Goal: Task Accomplishment & Management: Manage account settings

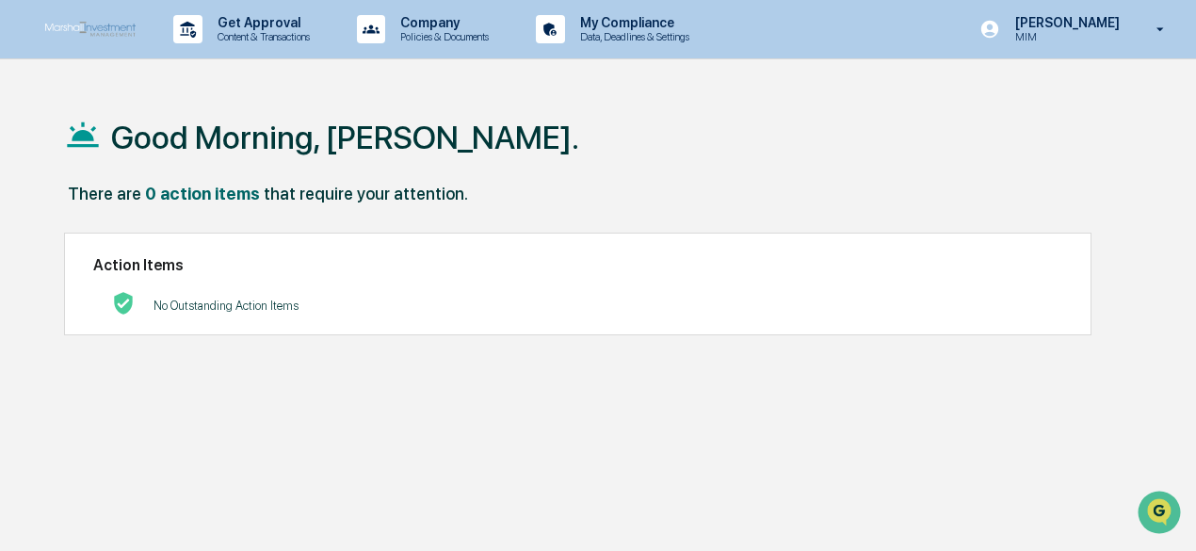
click at [1105, 32] on p "MIM" at bounding box center [1064, 36] width 129 height 13
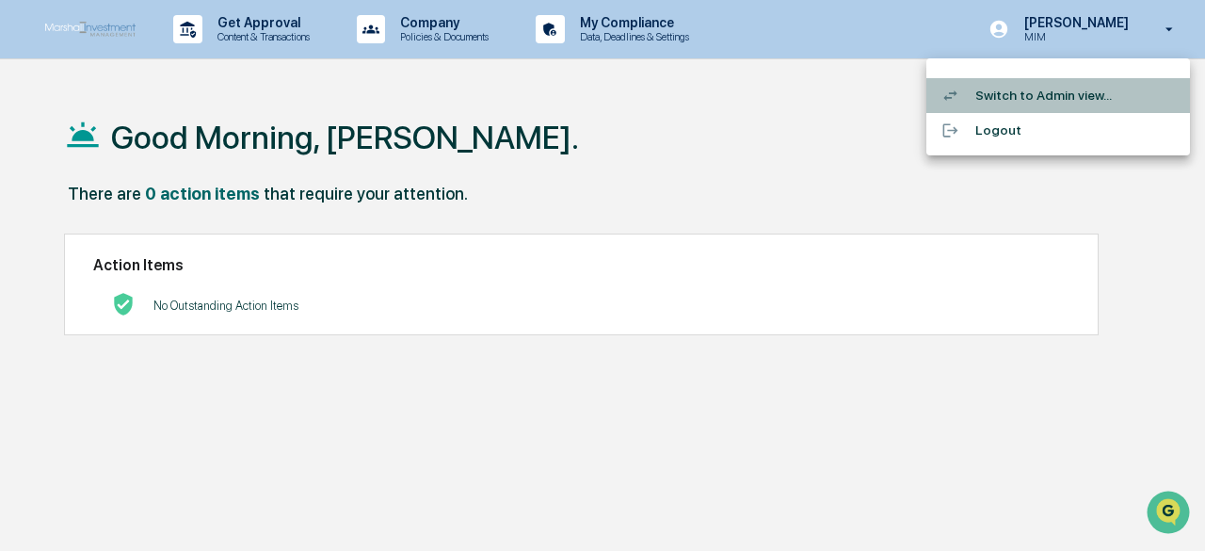
click at [1032, 93] on li "Switch to Admin view..." at bounding box center [1058, 95] width 264 height 35
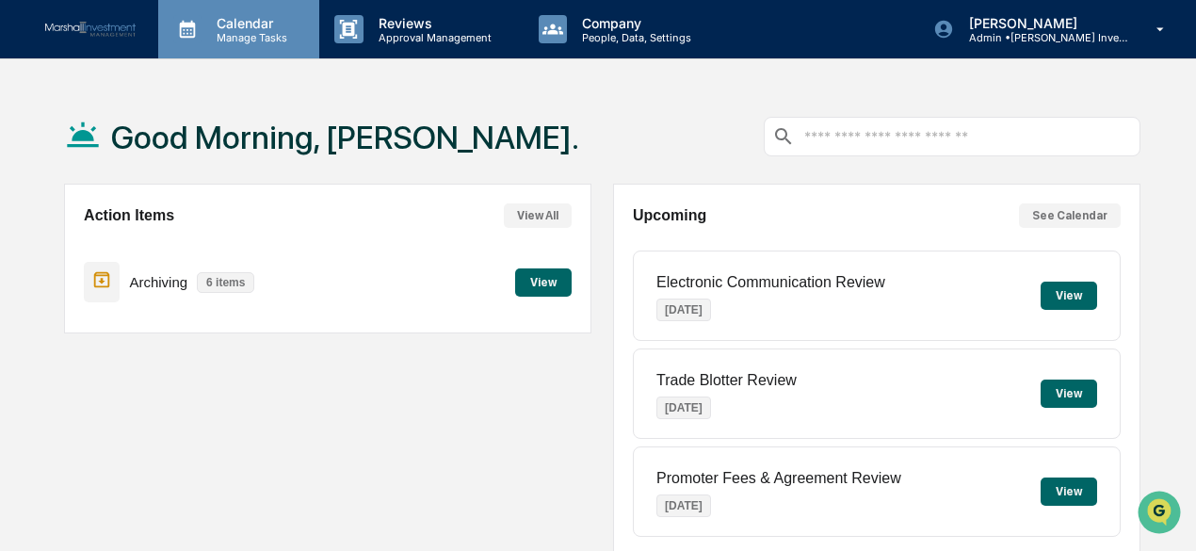
click at [185, 28] on icon at bounding box center [187, 29] width 28 height 28
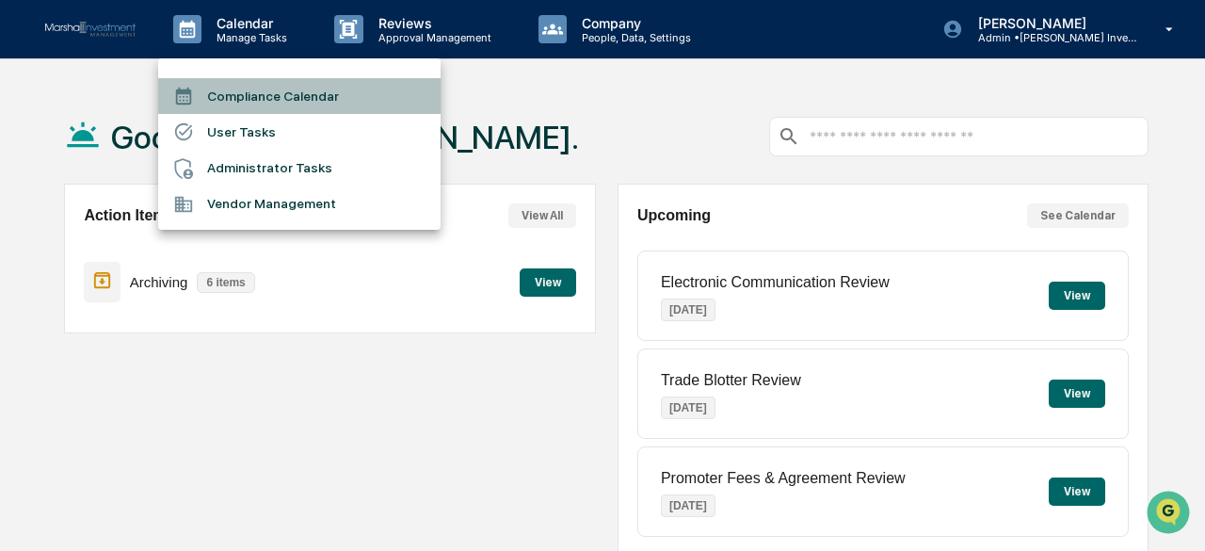
click at [297, 91] on li "Compliance Calendar" at bounding box center [299, 96] width 282 height 36
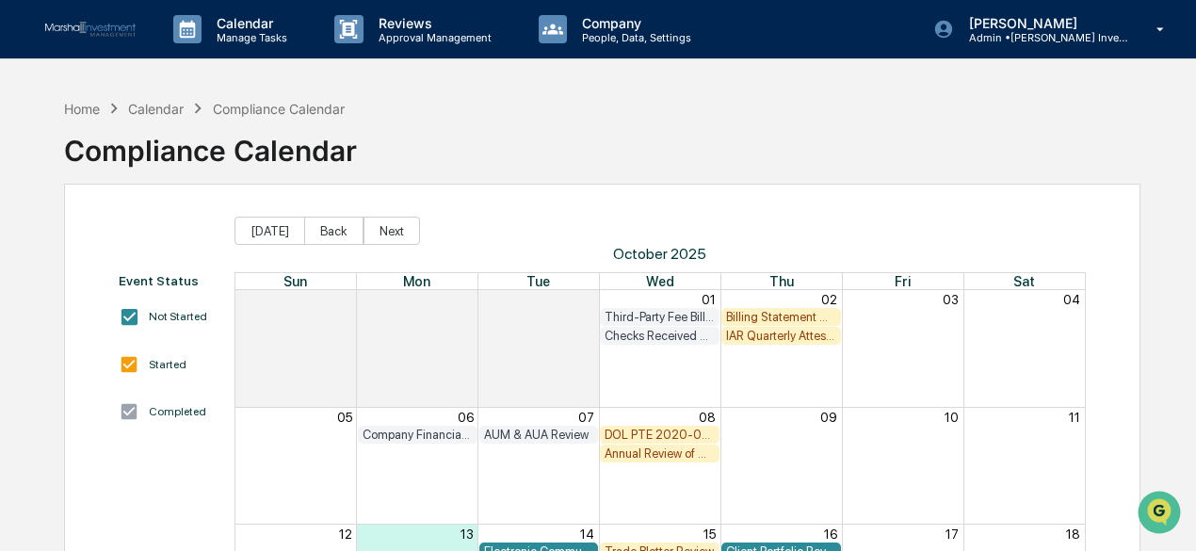
click at [766, 317] on div "Billing Statement & Fee Calculations Report Review" at bounding box center [781, 317] width 110 height 14
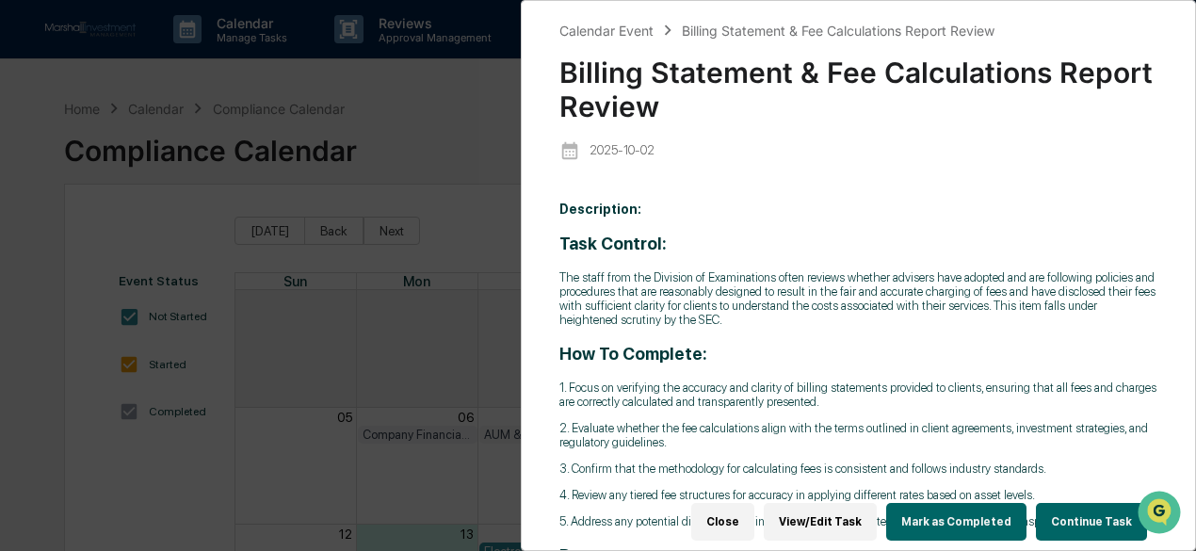
click at [1082, 513] on button "Continue Task" at bounding box center [1091, 522] width 111 height 38
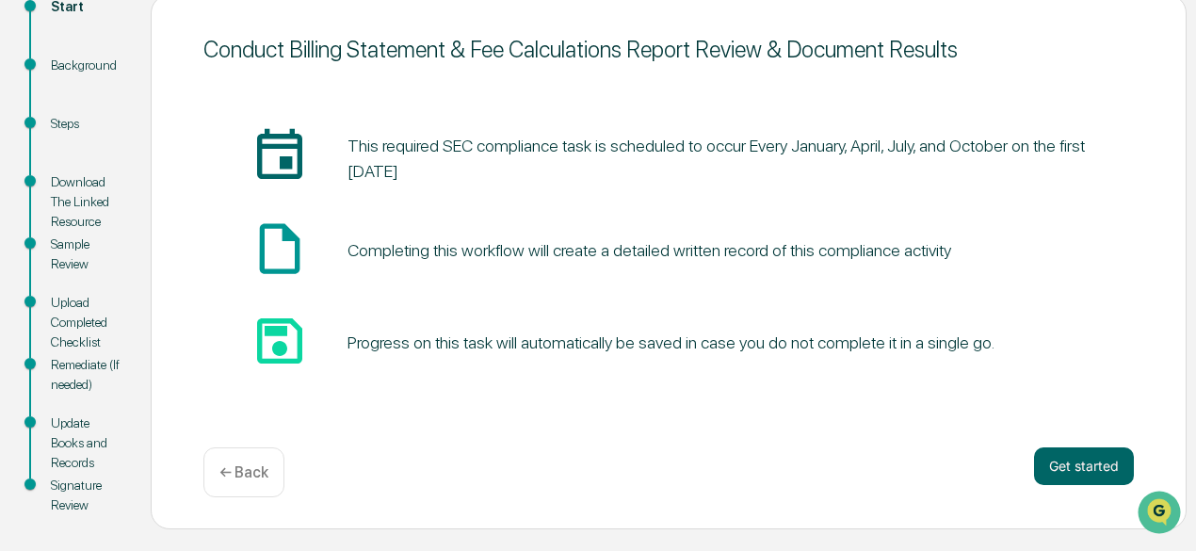
scroll to position [231, 0]
click at [1062, 466] on button "Get started" at bounding box center [1084, 465] width 100 height 38
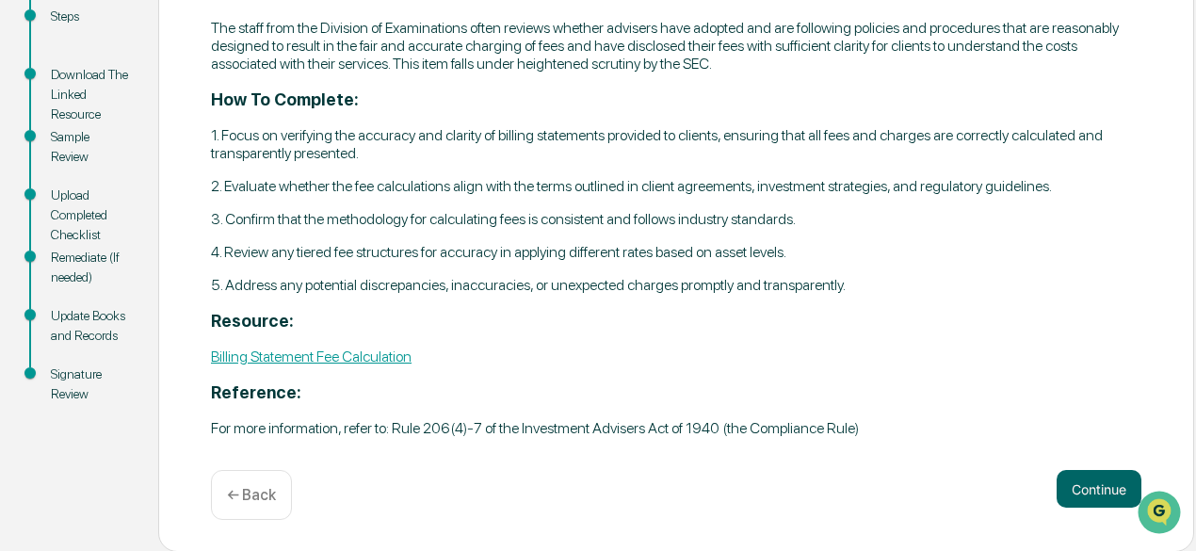
scroll to position [345, 0]
click at [331, 357] on link "Billing Statement Fee Calculation" at bounding box center [311, 355] width 201 height 18
click at [1093, 493] on button "Continue" at bounding box center [1098, 488] width 85 height 38
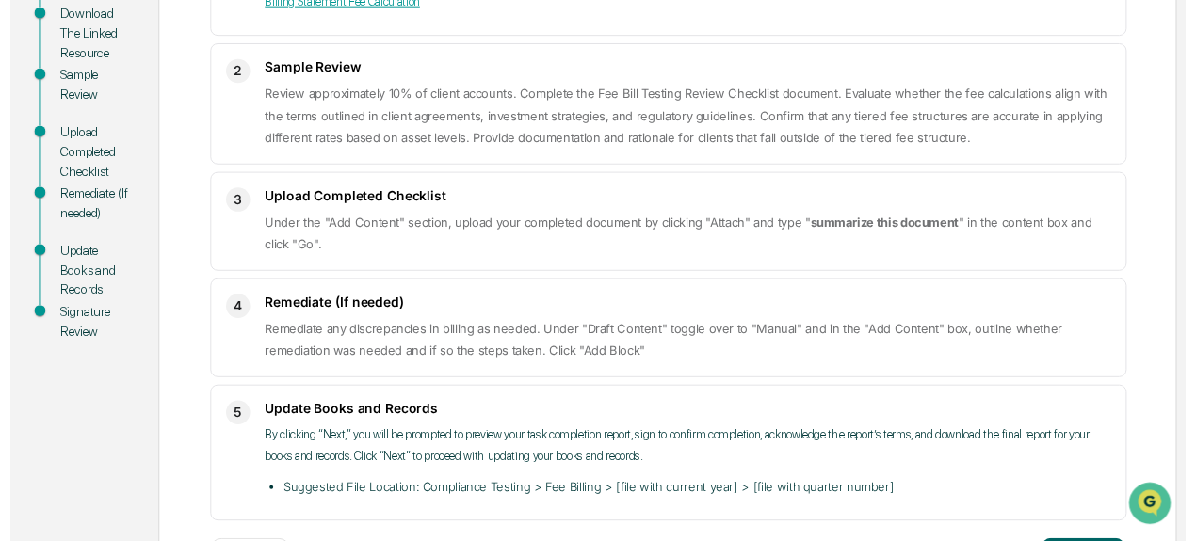
scroll to position [472, 0]
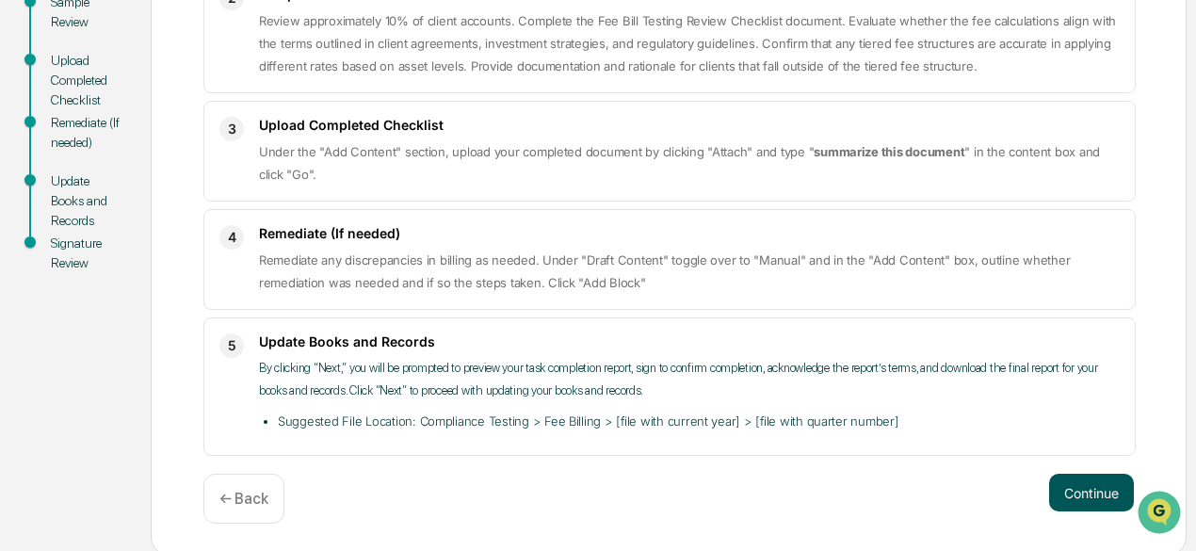
click at [1079, 486] on button "Continue" at bounding box center [1091, 493] width 85 height 38
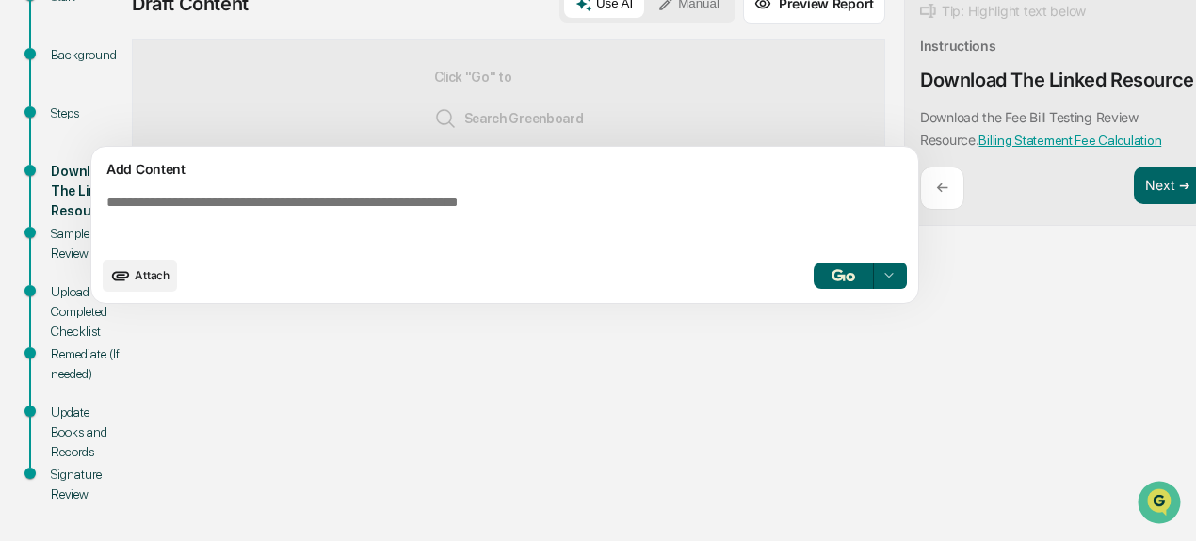
scroll to position [240, 0]
click at [150, 282] on span "Attach" at bounding box center [152, 275] width 35 height 14
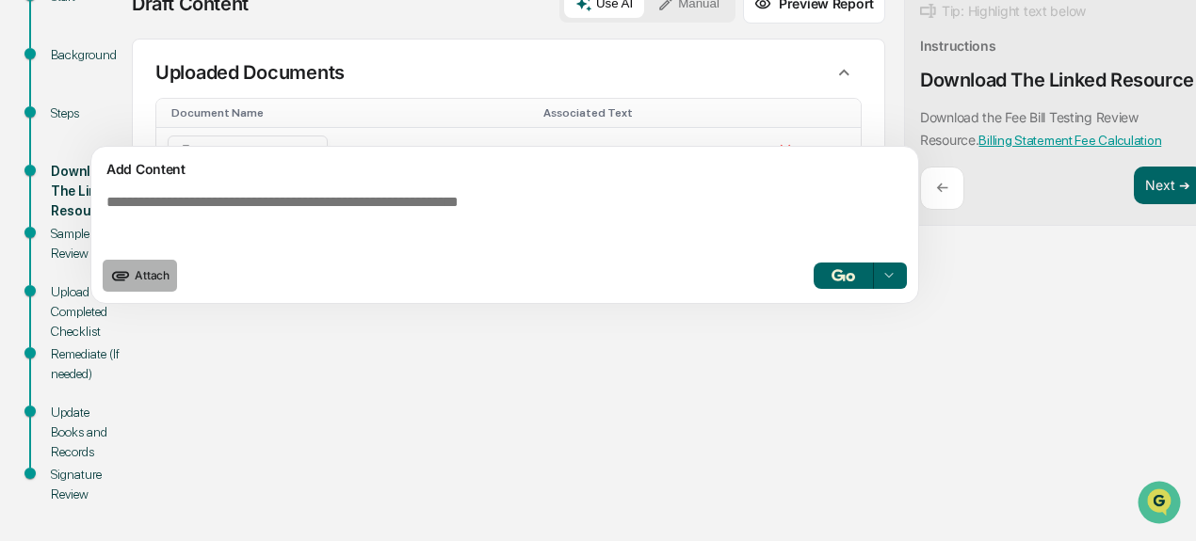
click at [150, 282] on span "Attach" at bounding box center [152, 275] width 35 height 14
click at [851, 281] on img "button" at bounding box center [842, 275] width 23 height 12
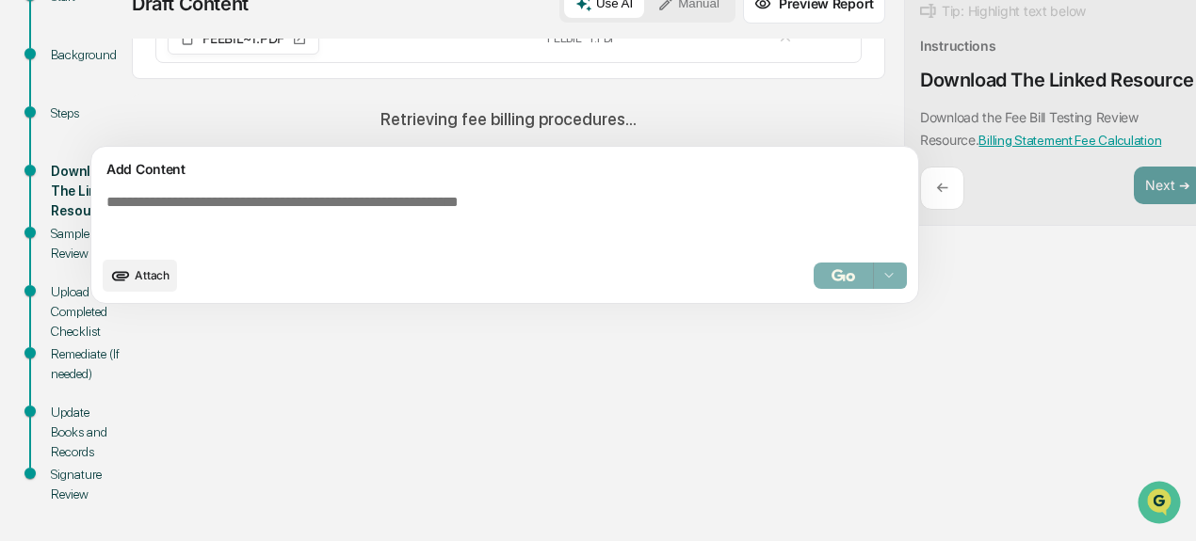
scroll to position [181, 0]
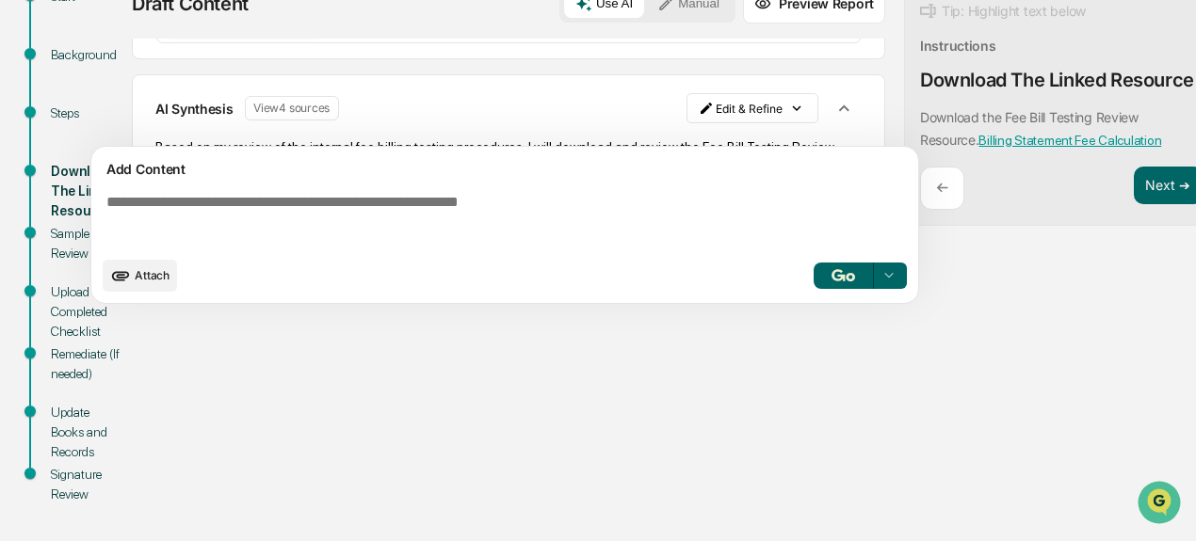
drag, startPoint x: 736, startPoint y: 227, endPoint x: 707, endPoint y: 383, distance: 159.0
click at [706, 384] on div "Start Background Steps Download The Linked Resource Sample Review Upload Comple…" at bounding box center [597, 262] width 1177 height 557
click at [553, 84] on div "AI Synthesis View 4 sources Edit & Refine Based on my review of the internal fe…" at bounding box center [508, 536] width 753 height 924
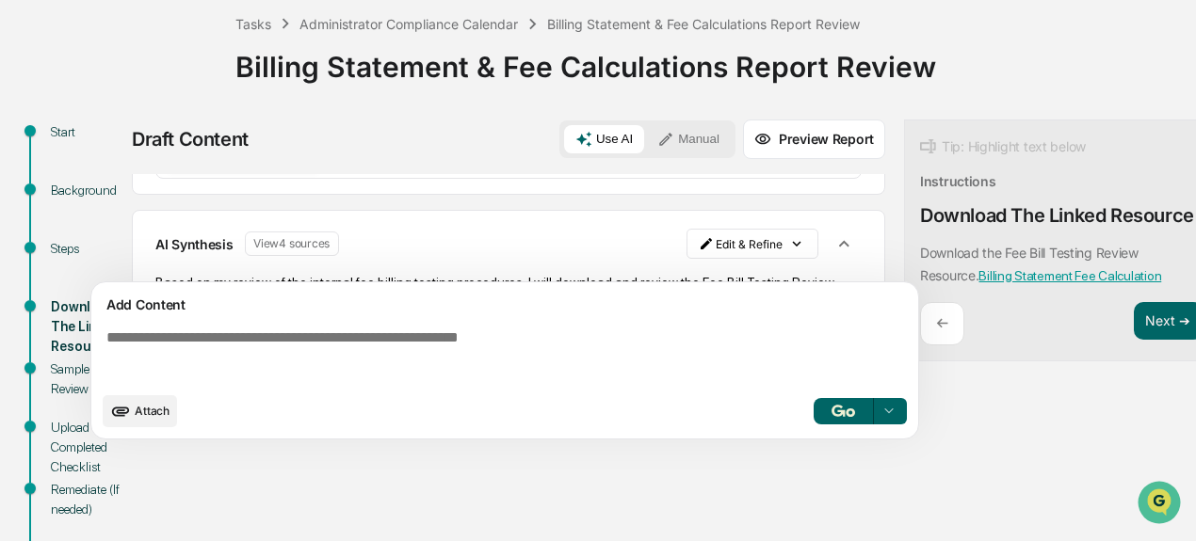
scroll to position [103, 0]
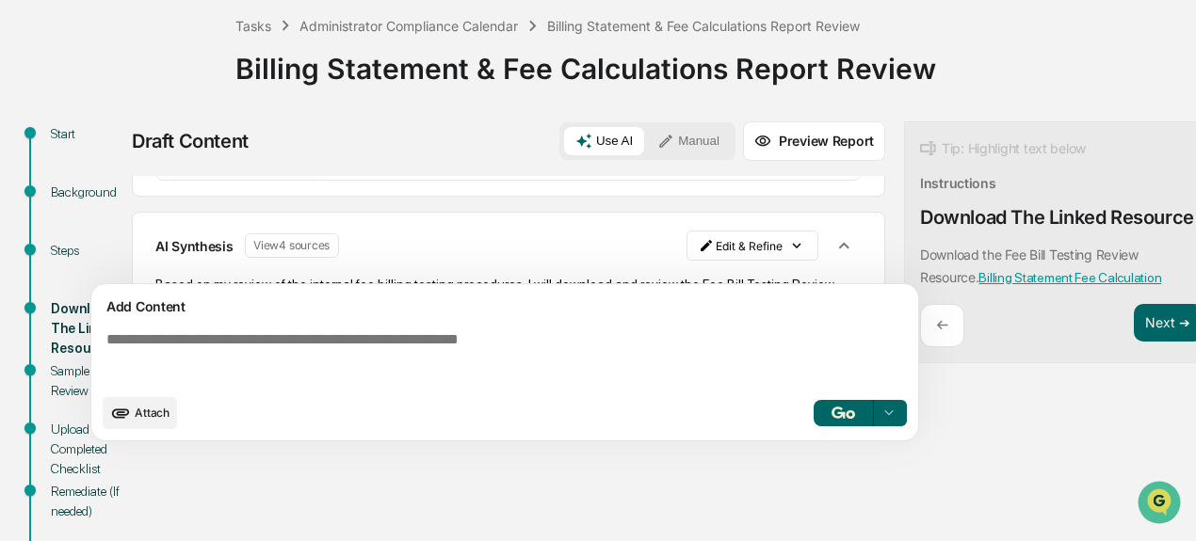
click at [378, 385] on textarea at bounding box center [508, 358] width 819 height 68
click at [817, 137] on button "Preview Report" at bounding box center [814, 141] width 142 height 40
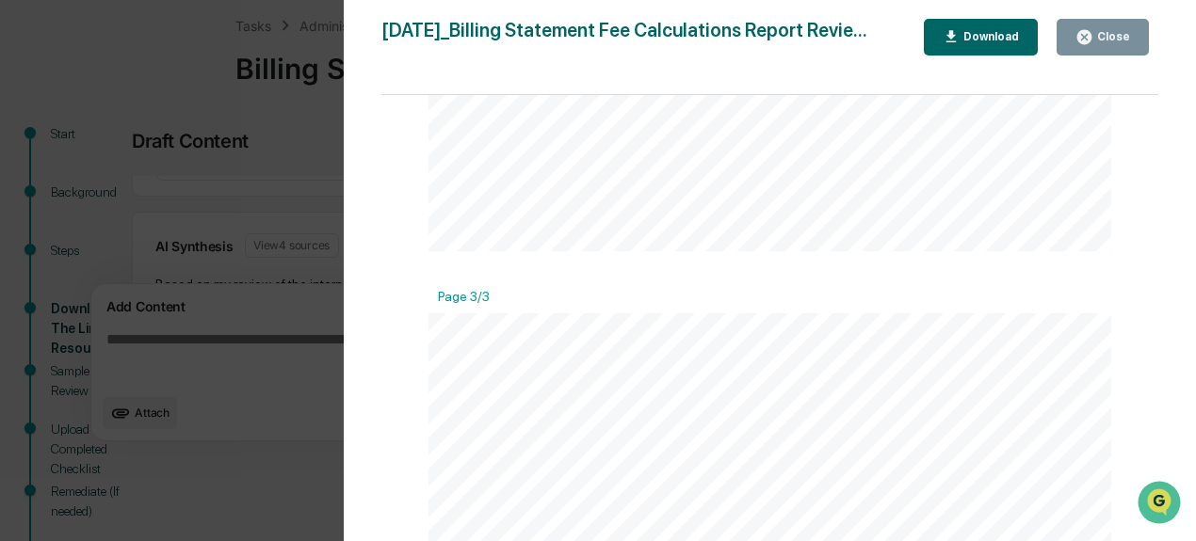
scroll to position [1902, 0]
click at [1098, 46] on button "Close" at bounding box center [1102, 37] width 92 height 37
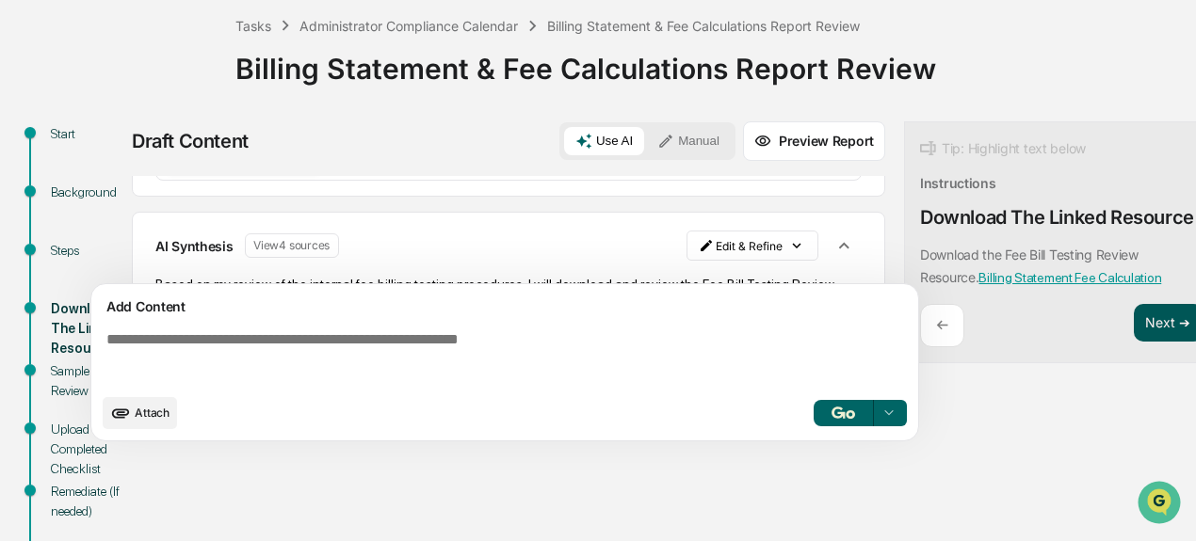
click at [1165, 329] on button "Next ➔" at bounding box center [1167, 323] width 69 height 39
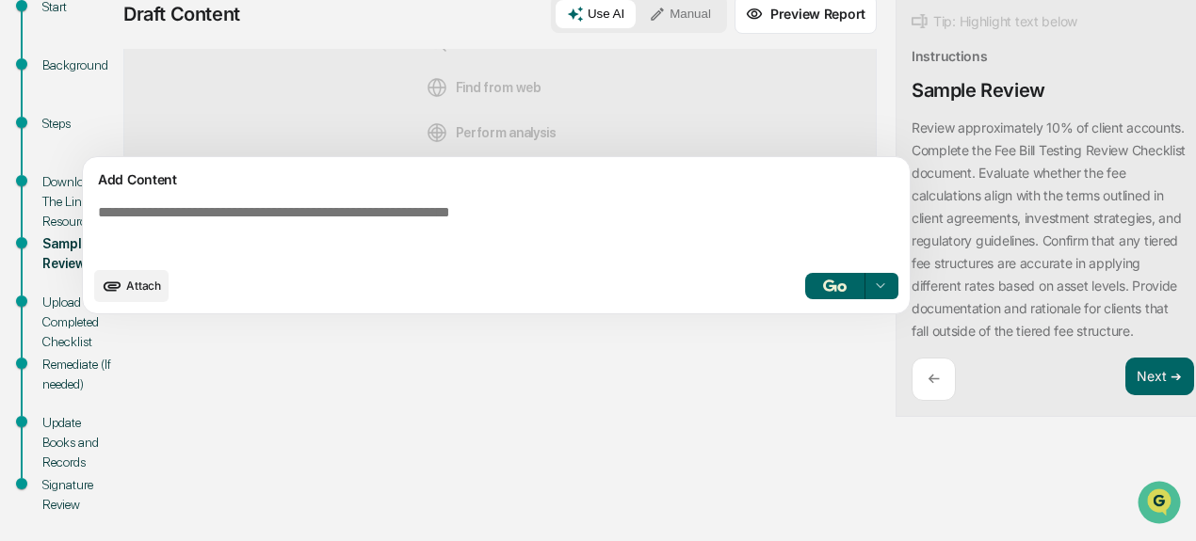
scroll to position [240, 8]
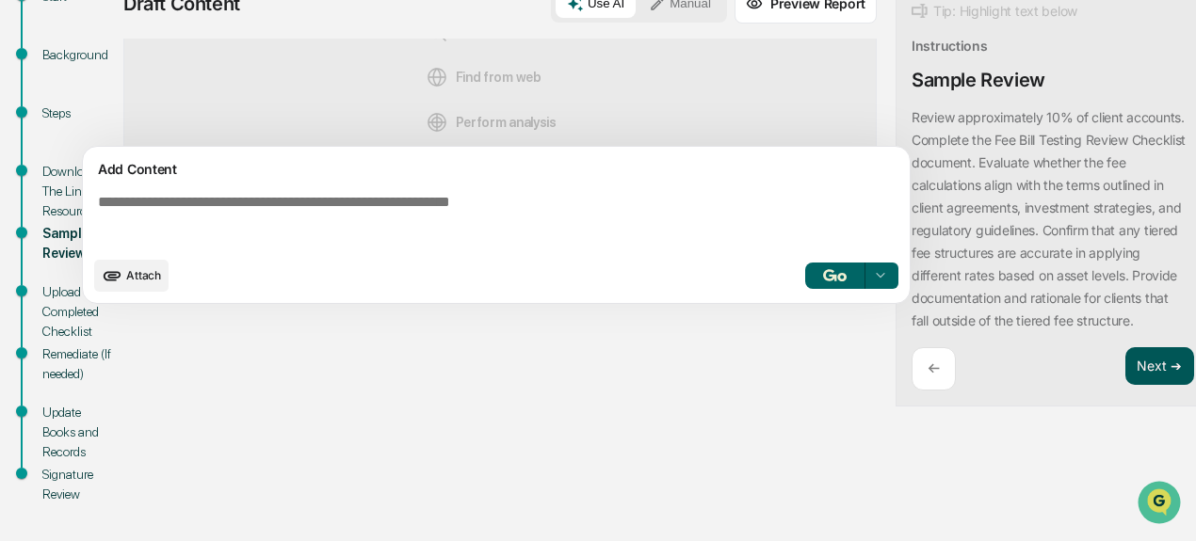
click at [1165, 376] on button "Next ➔" at bounding box center [1159, 366] width 69 height 39
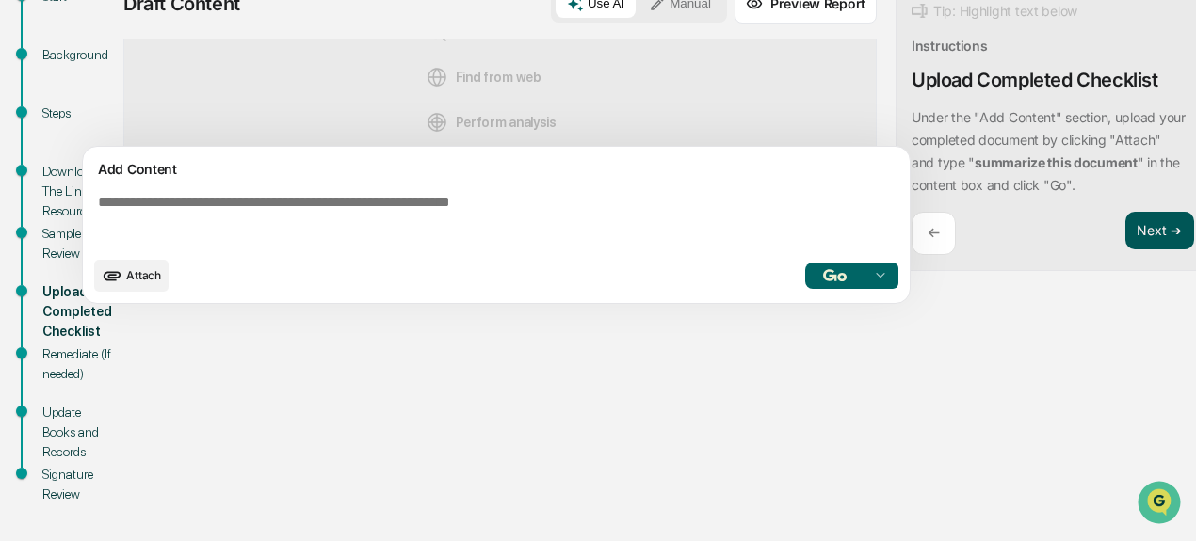
drag, startPoint x: 1150, startPoint y: 233, endPoint x: 1142, endPoint y: 238, distance: 9.7
click at [1149, 233] on button "Next ➔" at bounding box center [1159, 231] width 69 height 39
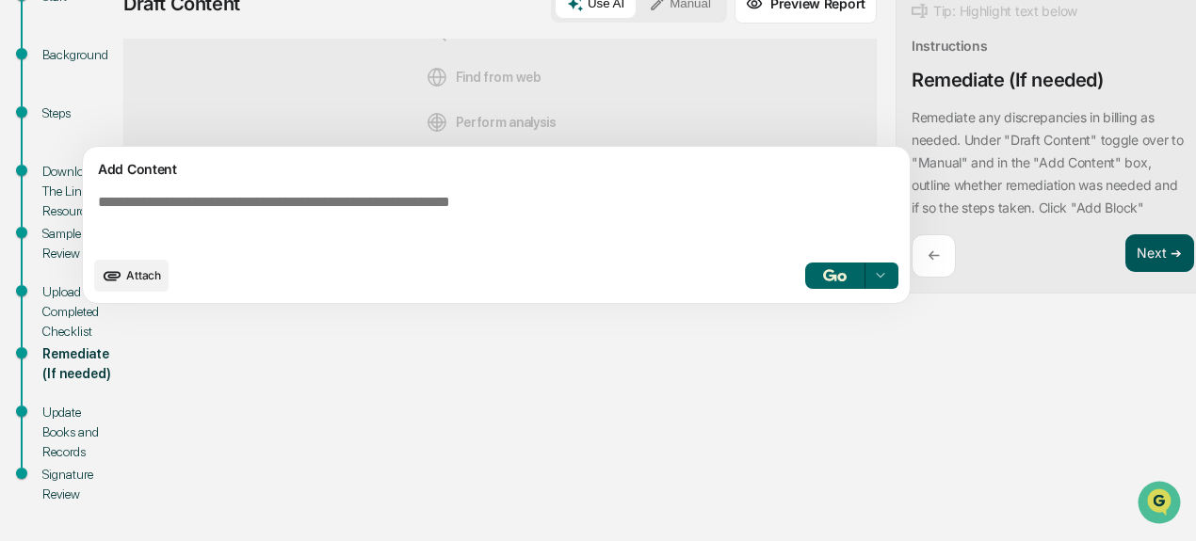
click at [1150, 254] on button "Next ➔" at bounding box center [1159, 253] width 69 height 39
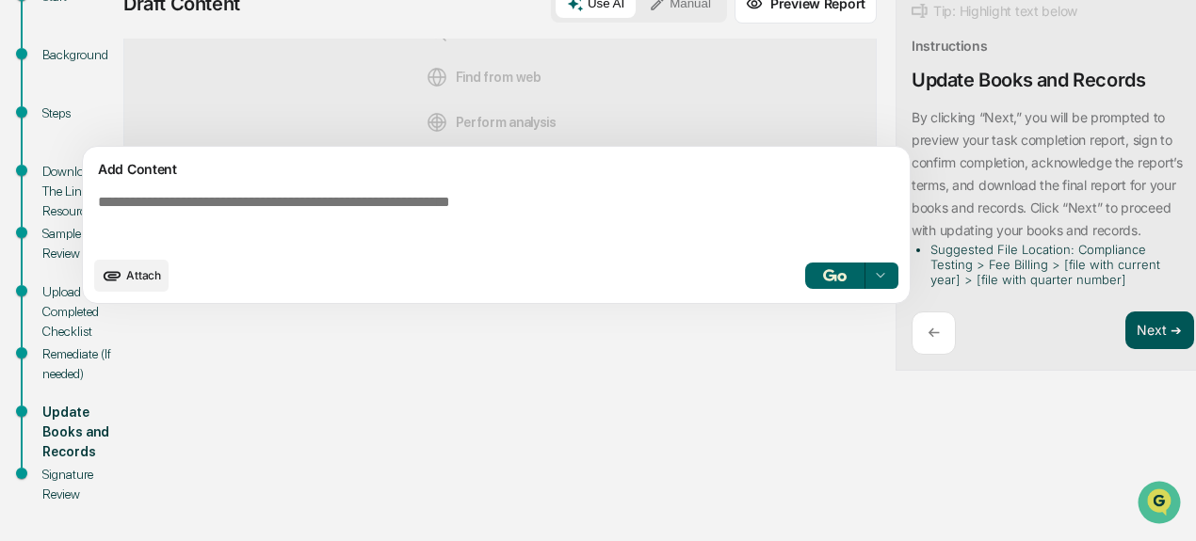
click at [1151, 332] on button "Next ➔" at bounding box center [1159, 331] width 69 height 39
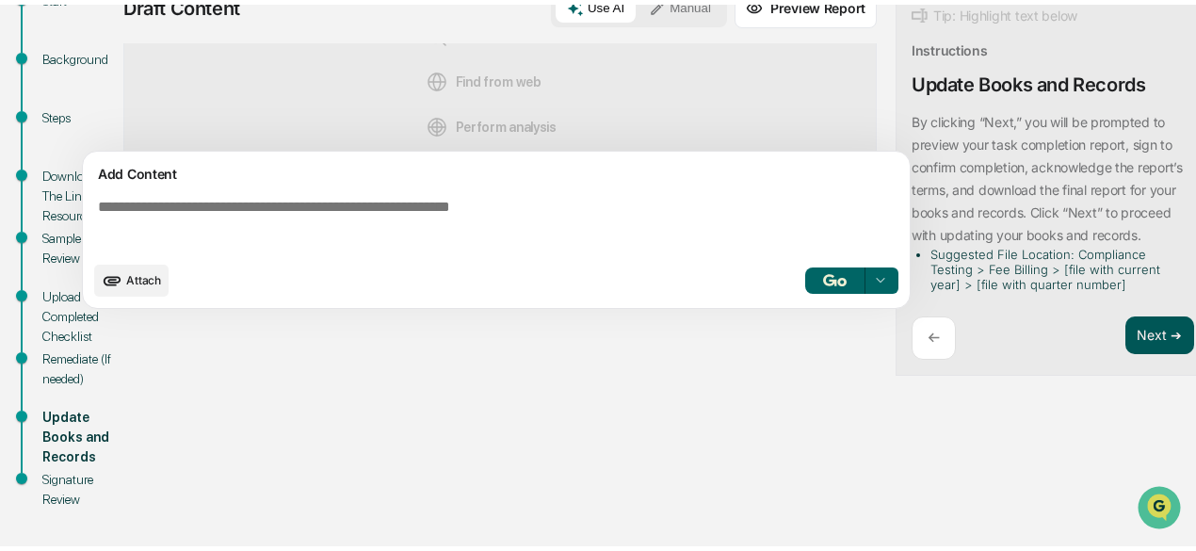
scroll to position [240, 0]
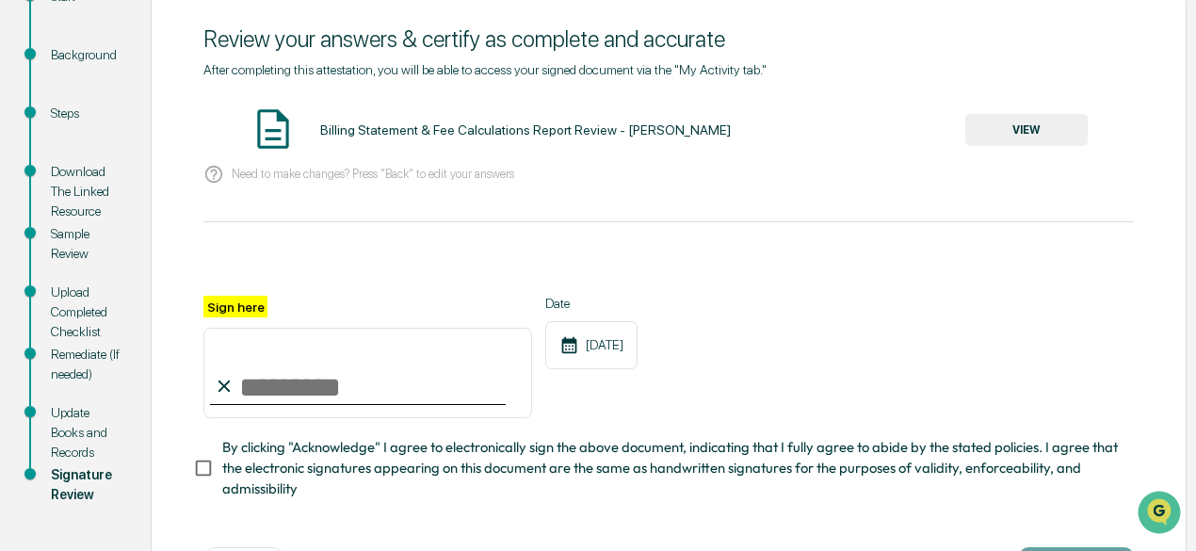
click at [265, 396] on input "Sign here" at bounding box center [367, 373] width 329 height 90
type input "**********"
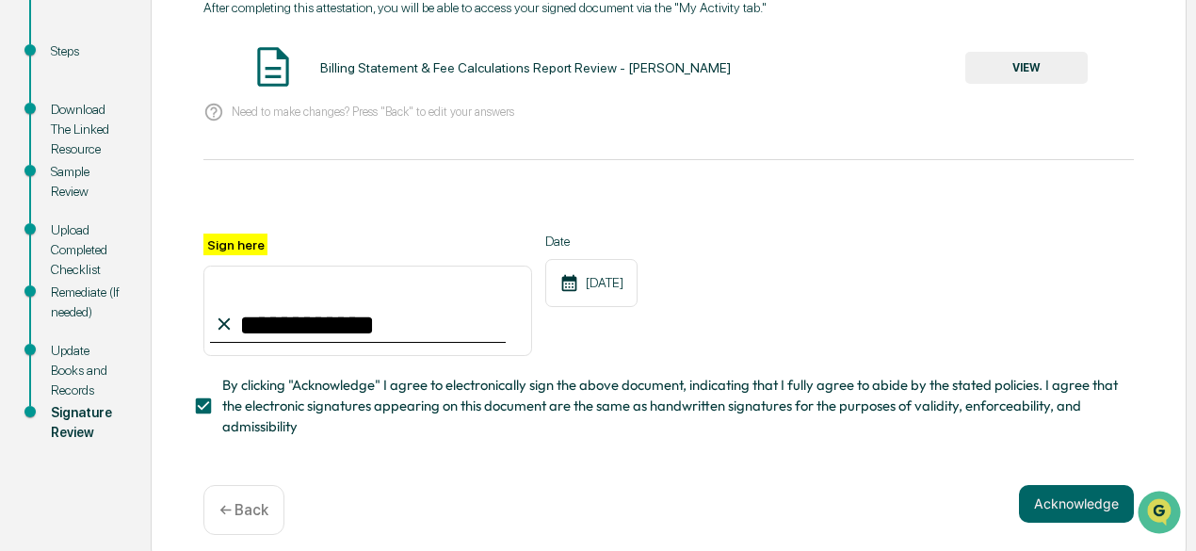
scroll to position [324, 0]
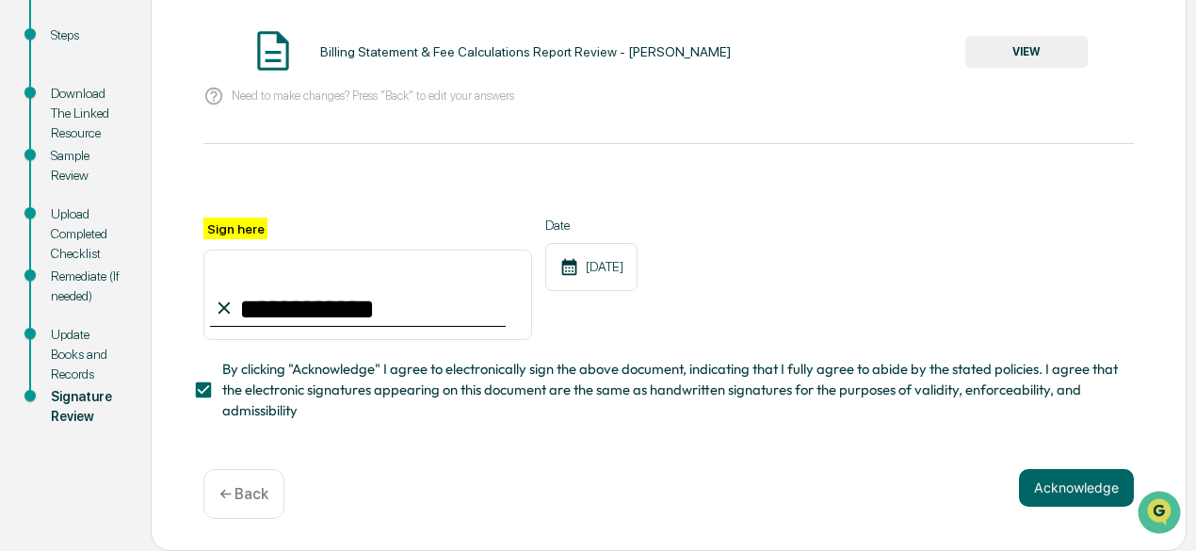
click at [1047, 488] on button "Acknowledge" at bounding box center [1076, 488] width 115 height 38
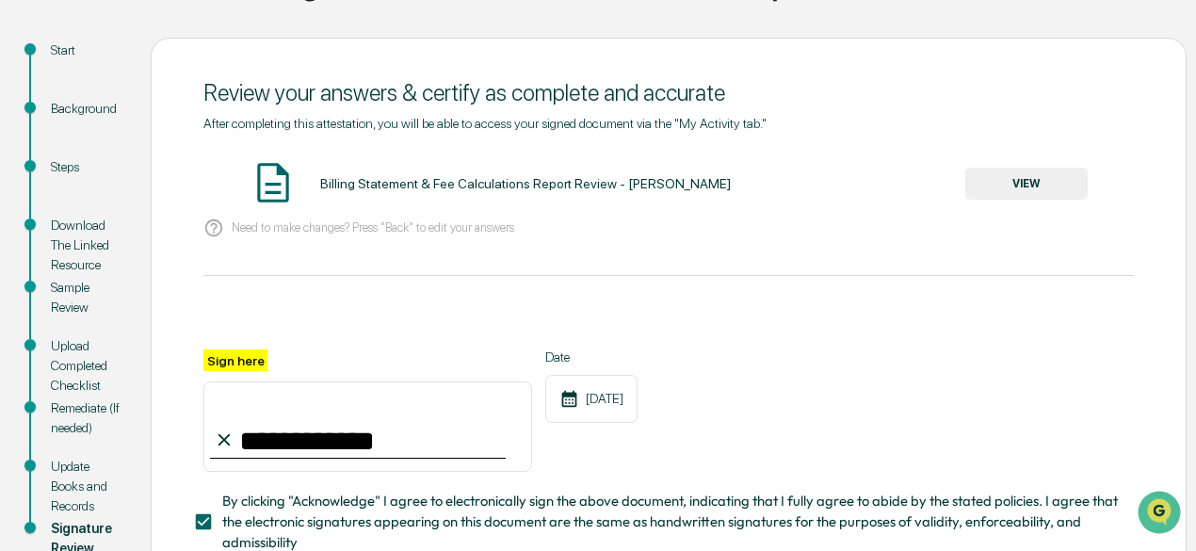
scroll to position [107, 0]
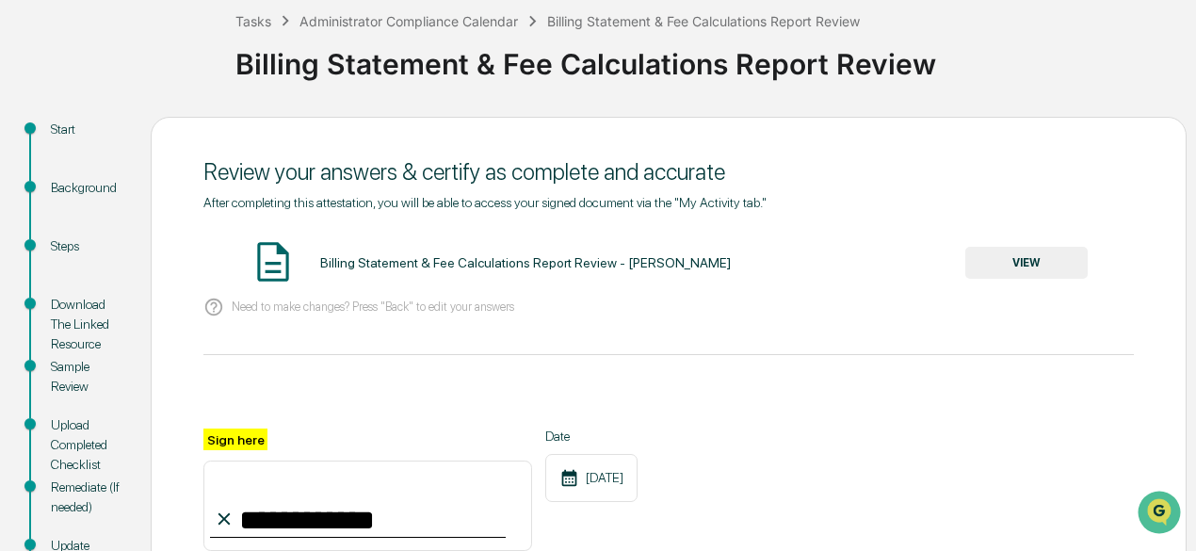
click at [1032, 263] on button "VIEW" at bounding box center [1026, 263] width 122 height 32
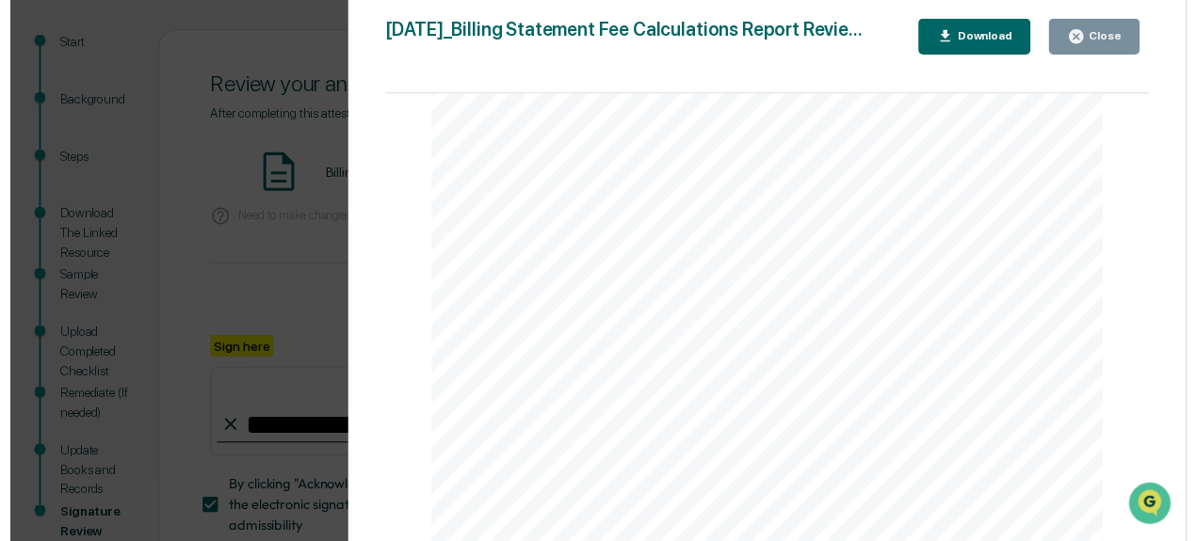
scroll to position [346, 0]
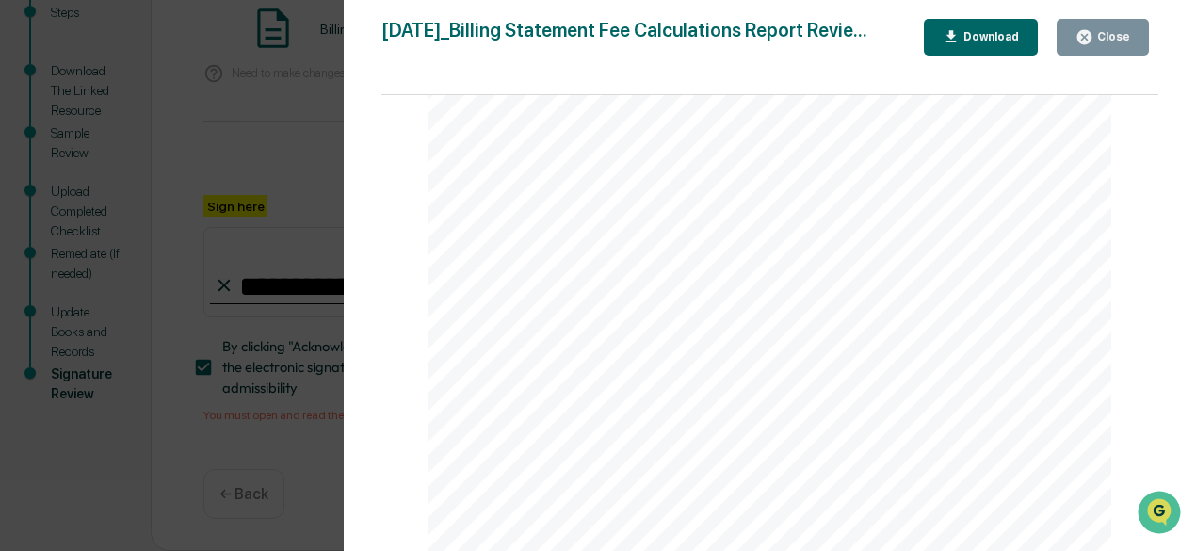
click at [1109, 35] on div "Close" at bounding box center [1111, 36] width 37 height 13
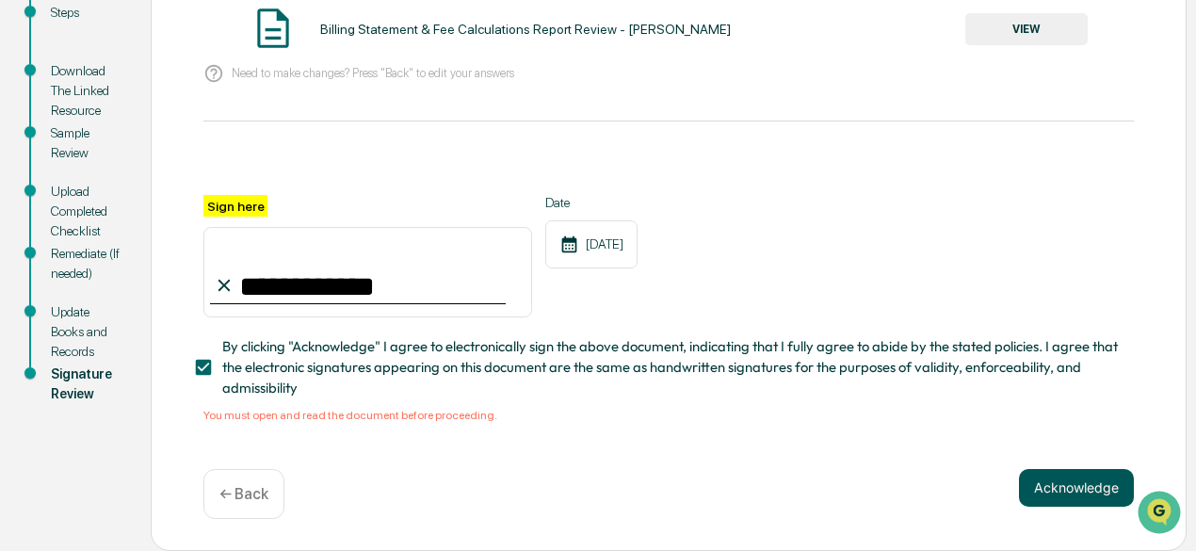
click at [1070, 489] on button "Acknowledge" at bounding box center [1076, 488] width 115 height 38
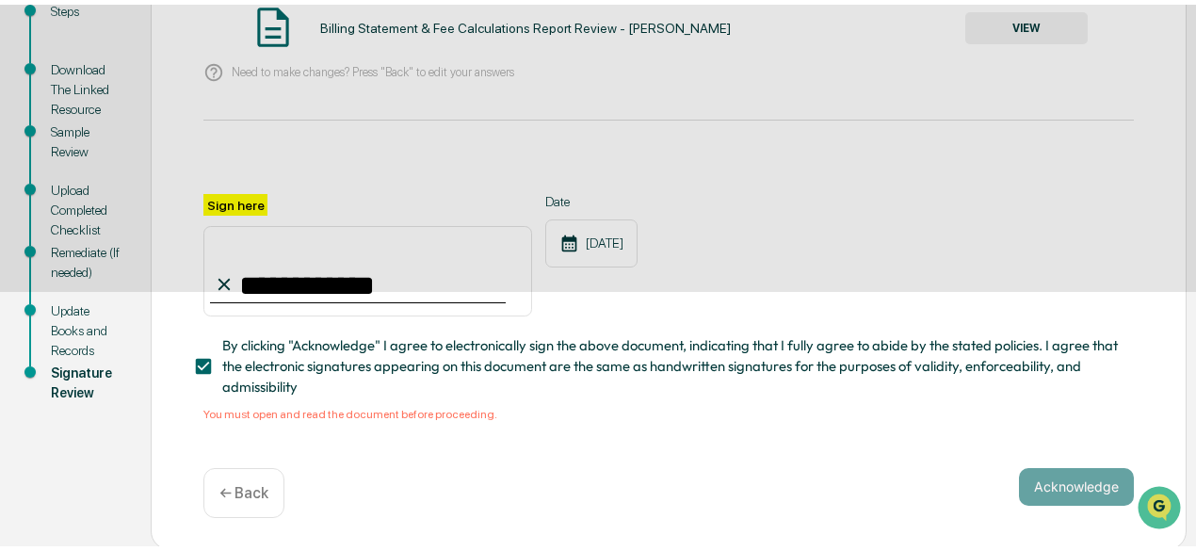
scroll to position [231, 0]
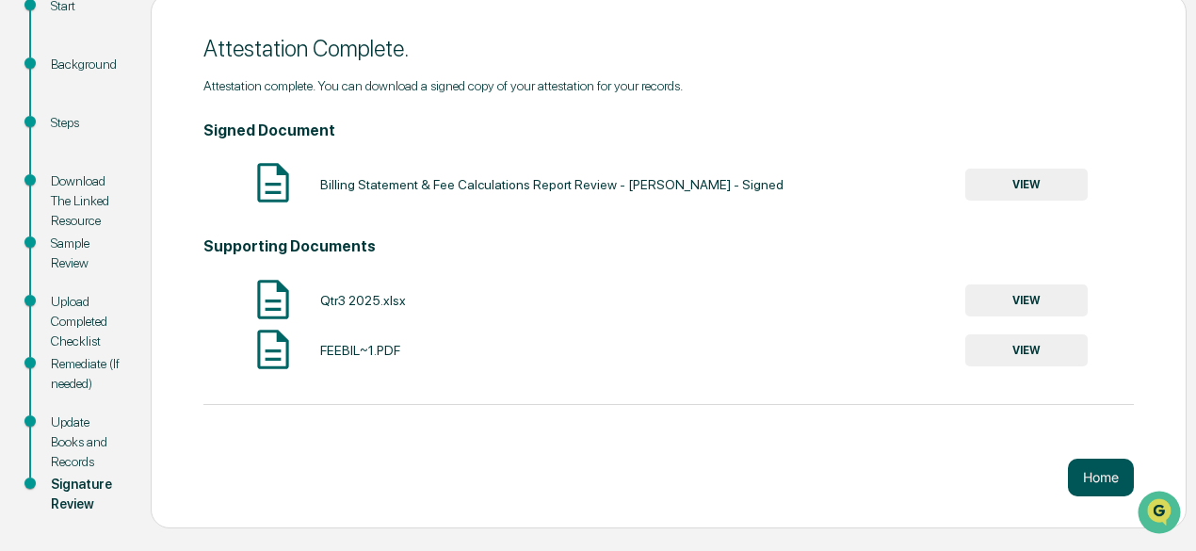
click at [1107, 477] on button "Home" at bounding box center [1101, 477] width 66 height 38
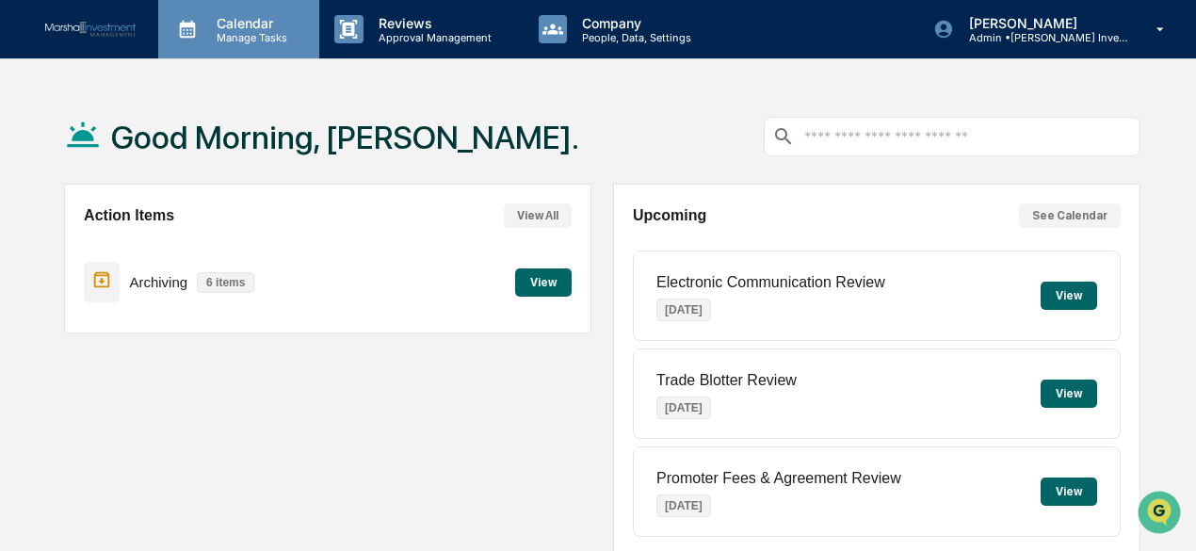
click at [253, 27] on p "Calendar" at bounding box center [248, 23] width 95 height 16
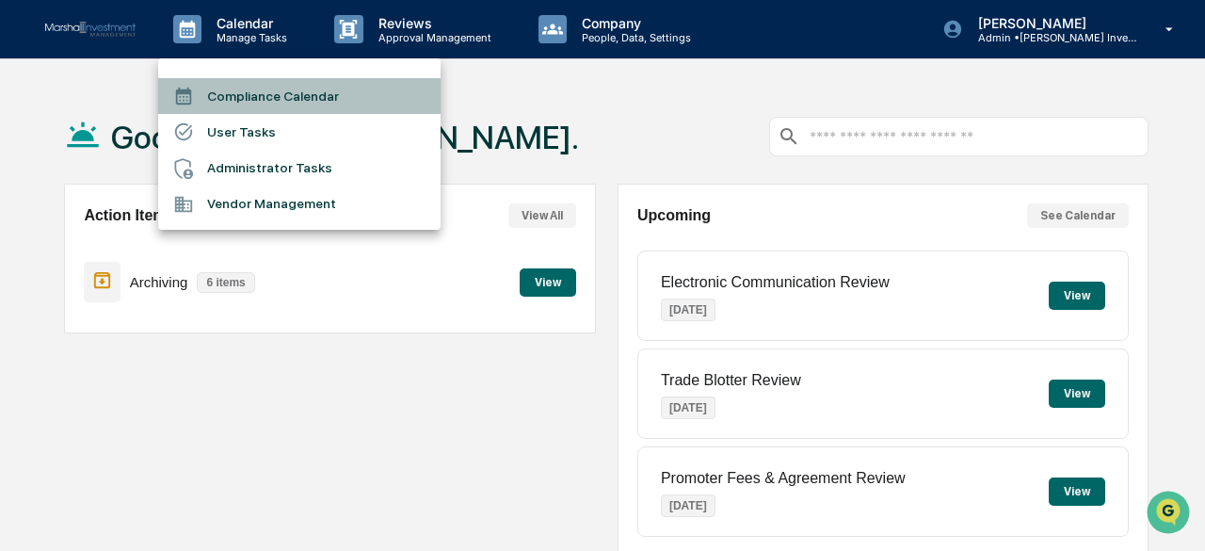
click at [295, 95] on li "Compliance Calendar" at bounding box center [299, 96] width 282 height 36
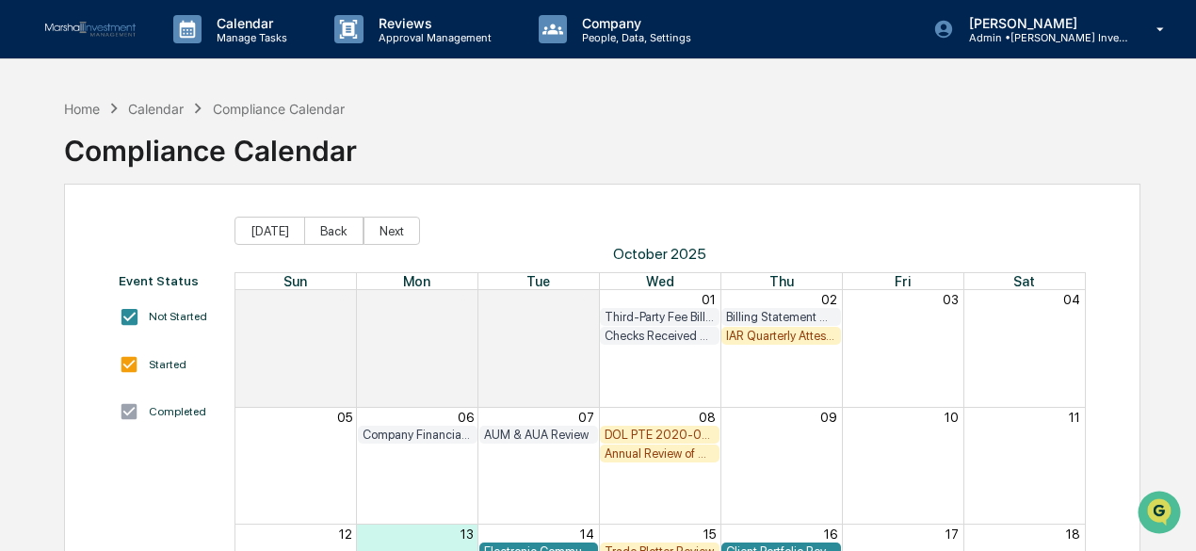
click at [637, 457] on div "Annual Review of Organizational Documents" at bounding box center [659, 453] width 110 height 14
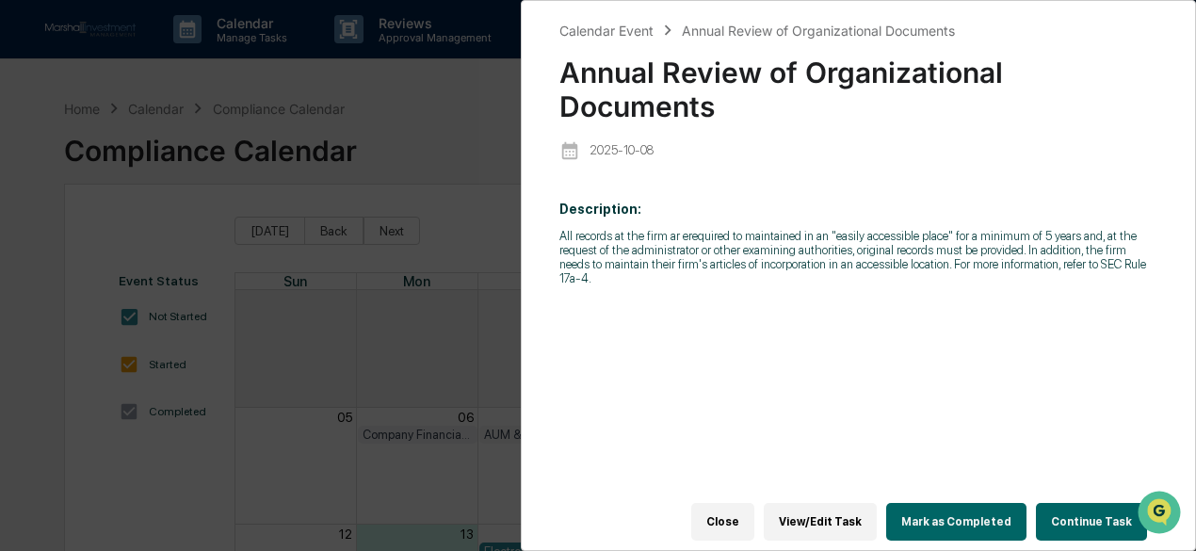
click at [1087, 515] on button "Continue Task" at bounding box center [1091, 522] width 111 height 38
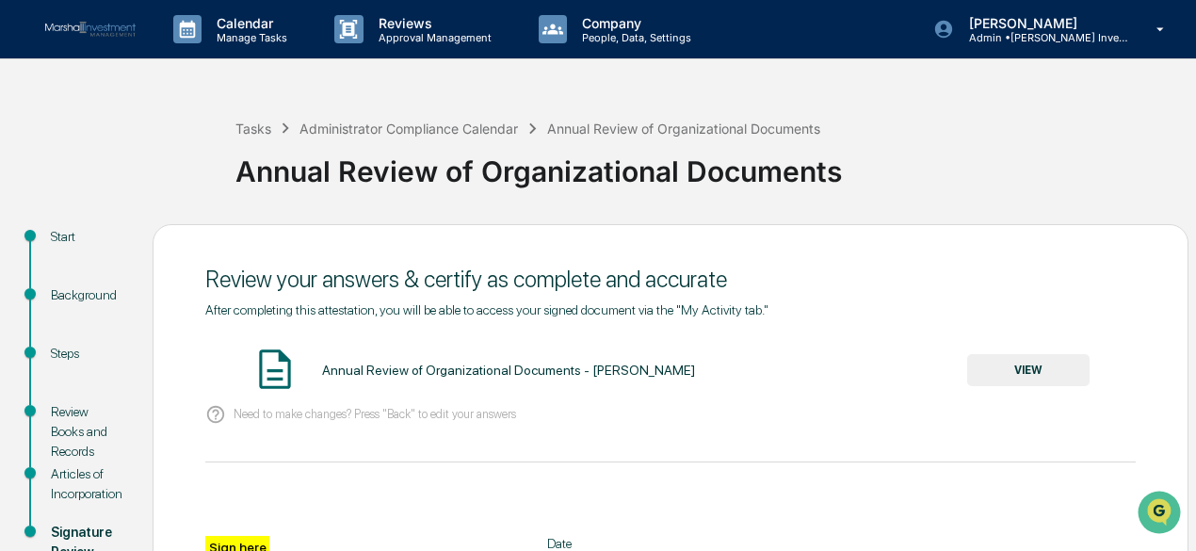
click at [1025, 380] on button "VIEW" at bounding box center [1028, 370] width 122 height 32
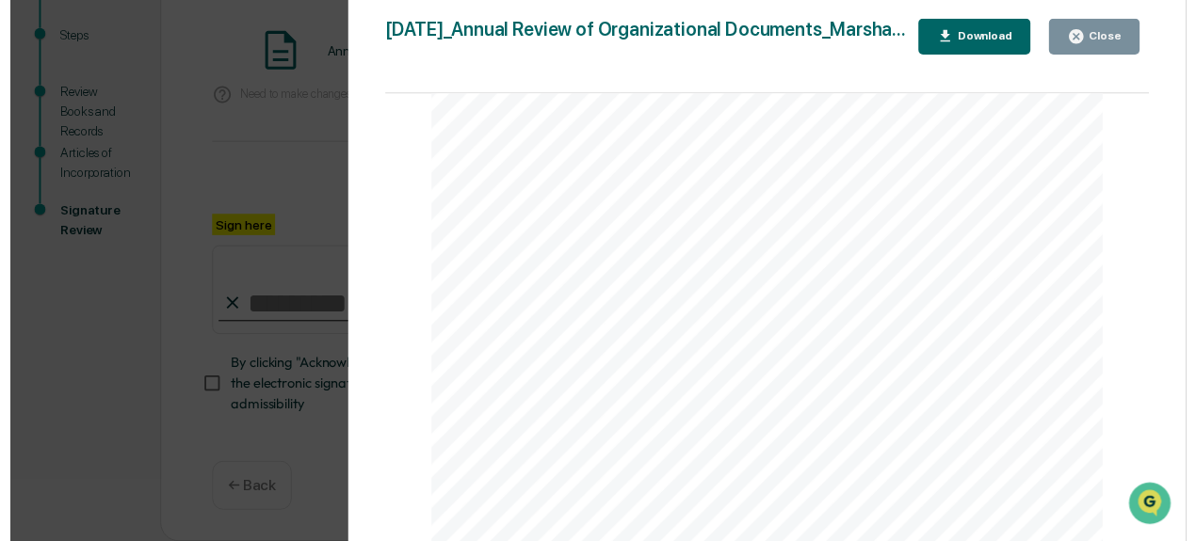
scroll to position [324, 0]
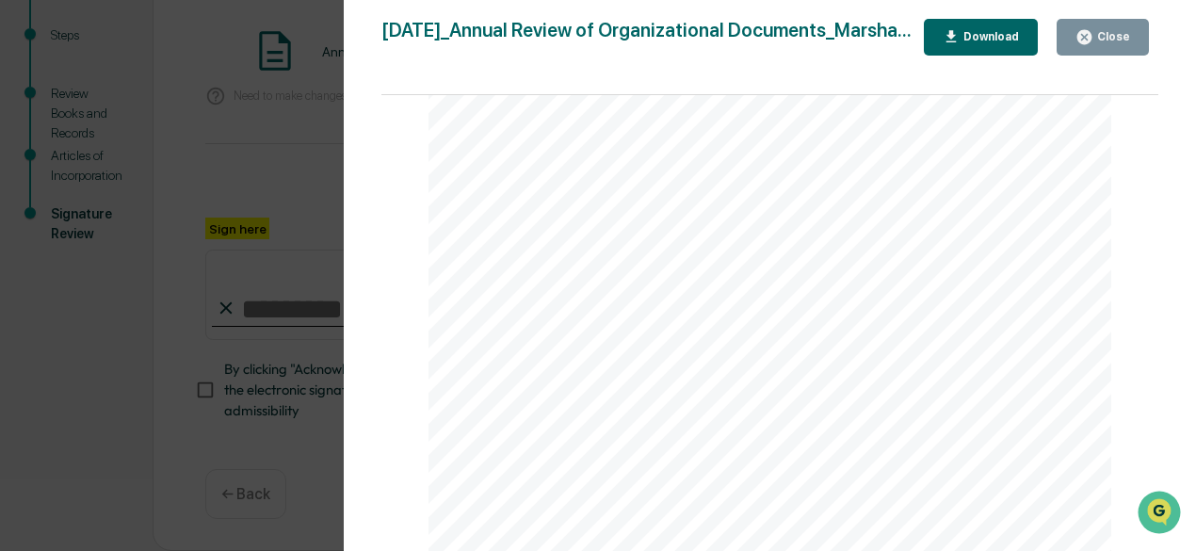
click at [1111, 31] on div "Close" at bounding box center [1111, 36] width 37 height 13
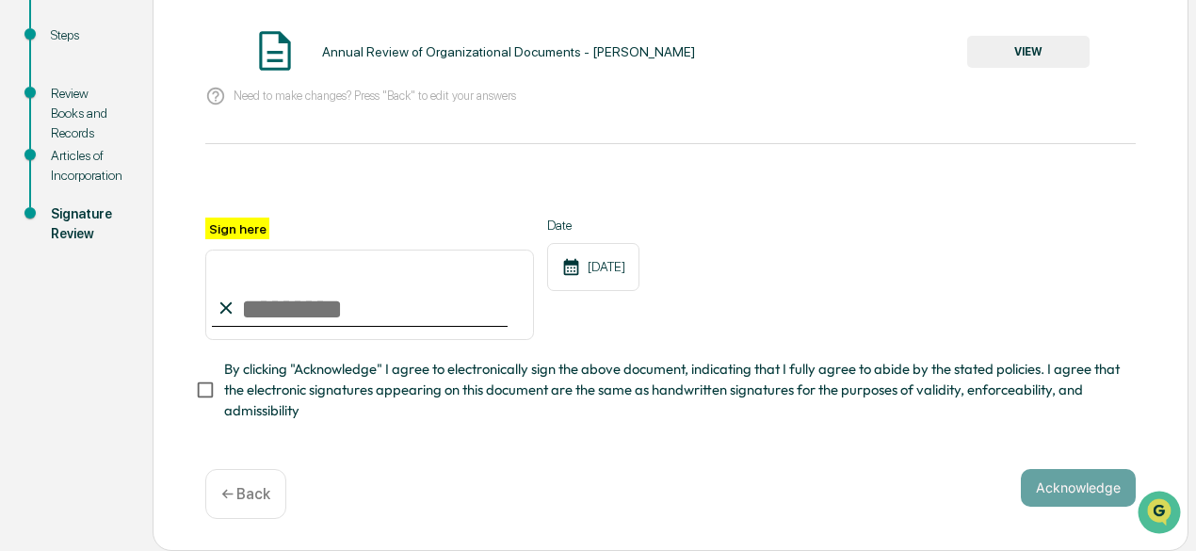
click at [318, 297] on input "Sign here" at bounding box center [369, 294] width 329 height 90
type input "**********"
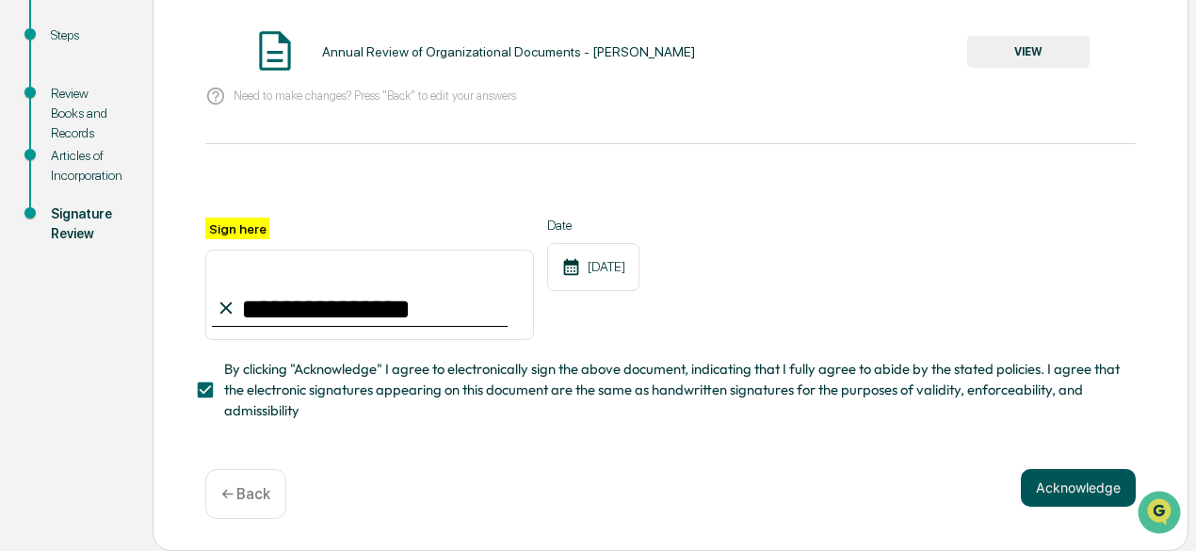
click at [1061, 492] on button "Acknowledge" at bounding box center [1078, 488] width 115 height 38
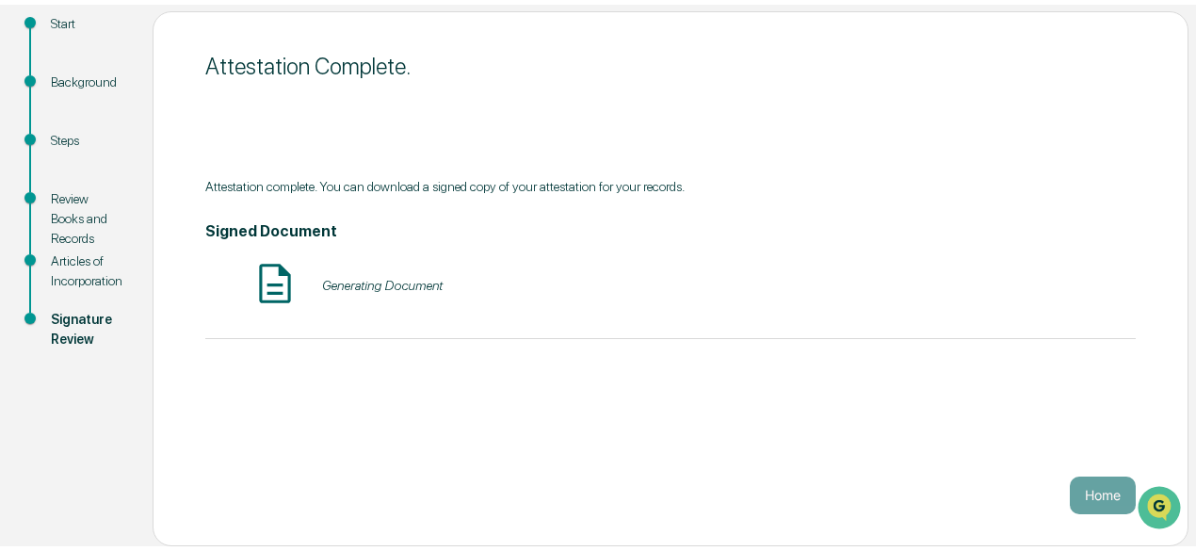
scroll to position [207, 0]
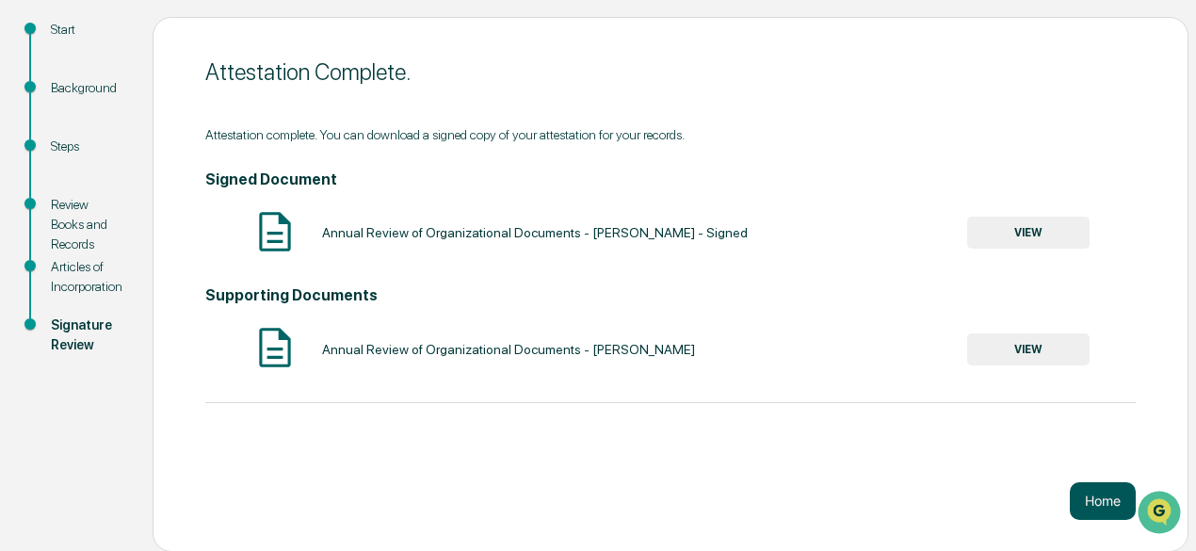
click at [1100, 501] on button "Home" at bounding box center [1102, 501] width 66 height 38
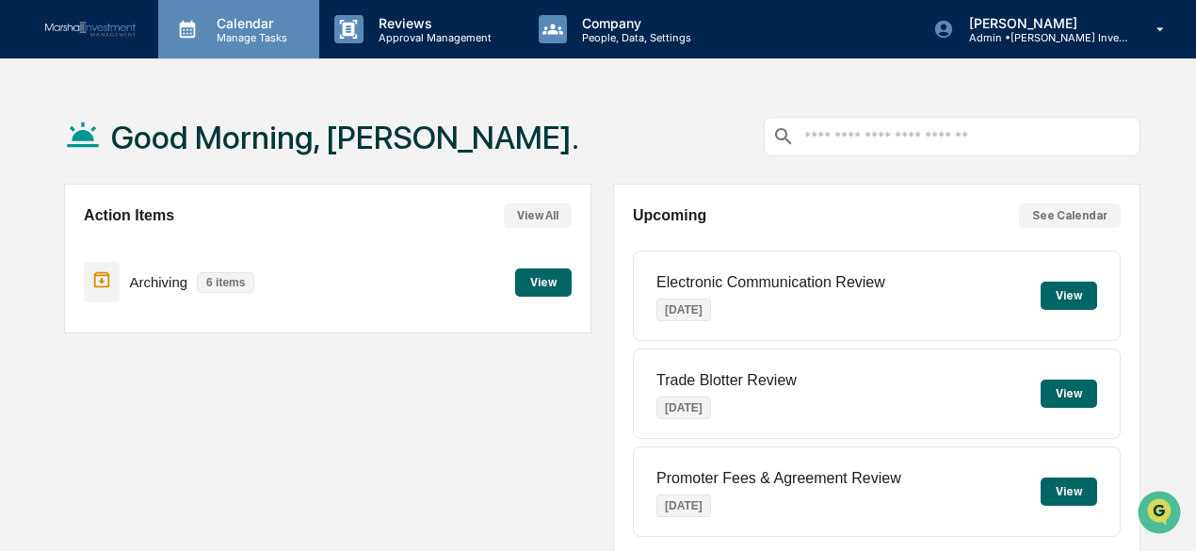
click at [243, 31] on p "Manage Tasks" at bounding box center [248, 37] width 95 height 13
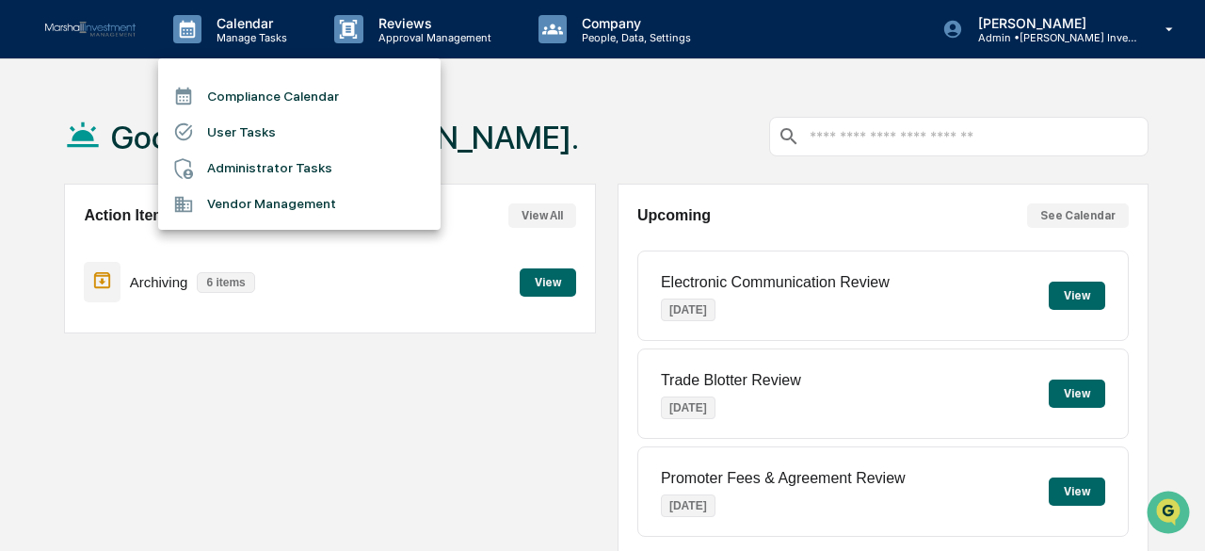
click at [260, 99] on li "Compliance Calendar" at bounding box center [299, 96] width 282 height 36
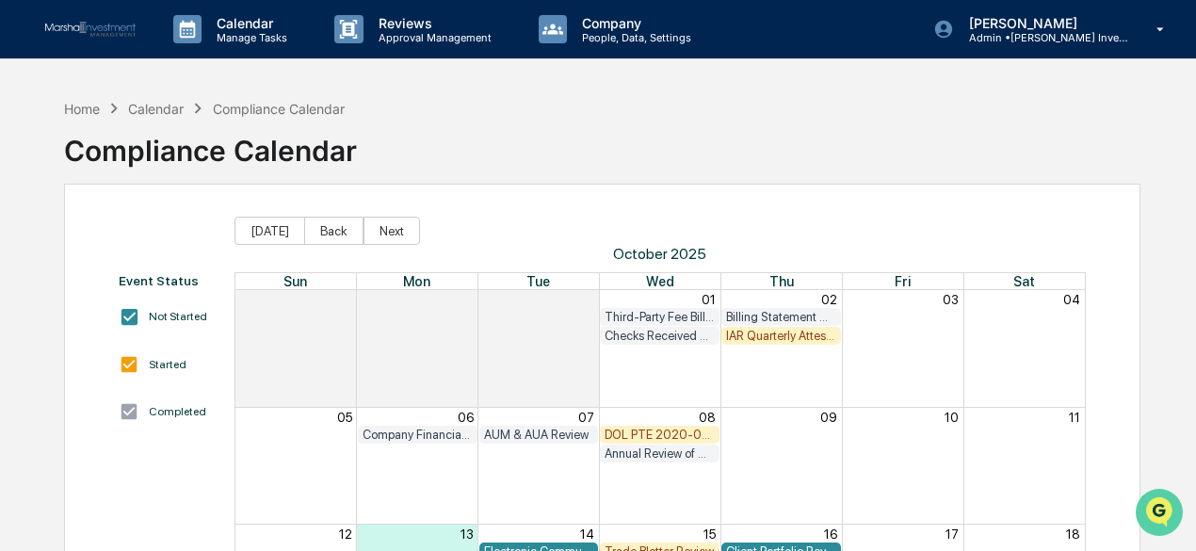
click at [1159, 506] on img "Open customer support" at bounding box center [1158, 512] width 47 height 38
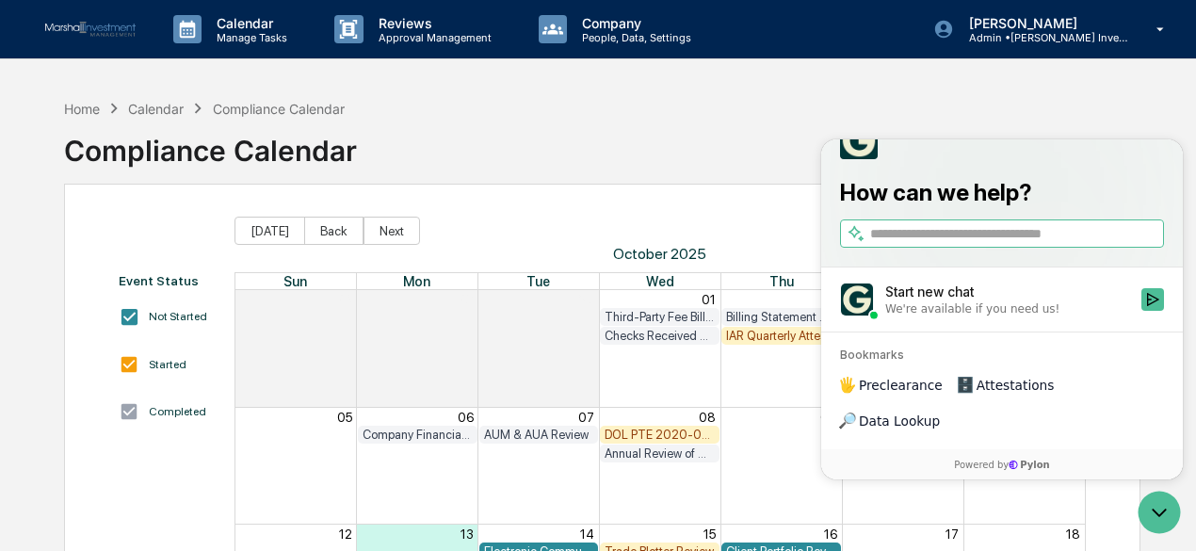
click at [697, 138] on div "Home Calendar Compliance Calendar Compliance Calendar" at bounding box center [602, 136] width 1076 height 94
click at [1157, 516] on icon "Open customer support" at bounding box center [1158, 512] width 47 height 47
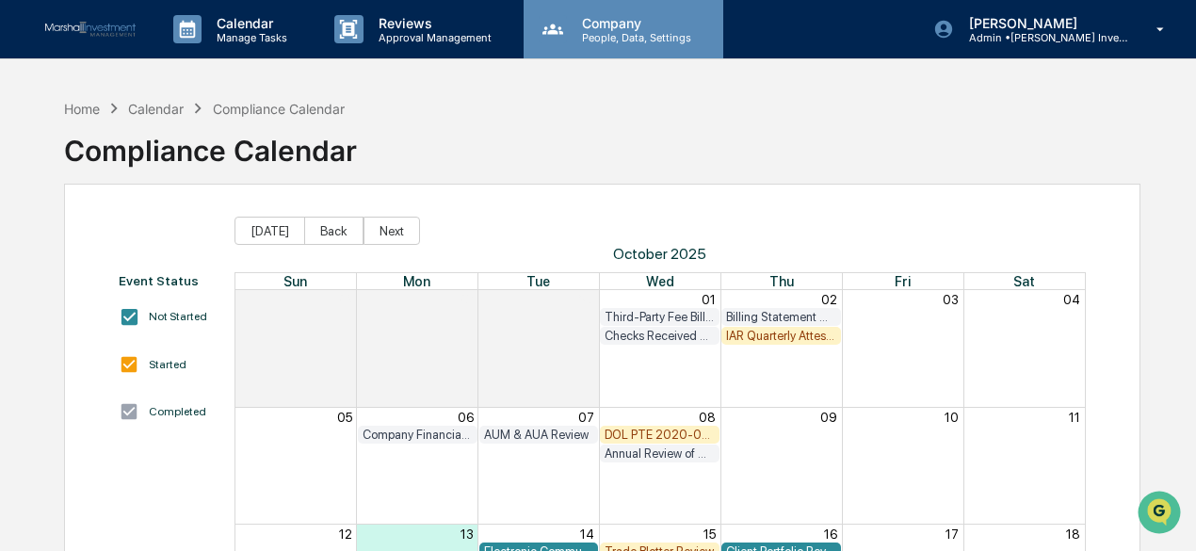
click at [637, 31] on p "People, Data, Settings" at bounding box center [634, 37] width 134 height 13
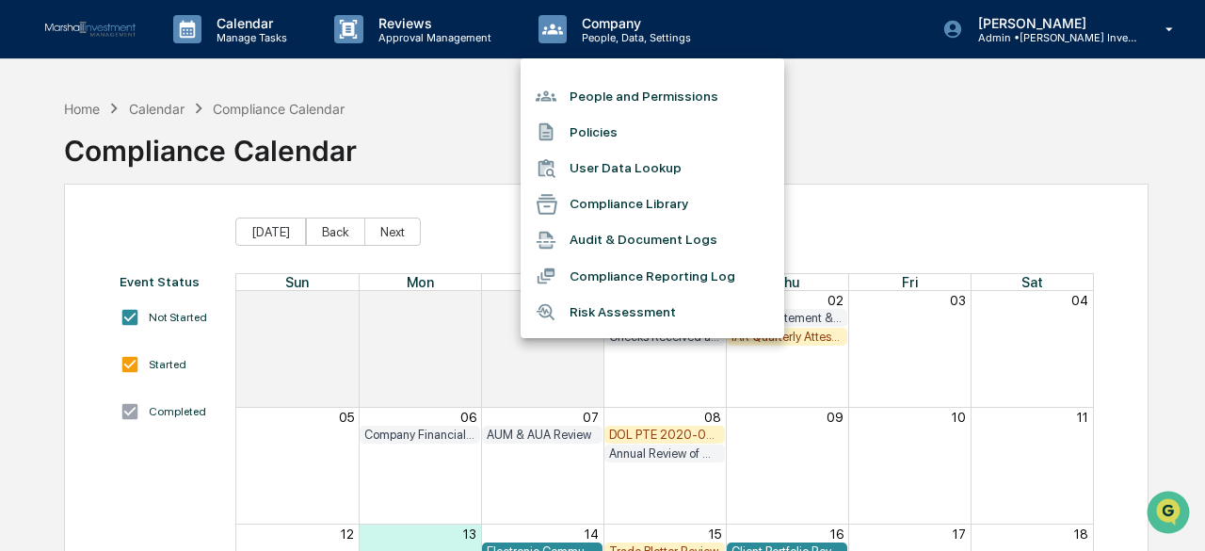
click at [894, 146] on div at bounding box center [602, 275] width 1205 height 551
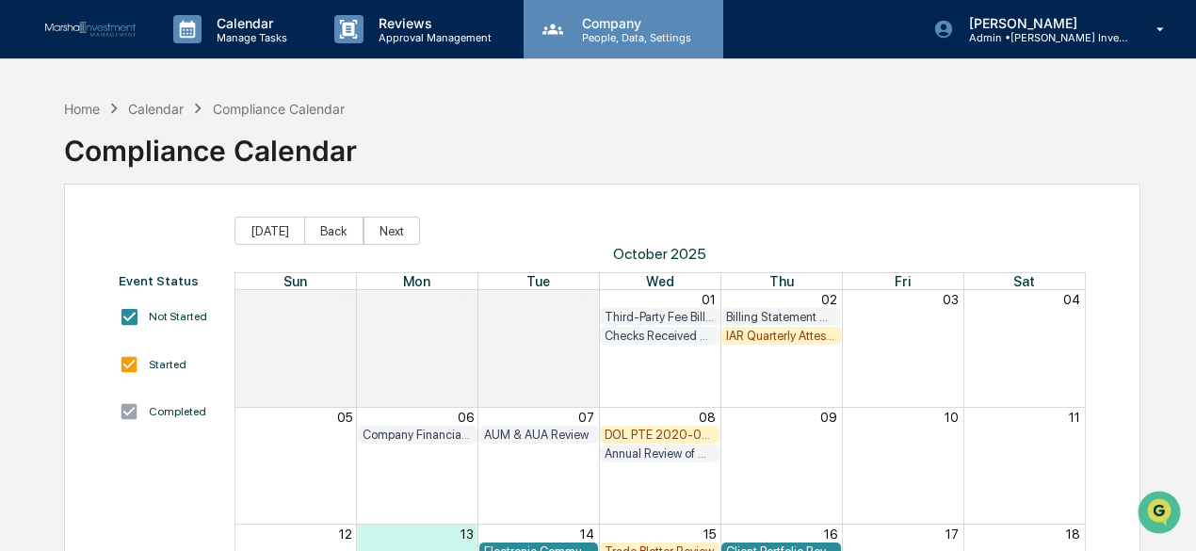
click at [601, 40] on p "People, Data, Settings" at bounding box center [634, 37] width 134 height 13
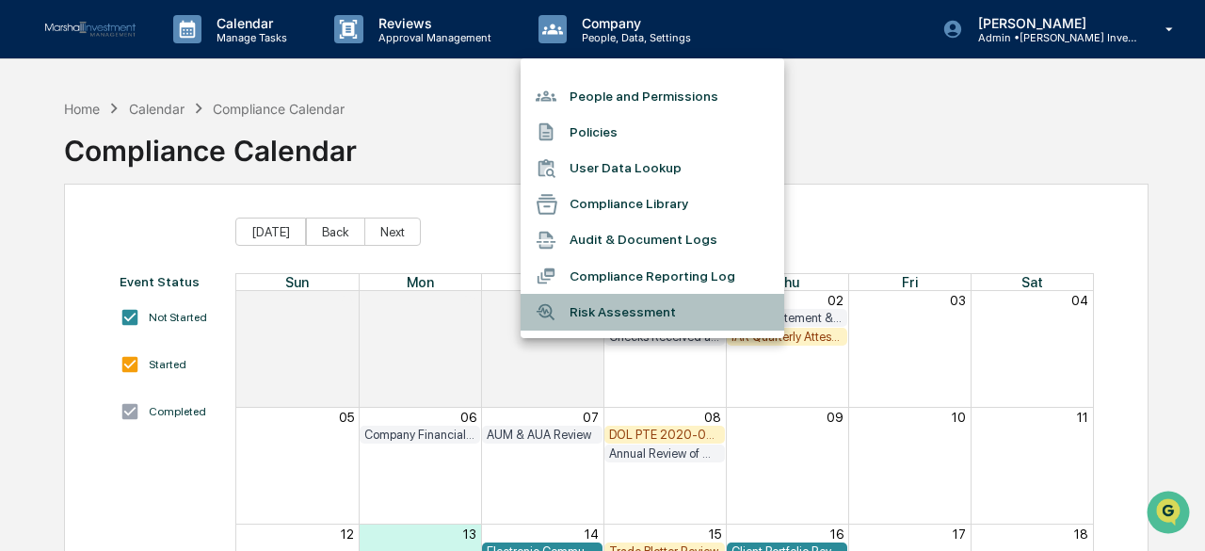
click at [595, 313] on li "Risk Assessment" at bounding box center [653, 312] width 264 height 36
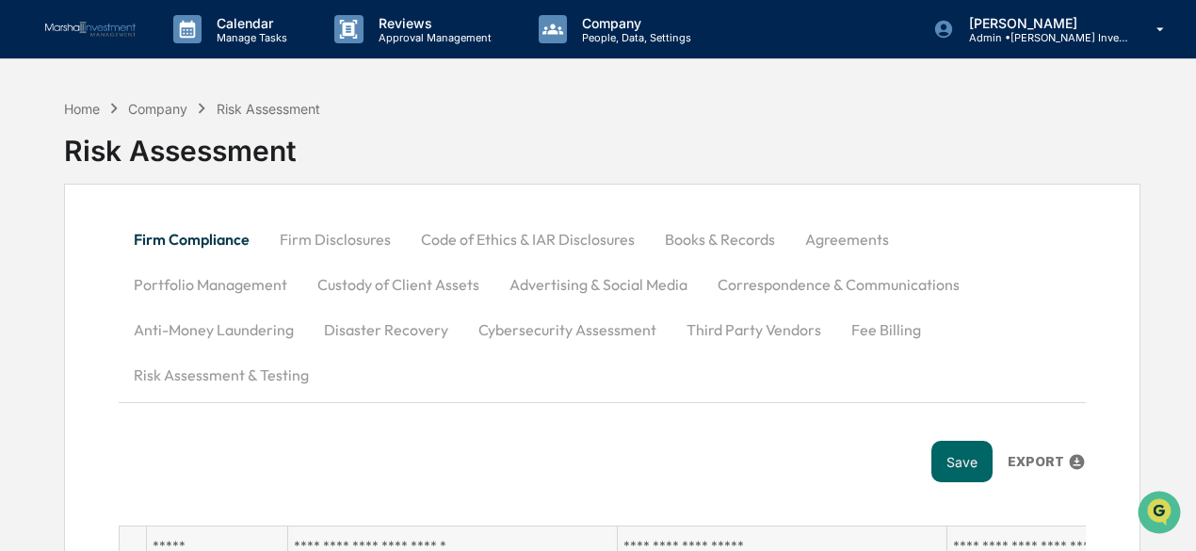
click at [463, 334] on button "Cybersecurity Assessment" at bounding box center [567, 329] width 208 height 45
click at [671, 331] on button "Third Party Vendors" at bounding box center [753, 329] width 165 height 45
click at [85, 107] on div "Home" at bounding box center [82, 109] width 36 height 16
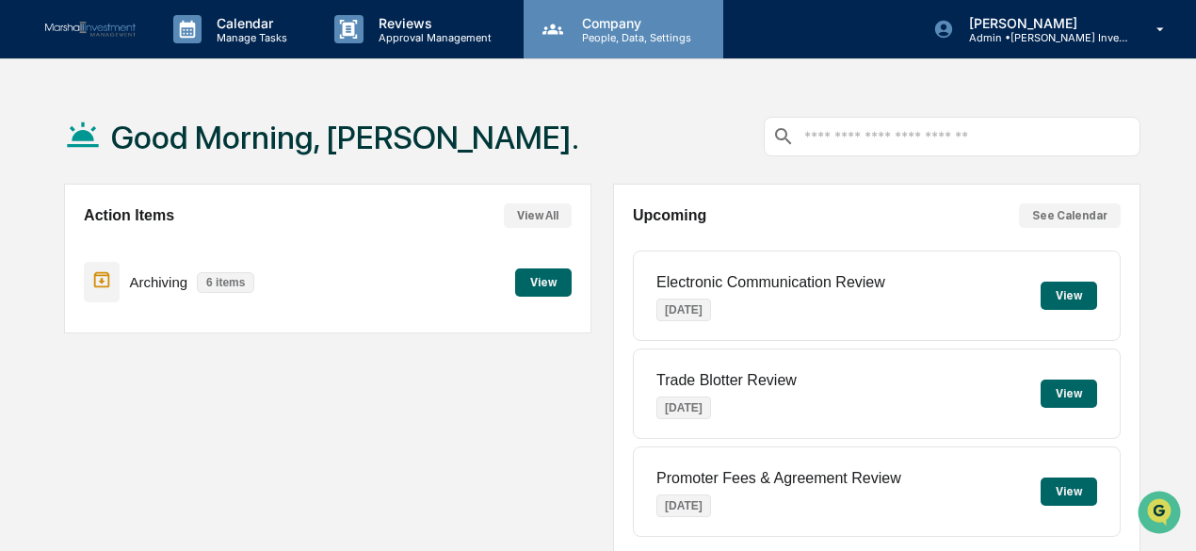
click at [619, 37] on p "People, Data, Settings" at bounding box center [634, 37] width 134 height 13
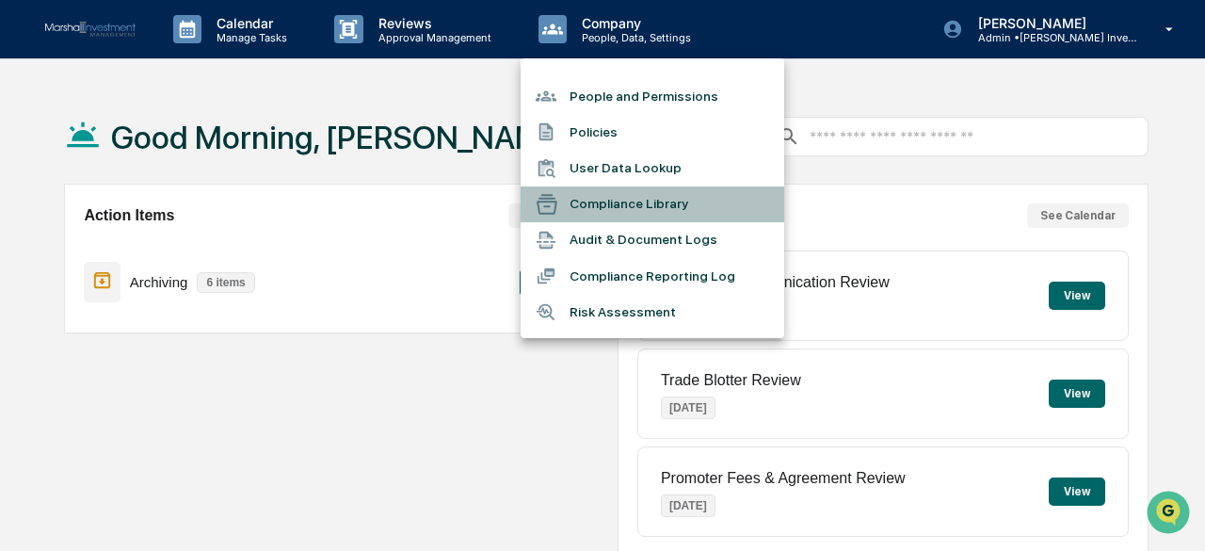
click at [598, 204] on li "Compliance Library" at bounding box center [653, 204] width 264 height 36
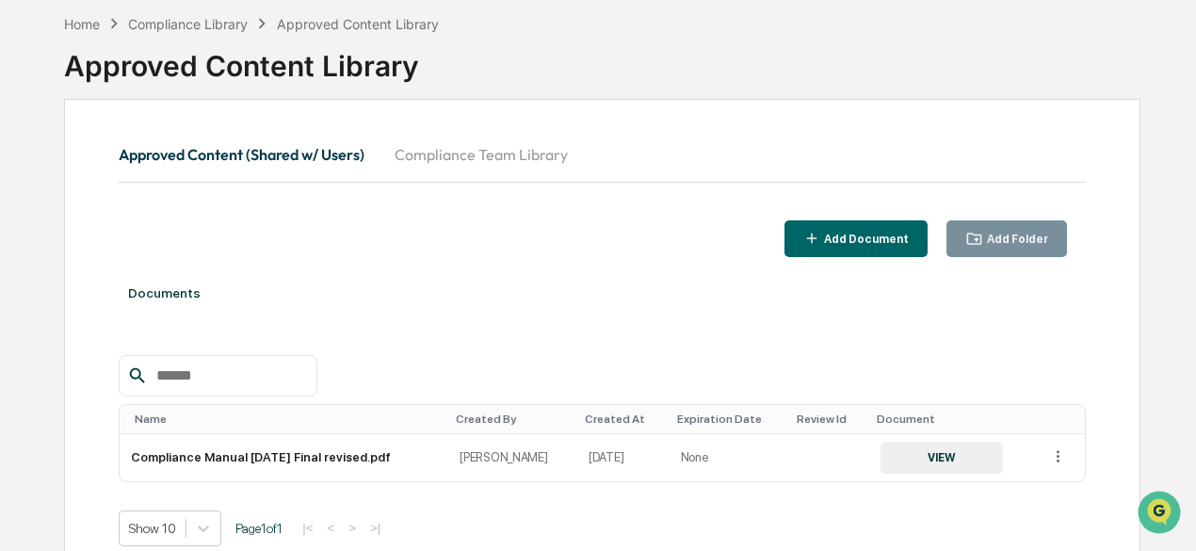
scroll to position [86, 0]
click at [83, 19] on div "Home" at bounding box center [82, 23] width 36 height 16
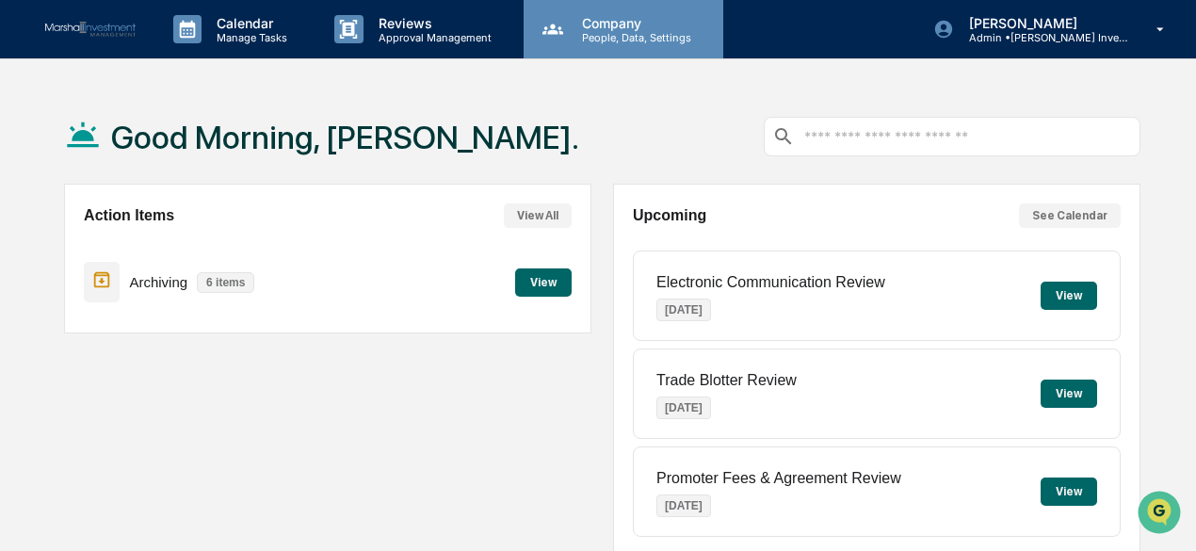
click at [640, 31] on p "People, Data, Settings" at bounding box center [634, 37] width 134 height 13
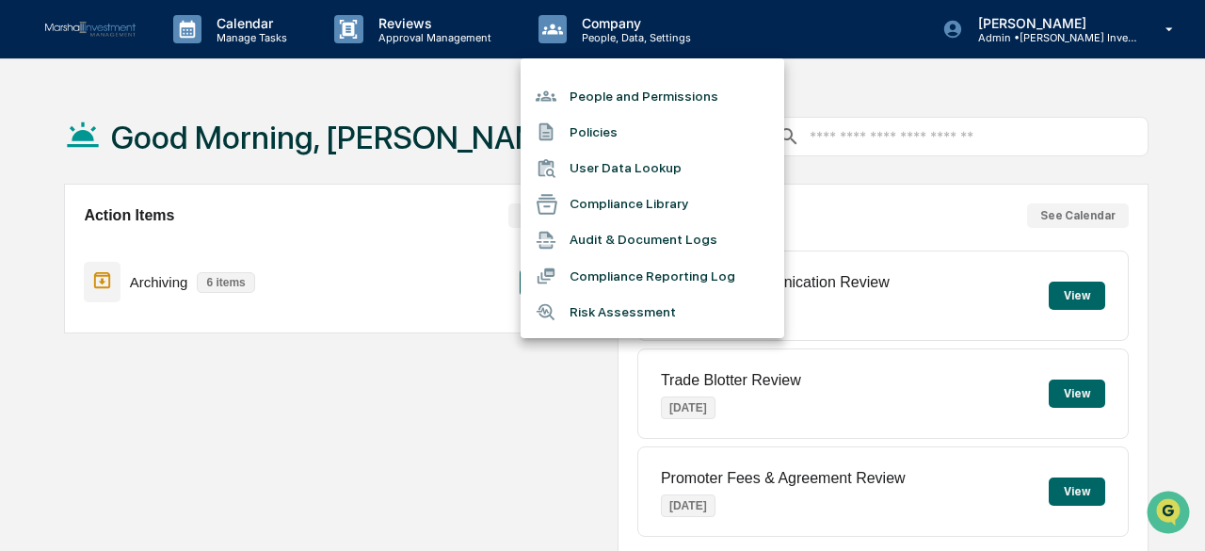
click at [650, 97] on li "People and Permissions" at bounding box center [653, 96] width 264 height 36
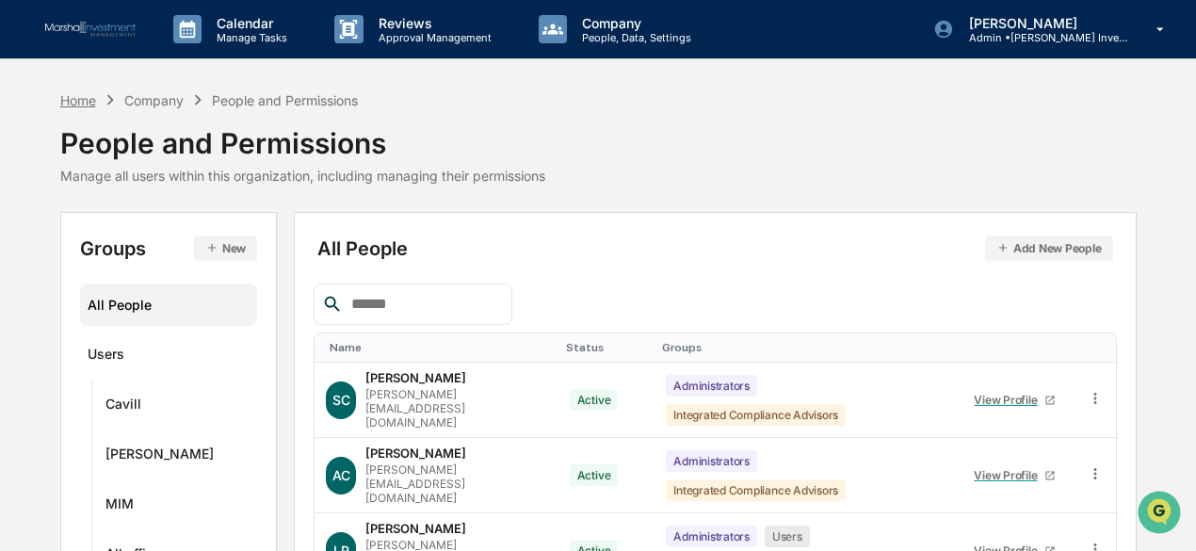
click at [88, 101] on div "Home" at bounding box center [78, 100] width 36 height 16
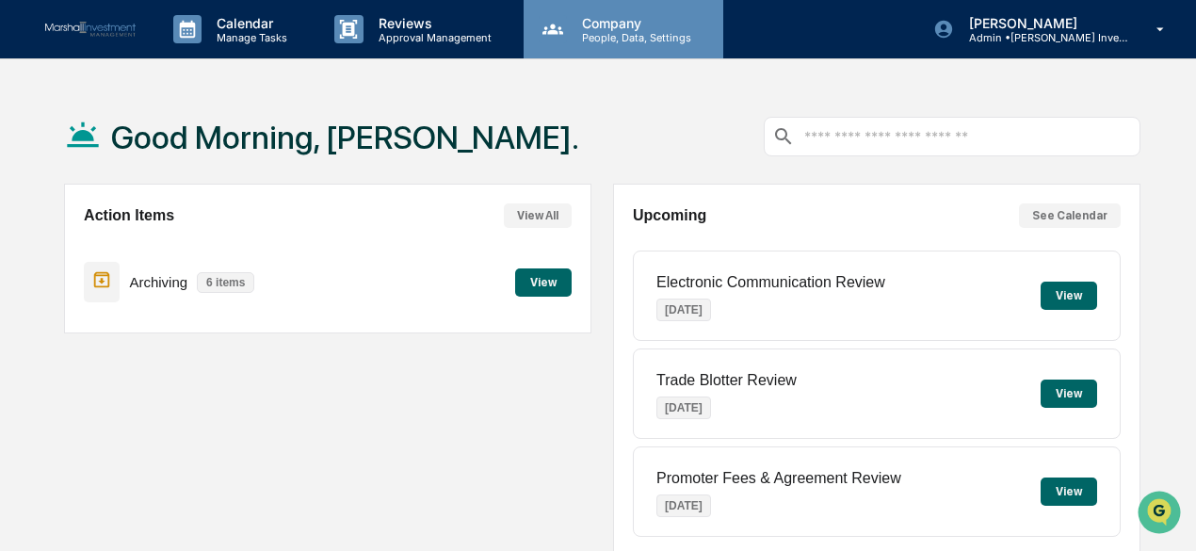
click at [631, 34] on p "People, Data, Settings" at bounding box center [634, 37] width 134 height 13
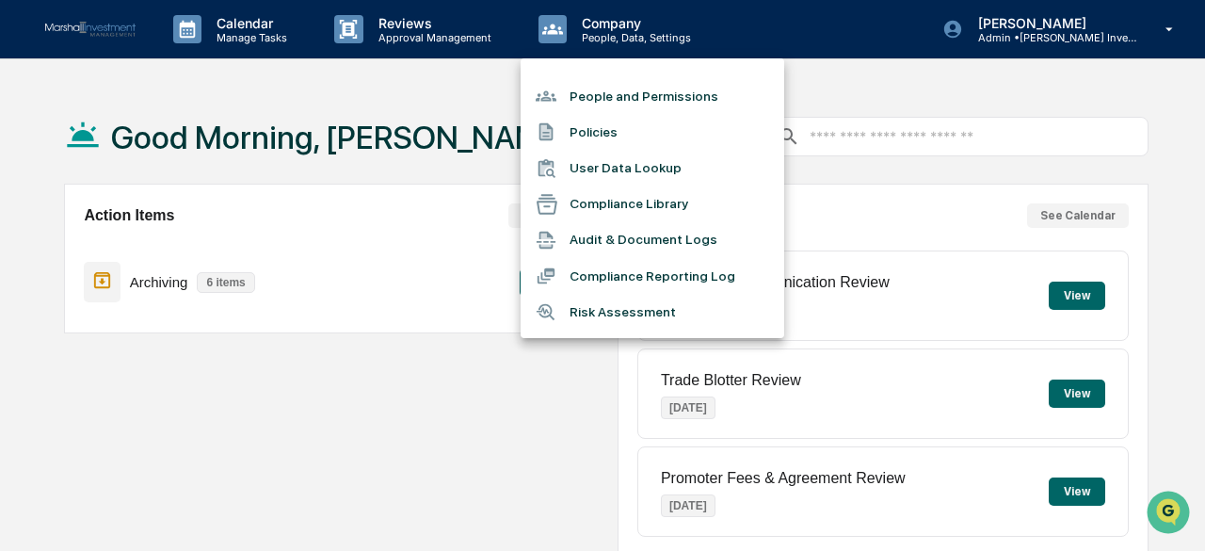
click at [632, 208] on li "Compliance Library" at bounding box center [653, 204] width 264 height 36
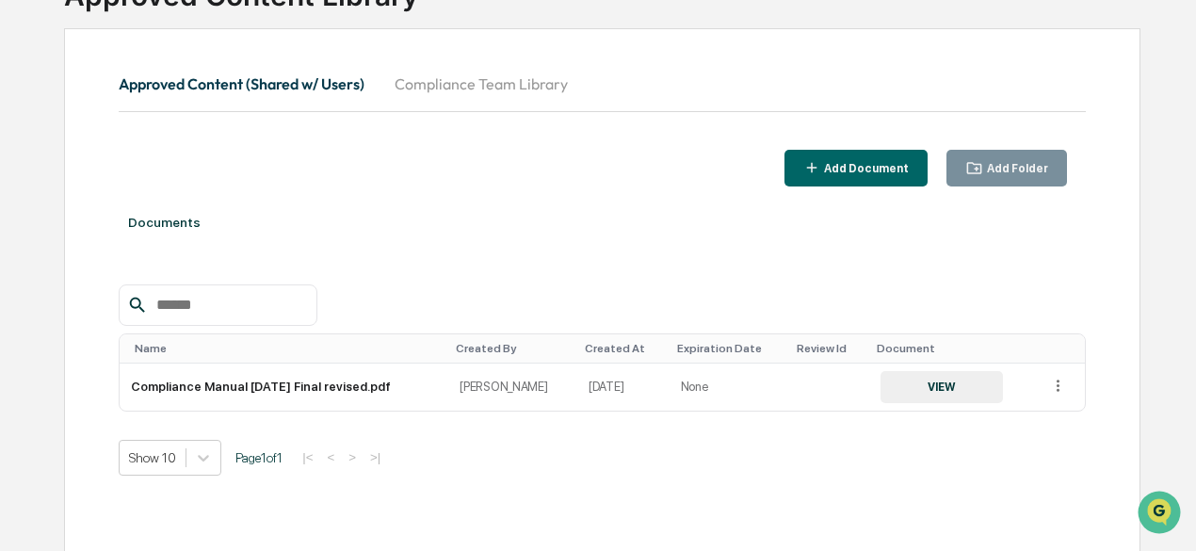
scroll to position [169, 0]
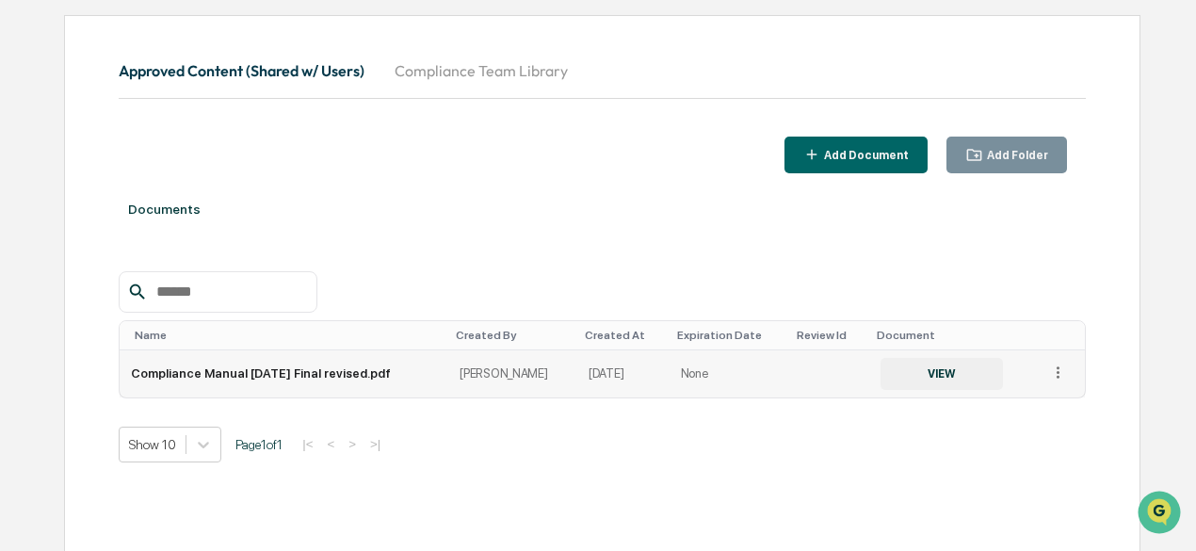
click at [1061, 374] on icon at bounding box center [1058, 372] width 18 height 18
click at [800, 458] on div "Show 10 Page 1 of 1 |< < > >|" at bounding box center [602, 444] width 967 height 36
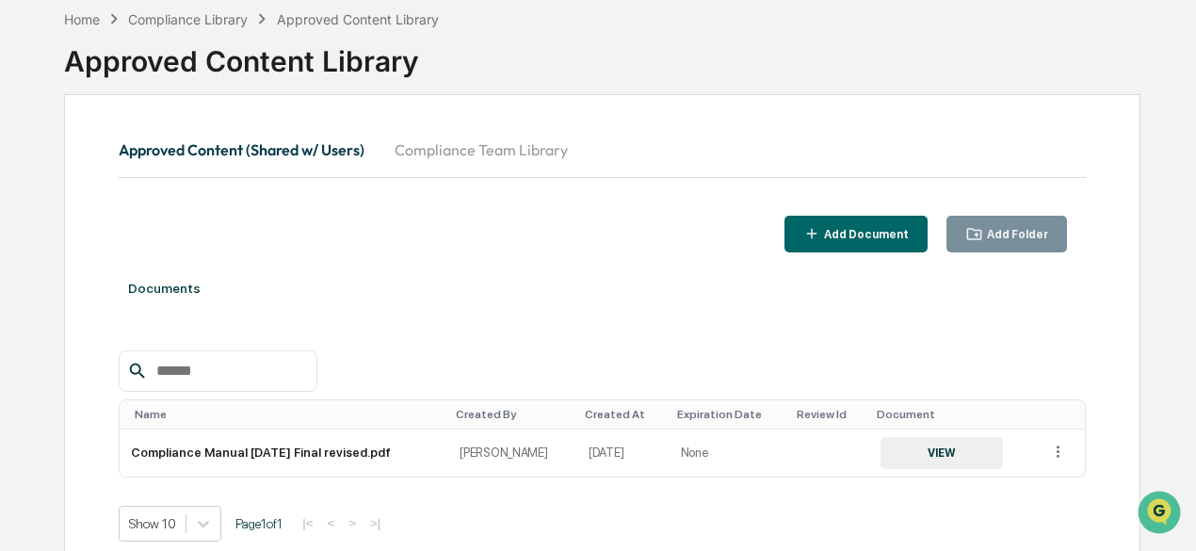
scroll to position [0, 0]
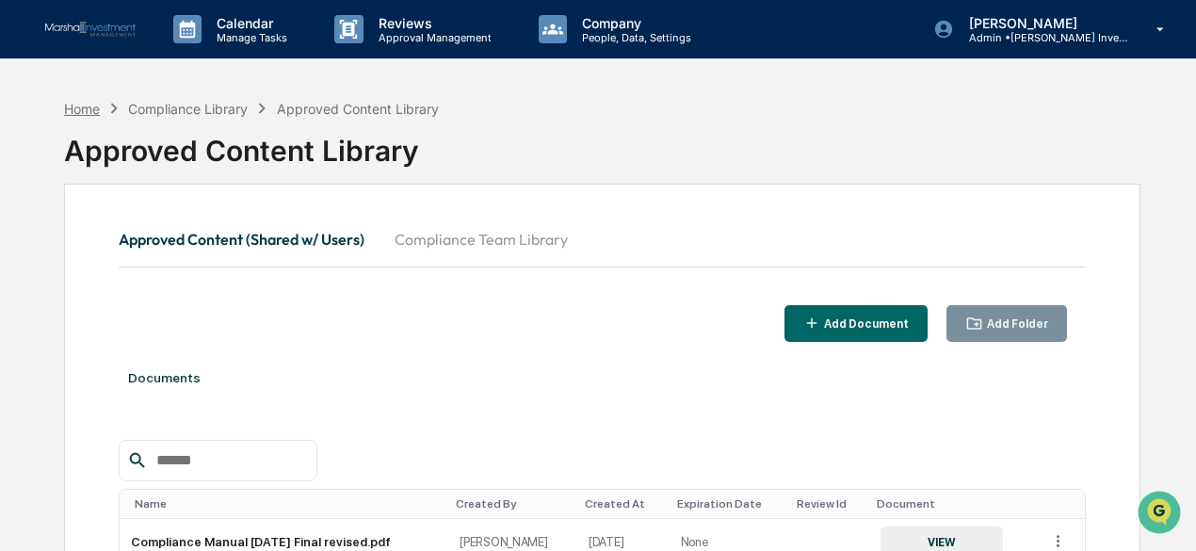
click at [77, 107] on div "Home" at bounding box center [82, 109] width 36 height 16
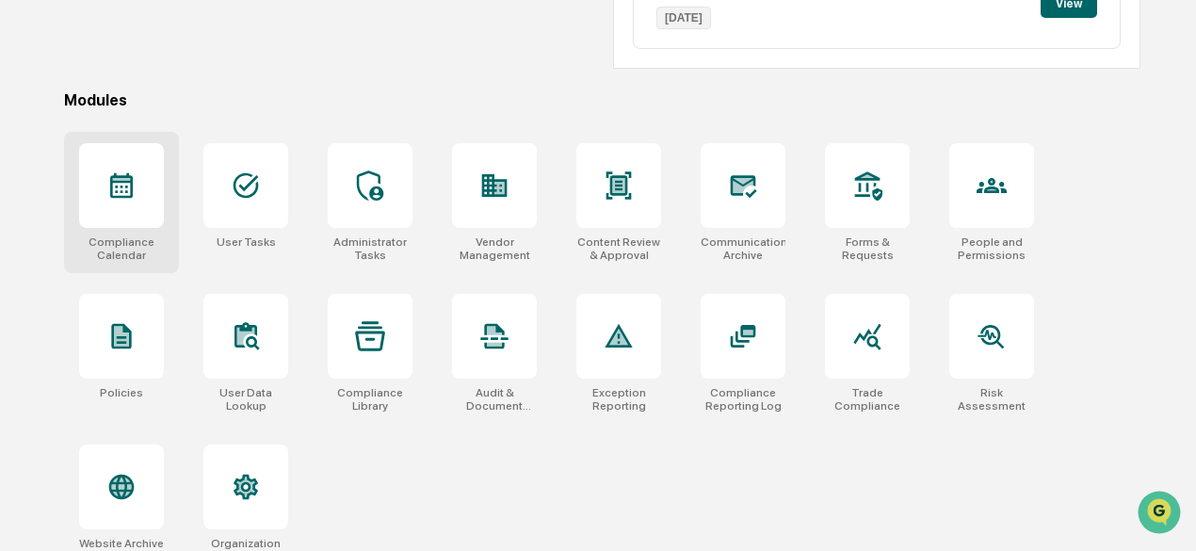
scroll to position [484, 0]
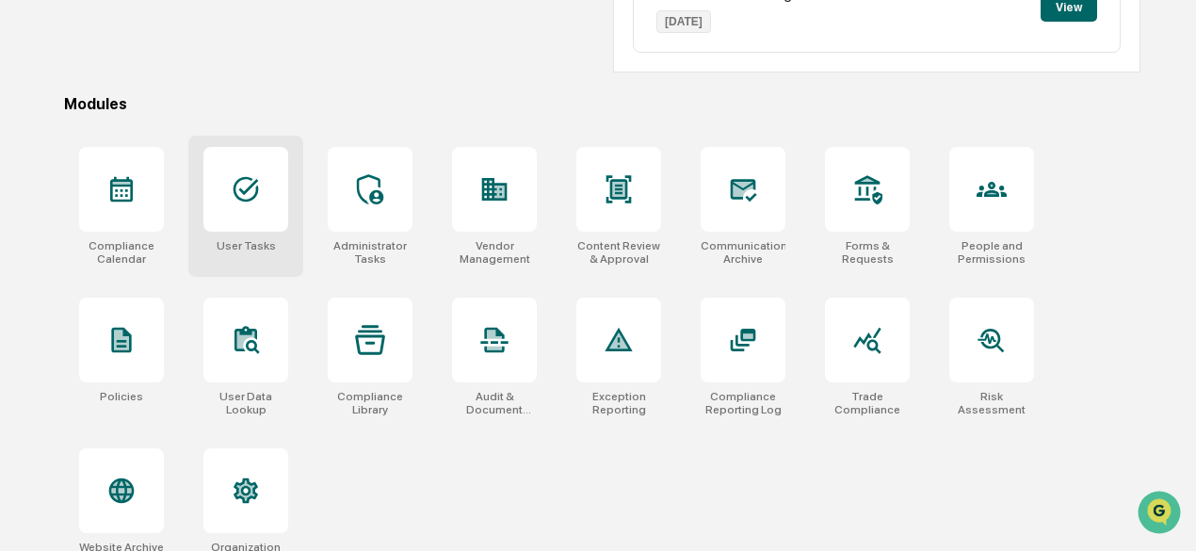
click at [245, 194] on icon at bounding box center [246, 189] width 30 height 30
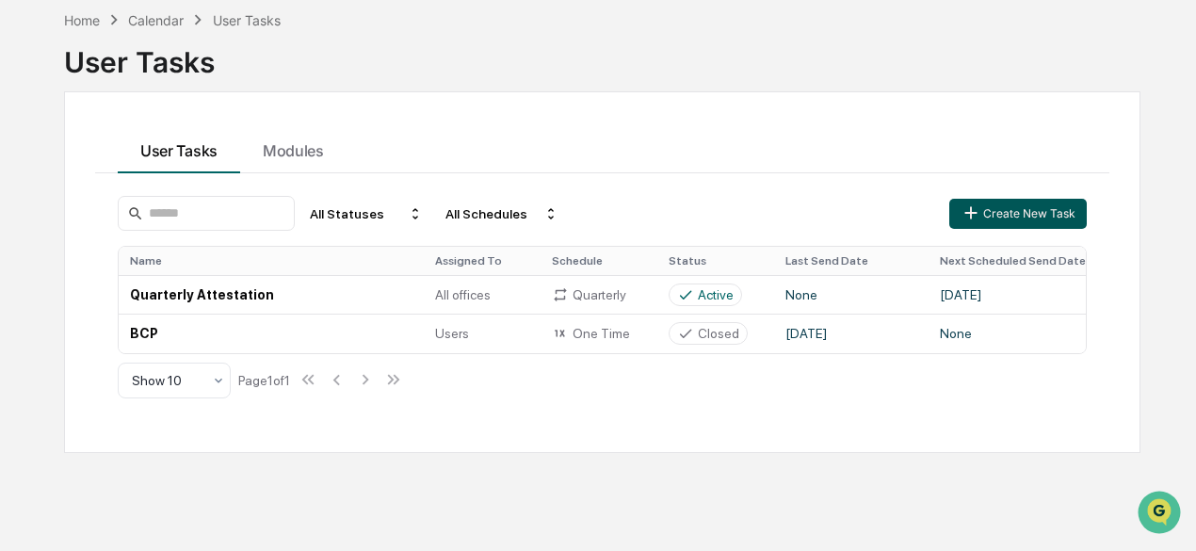
click at [1015, 214] on button "Create New Task" at bounding box center [1017, 214] width 137 height 30
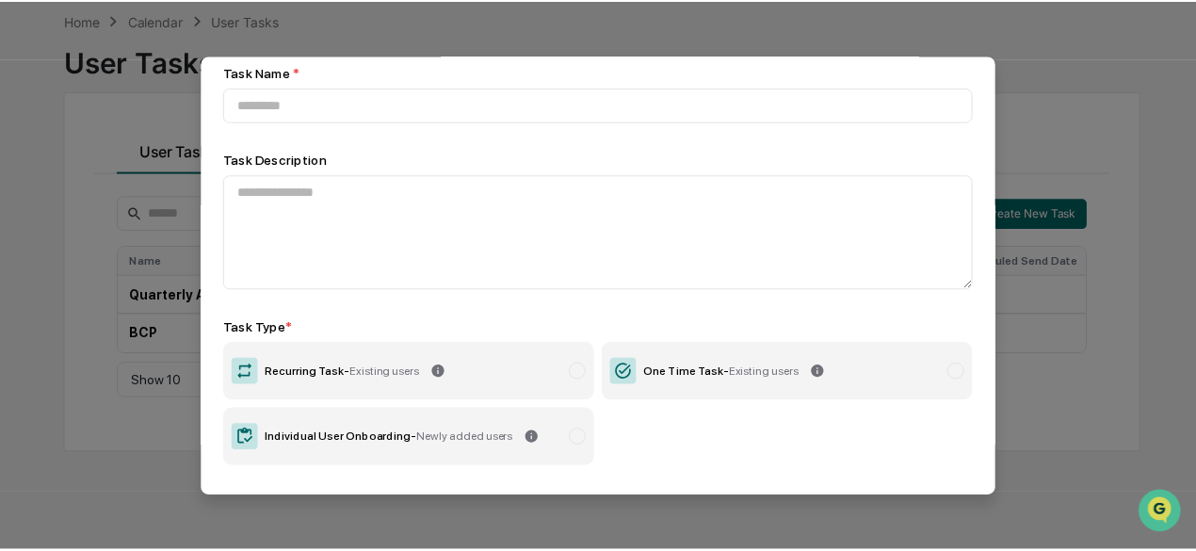
scroll to position [179, 0]
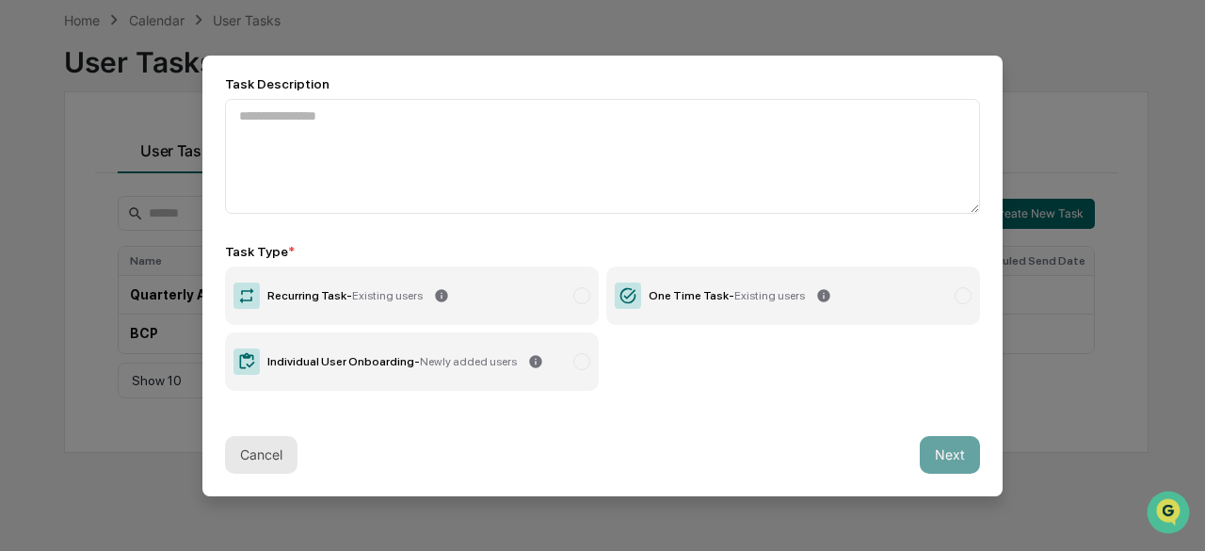
click at [275, 452] on button "Cancel" at bounding box center [261, 455] width 72 height 38
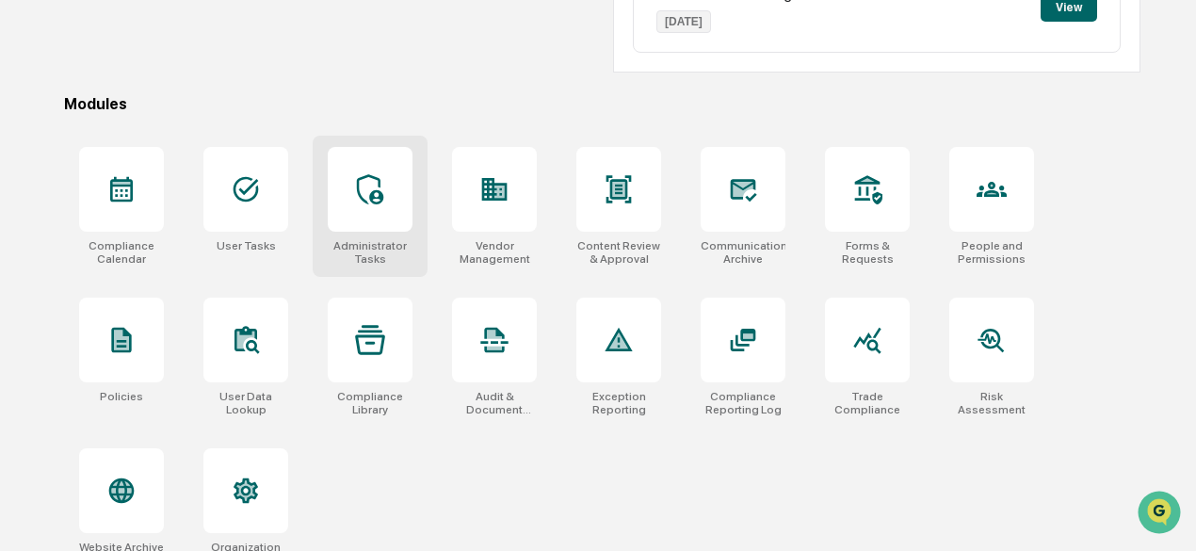
click at [378, 198] on icon at bounding box center [370, 189] width 30 height 30
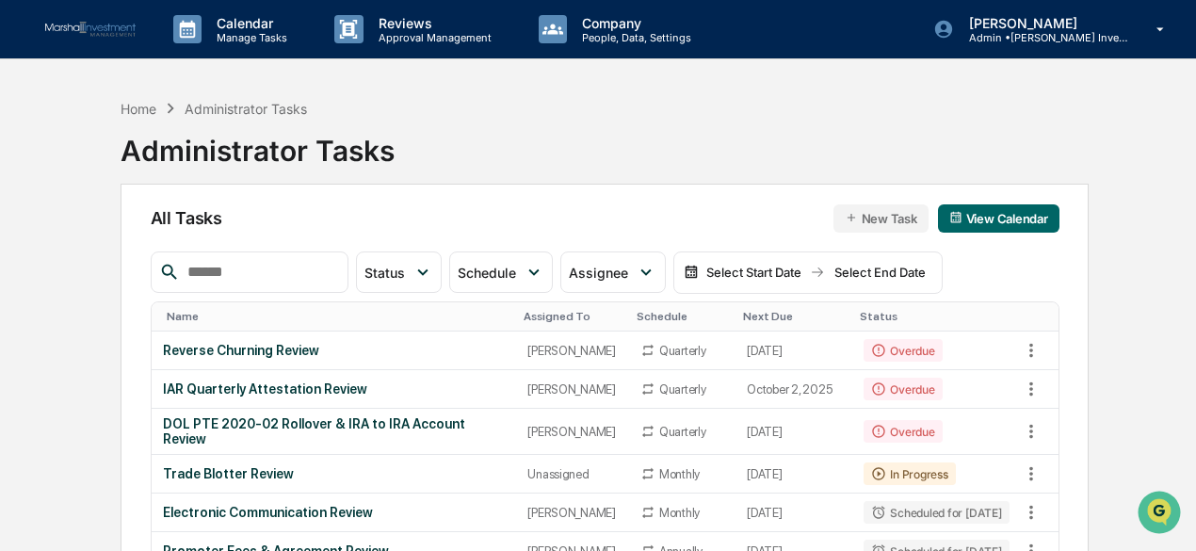
drag, startPoint x: 297, startPoint y: 261, endPoint x: 306, endPoint y: 292, distance: 32.2
click at [303, 285] on div at bounding box center [250, 271] width 198 height 41
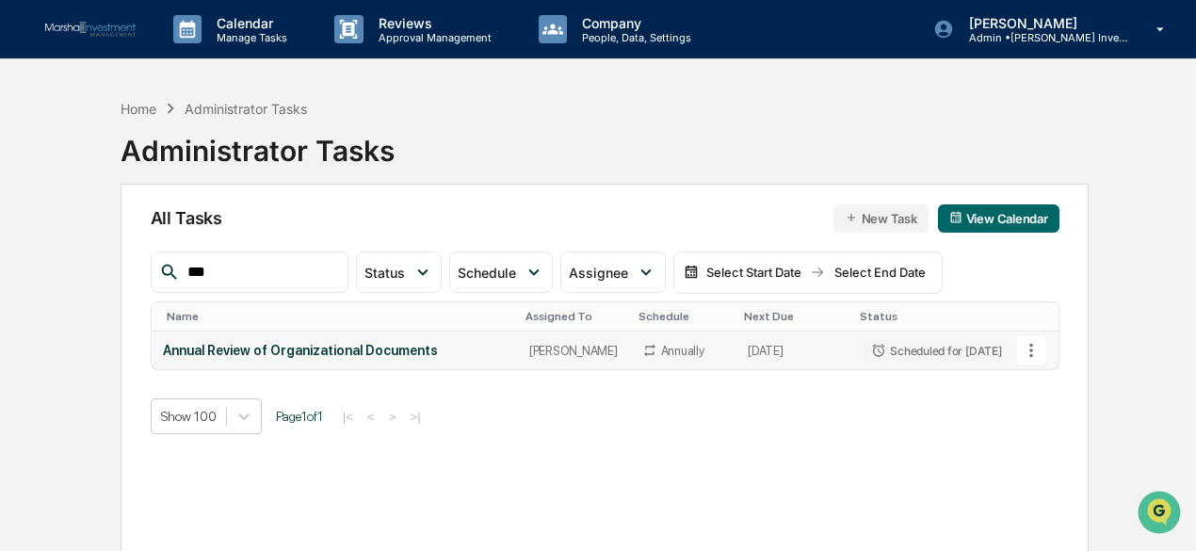
type input "***"
click at [1043, 347] on button at bounding box center [1031, 350] width 28 height 28
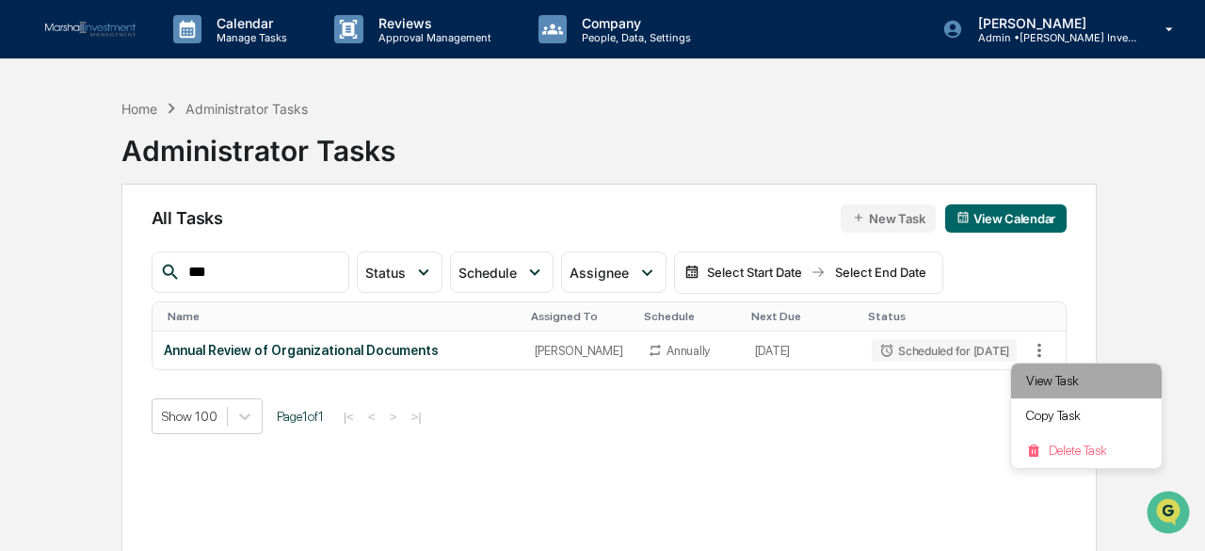
click at [1043, 384] on li "View Task" at bounding box center [1086, 380] width 151 height 35
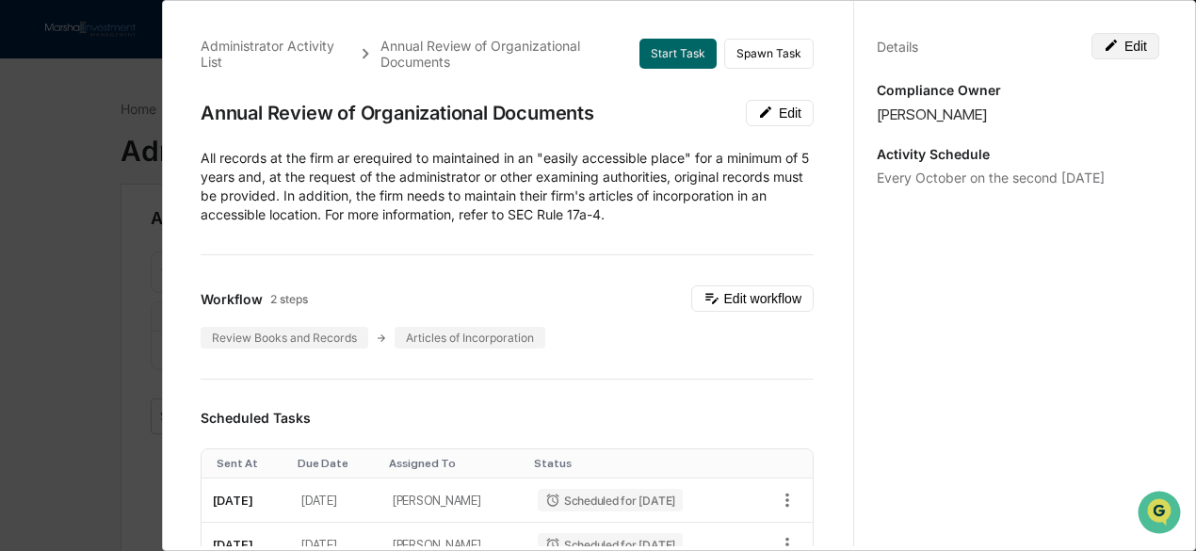
click at [1128, 40] on button "Edit" at bounding box center [1125, 46] width 68 height 26
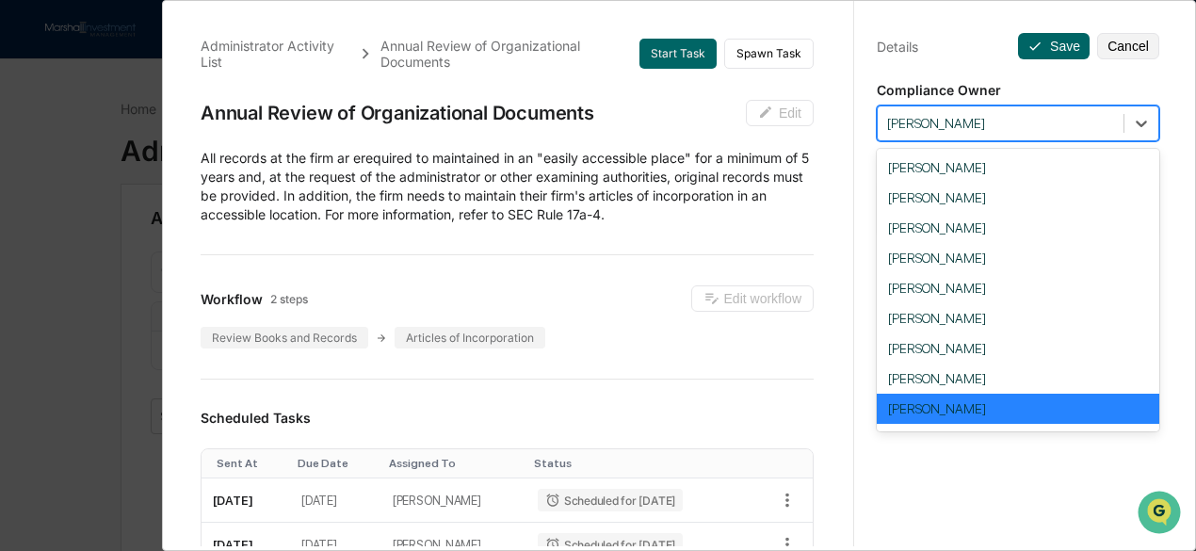
click at [1058, 121] on div at bounding box center [1000, 124] width 227 height 18
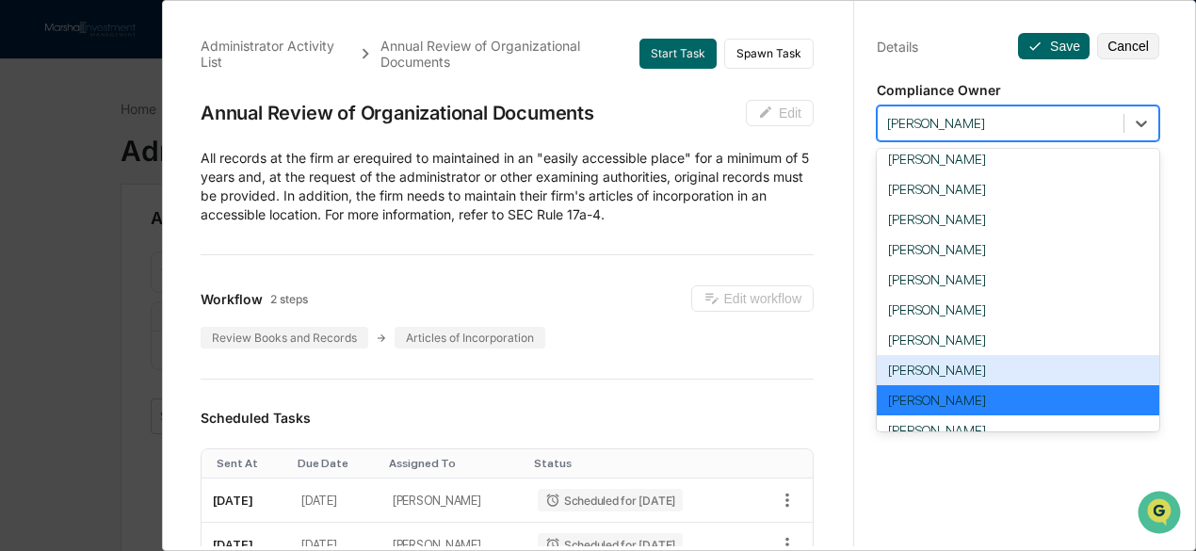
click at [952, 375] on div "[PERSON_NAME]" at bounding box center [1017, 370] width 282 height 30
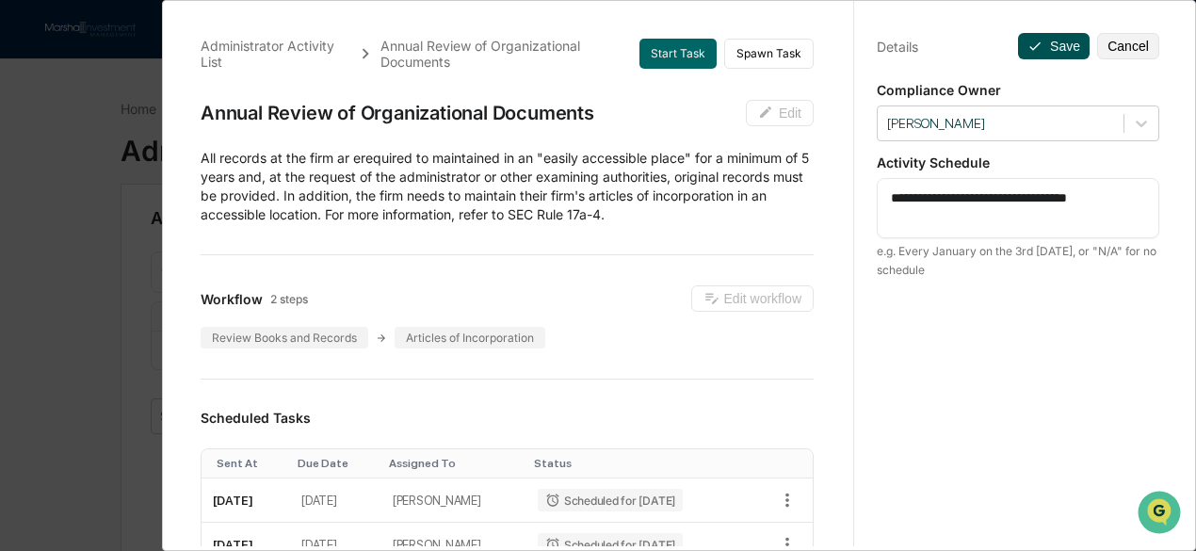
click at [1050, 42] on button "Save" at bounding box center [1054, 46] width 72 height 26
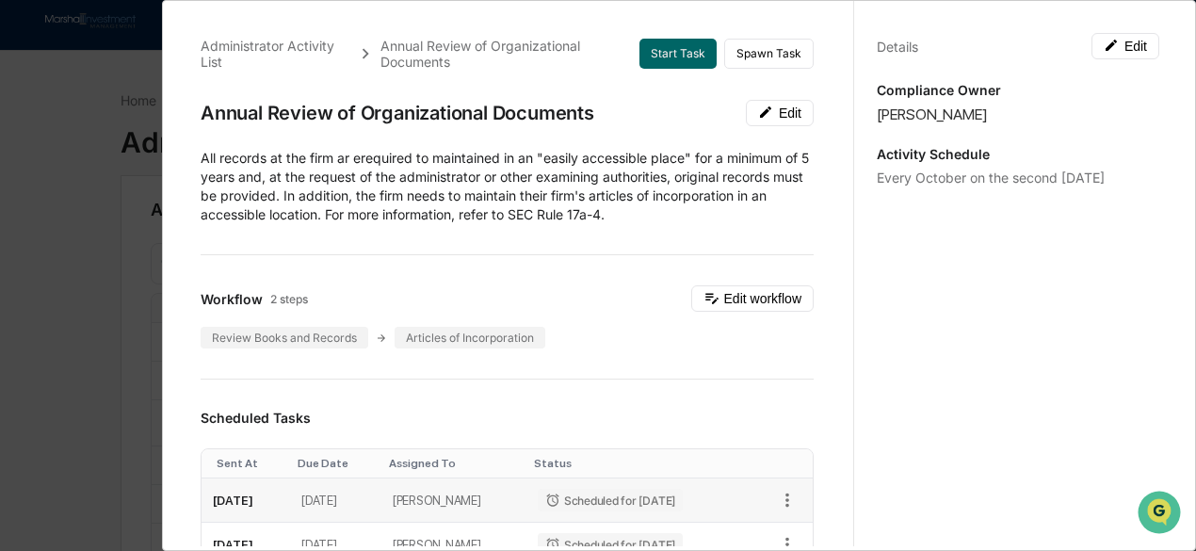
scroll to position [0, 0]
click at [37, 329] on div "Administrator Activity List Annual Review of Organizational Documents Start Tas…" at bounding box center [598, 275] width 1196 height 551
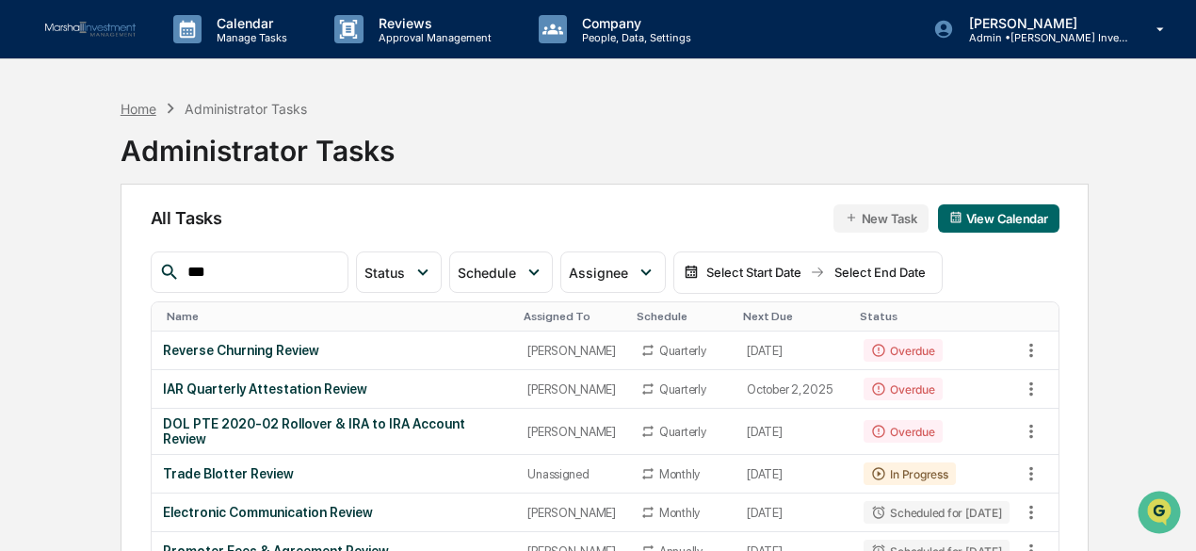
click at [137, 107] on div "Home" at bounding box center [139, 109] width 36 height 16
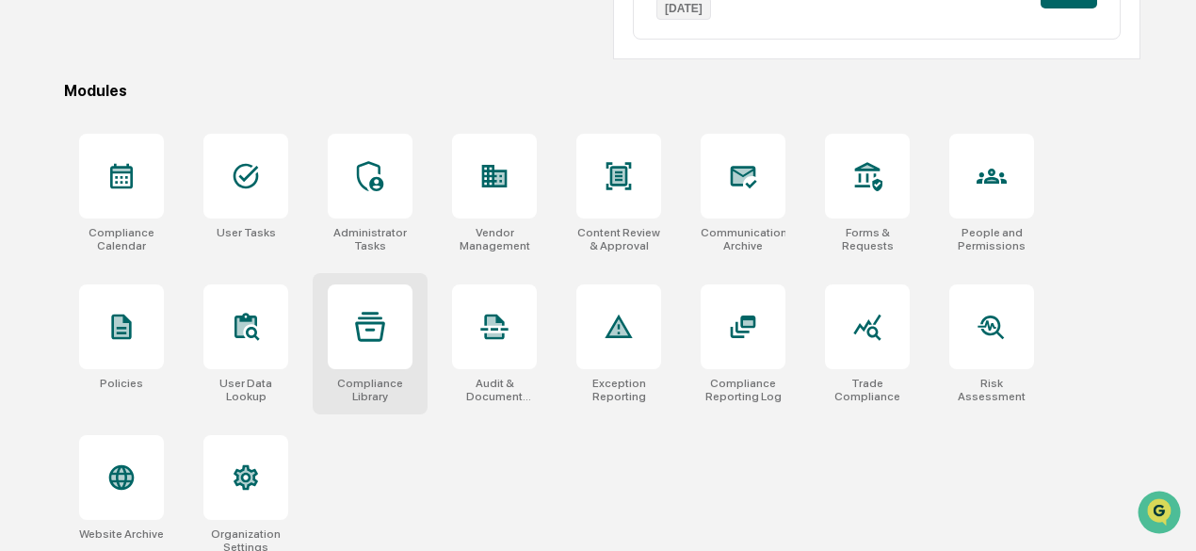
scroll to position [508, 0]
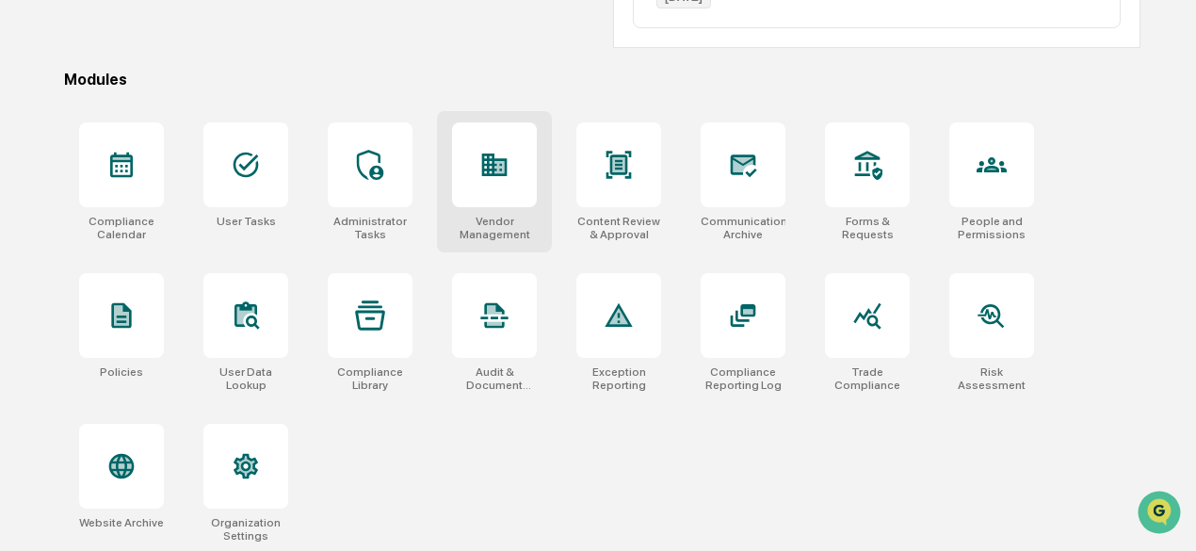
click at [501, 169] on icon at bounding box center [494, 164] width 25 height 23
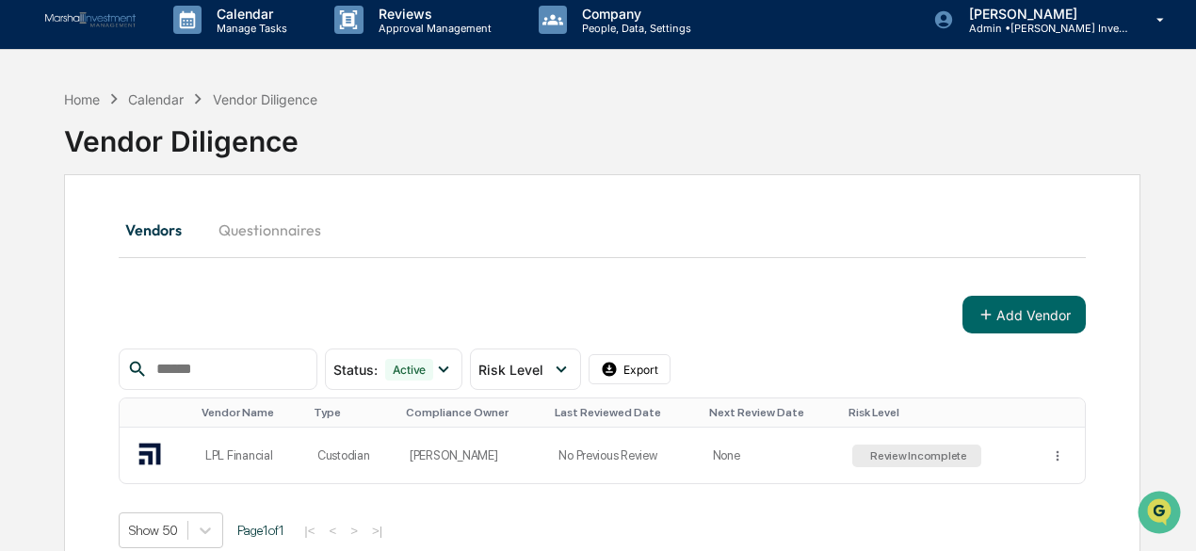
scroll to position [5, 0]
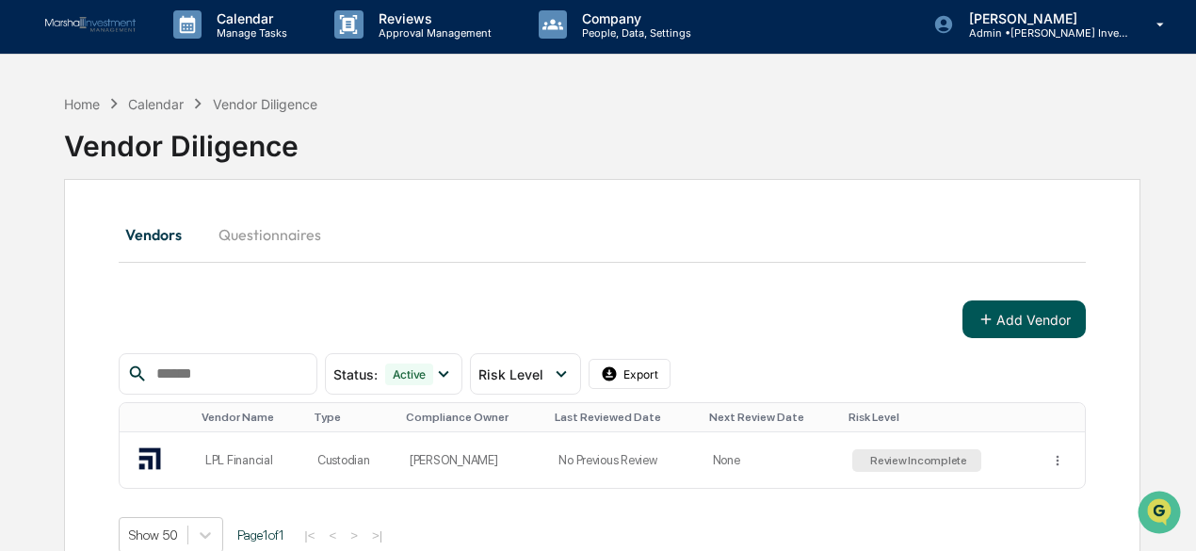
click at [1039, 317] on button "Add Vendor" at bounding box center [1023, 319] width 123 height 38
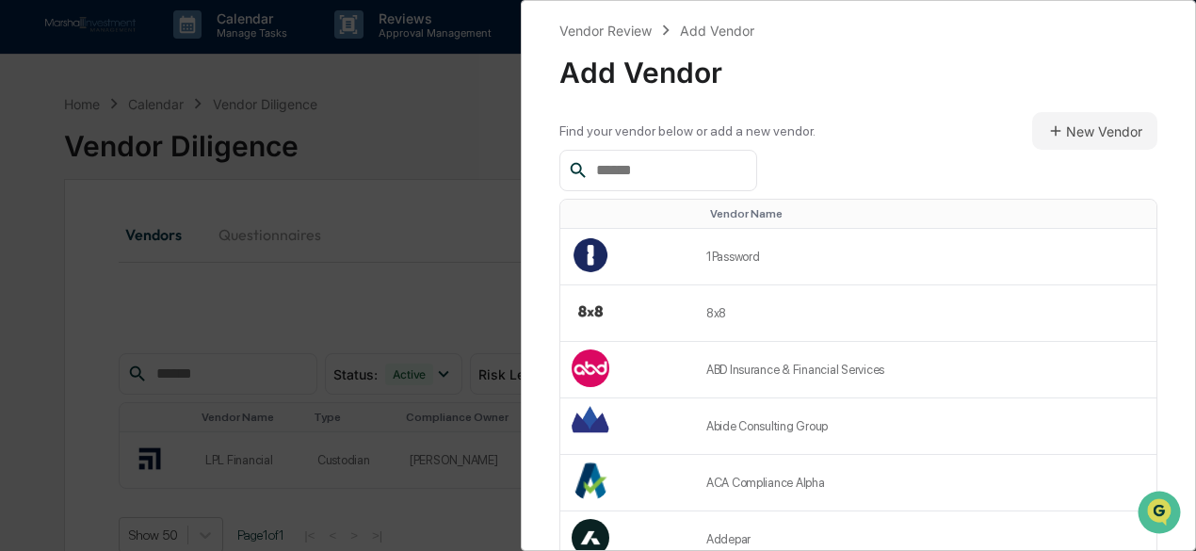
click at [641, 177] on input "text" at bounding box center [668, 170] width 160 height 24
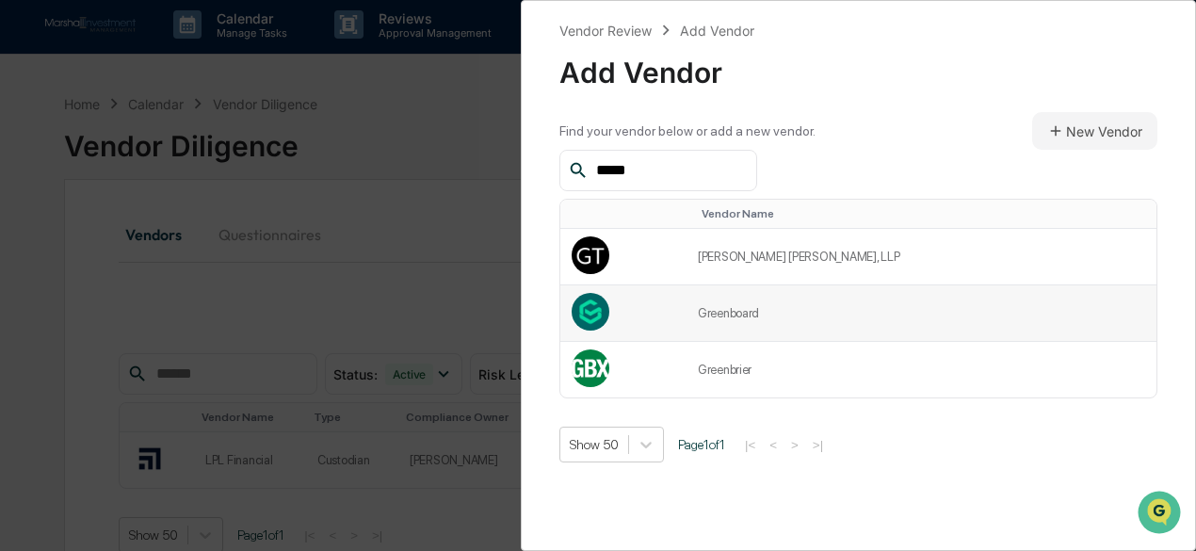
type input "*****"
click at [788, 313] on td "Greenboard" at bounding box center [921, 313] width 470 height 56
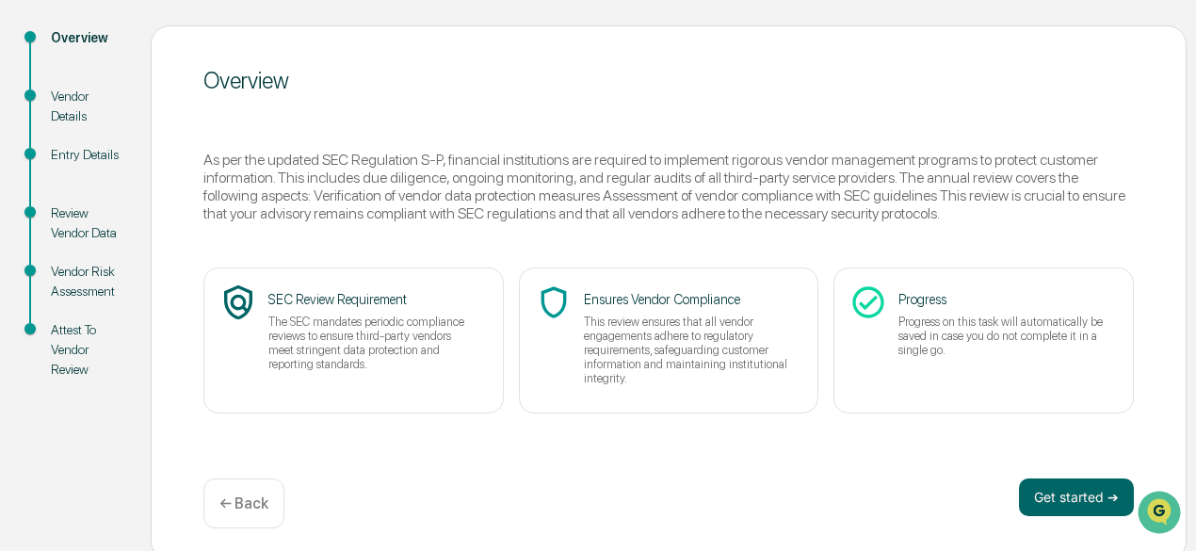
scroll to position [226, 0]
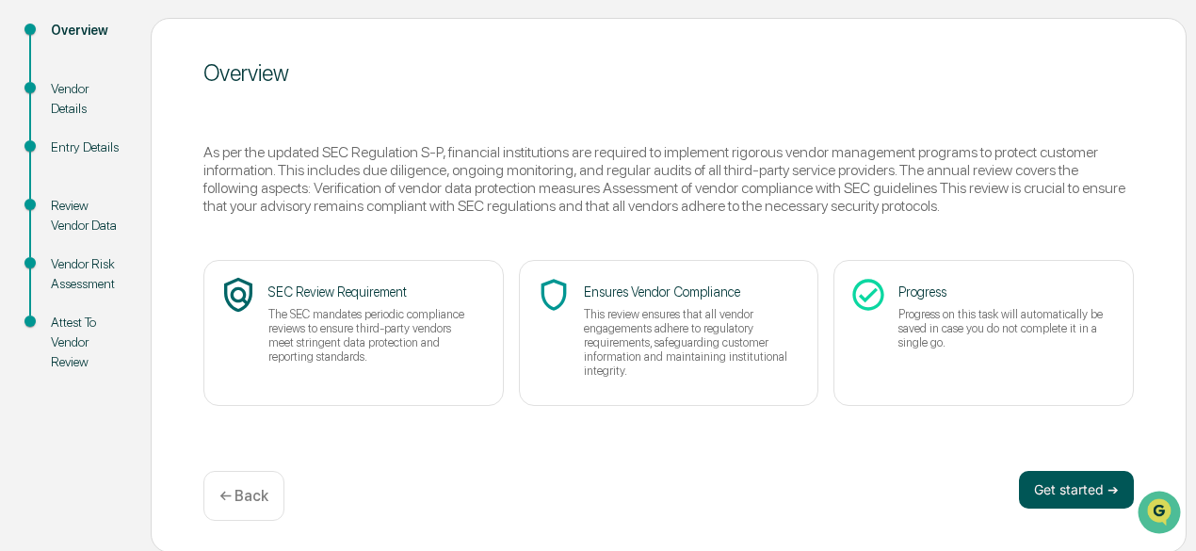
click at [1069, 489] on button "Get started ➔" at bounding box center [1076, 490] width 115 height 38
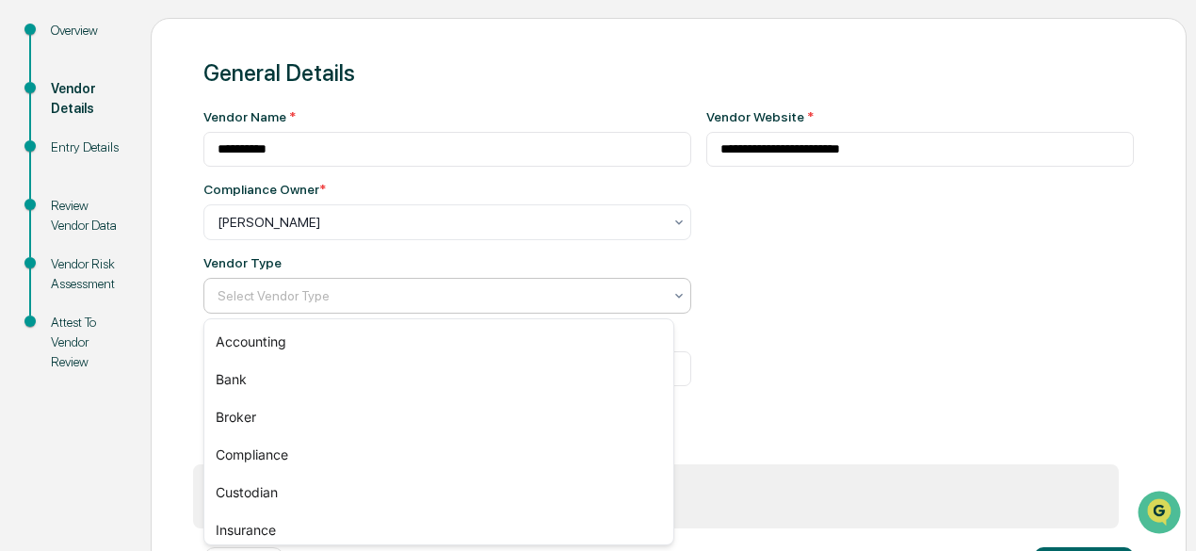
click at [574, 297] on div at bounding box center [439, 295] width 444 height 19
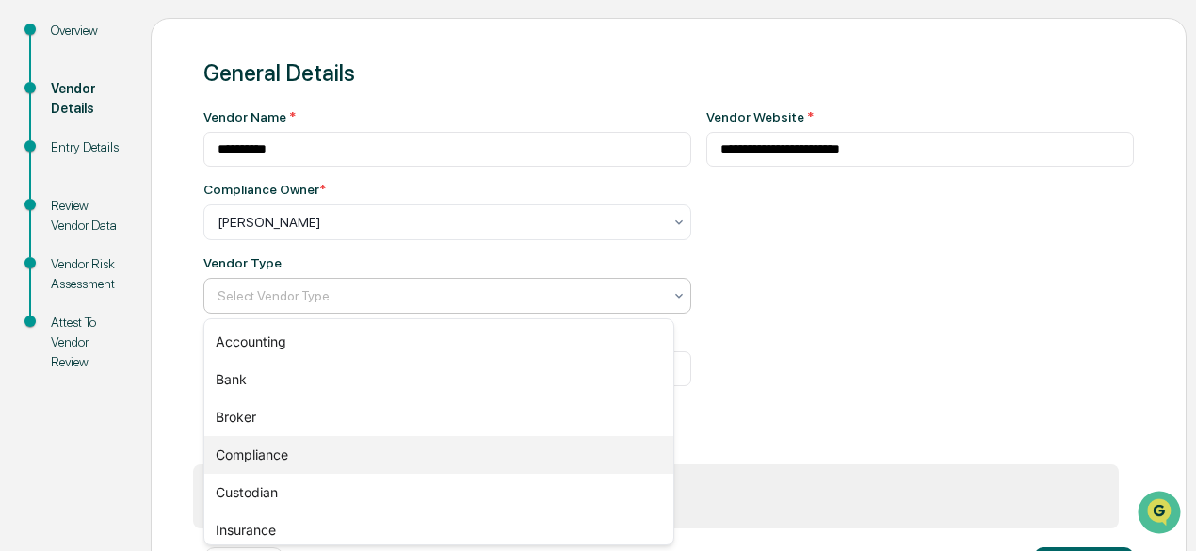
click at [257, 451] on div "Compliance" at bounding box center [439, 455] width 470 height 38
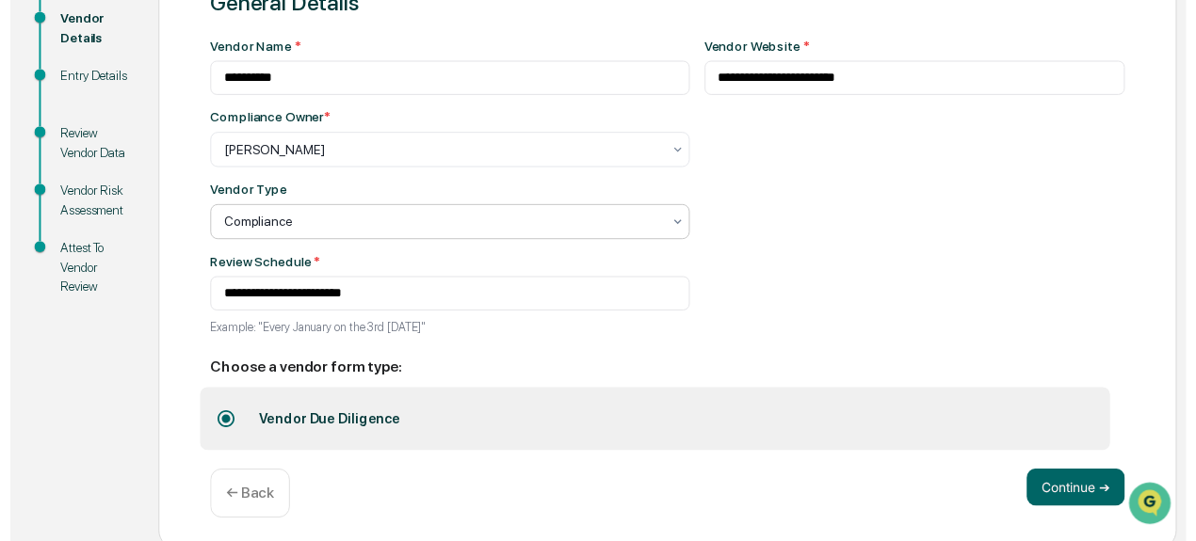
scroll to position [305, 0]
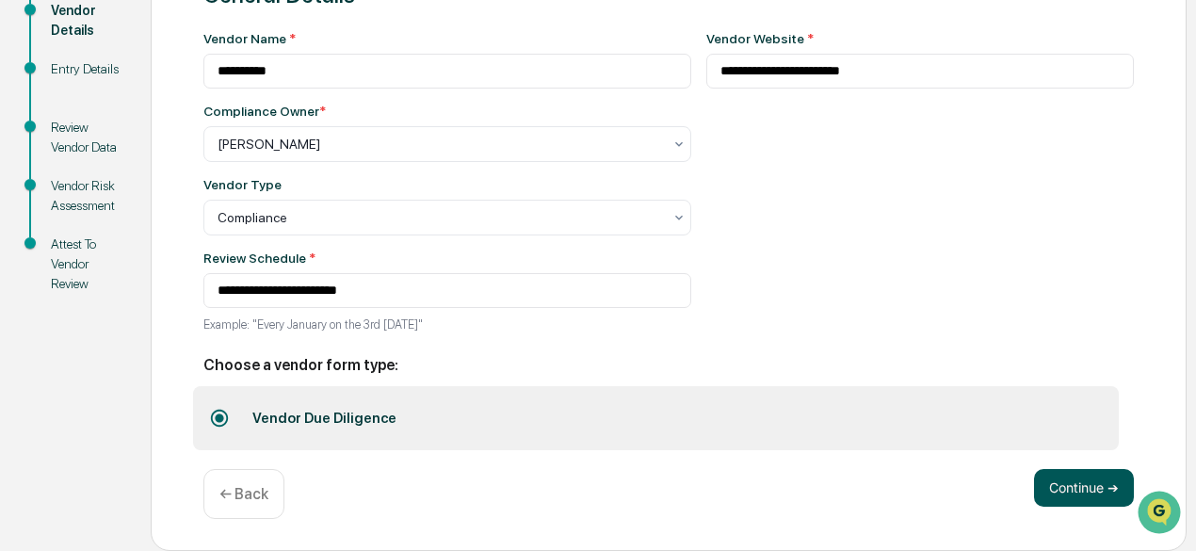
click at [1069, 493] on button "Continue ➔" at bounding box center [1084, 488] width 100 height 38
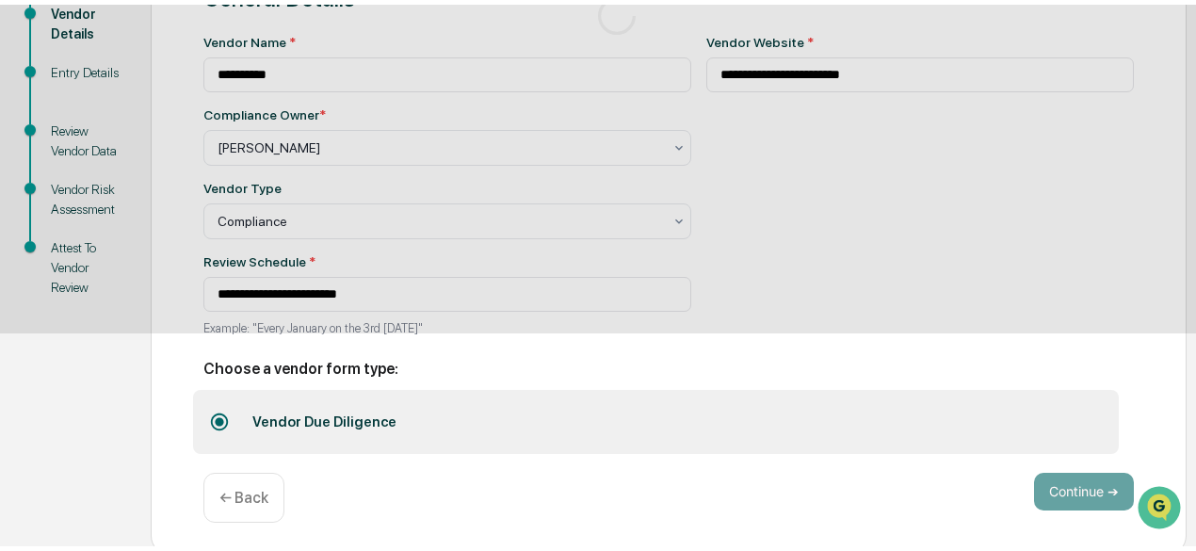
scroll to position [226, 0]
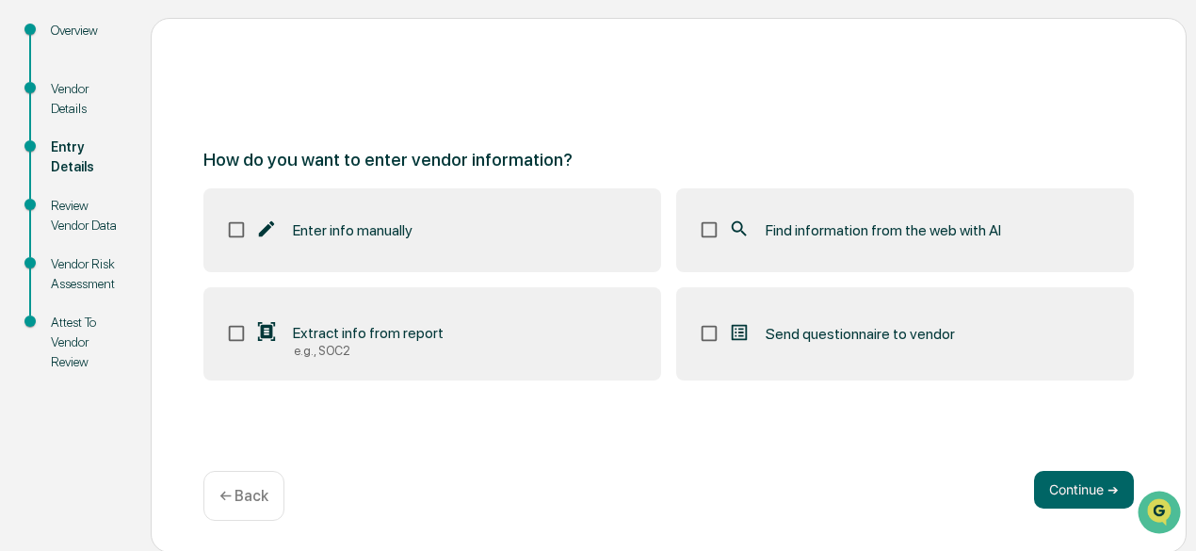
click at [821, 234] on span "Find information from the web with AI" at bounding box center [882, 230] width 235 height 18
click at [1059, 491] on button "Continue ➔" at bounding box center [1084, 490] width 100 height 38
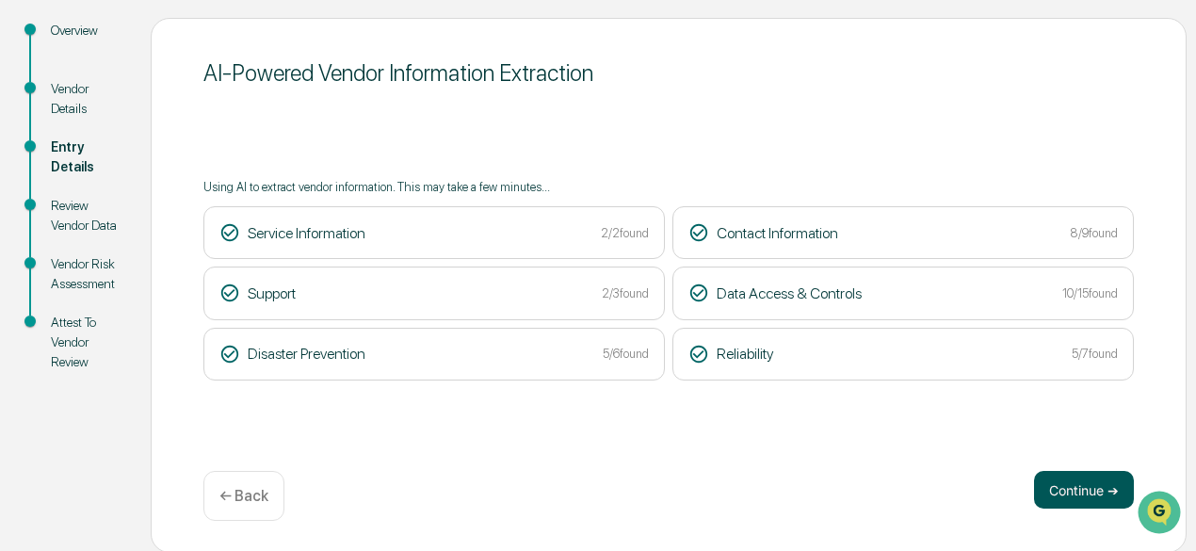
click at [1072, 490] on button "Continue ➔" at bounding box center [1084, 490] width 100 height 38
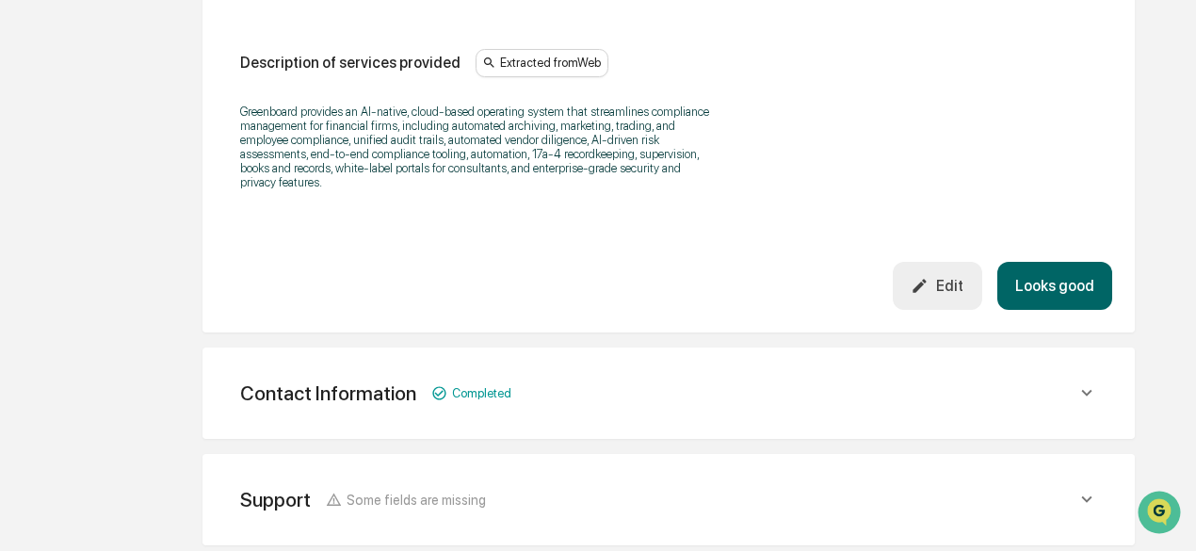
scroll to position [625, 0]
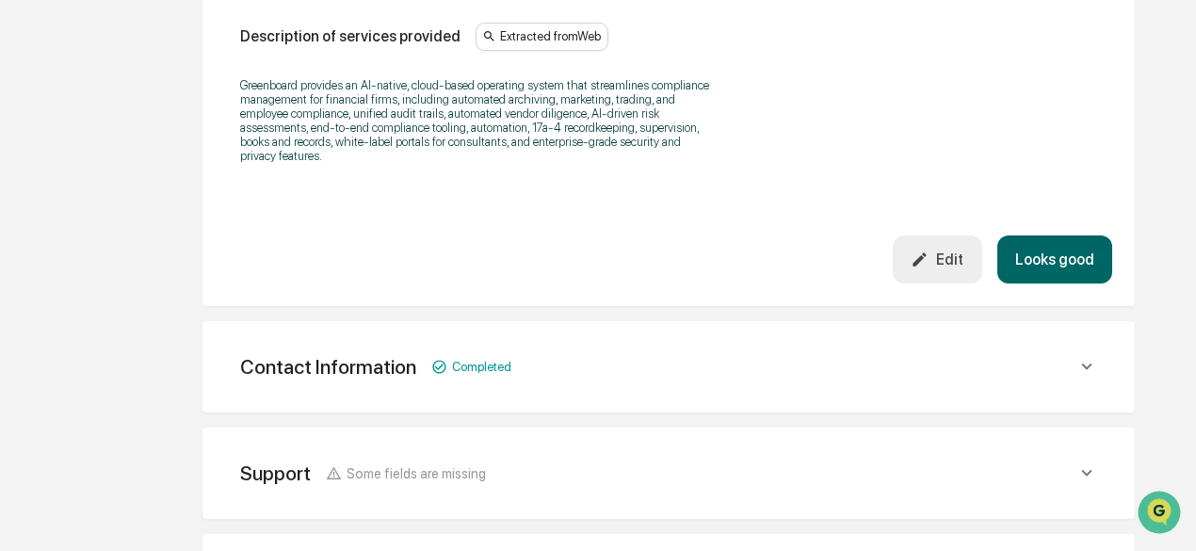
click at [1075, 256] on button "Looks good" at bounding box center [1054, 259] width 115 height 48
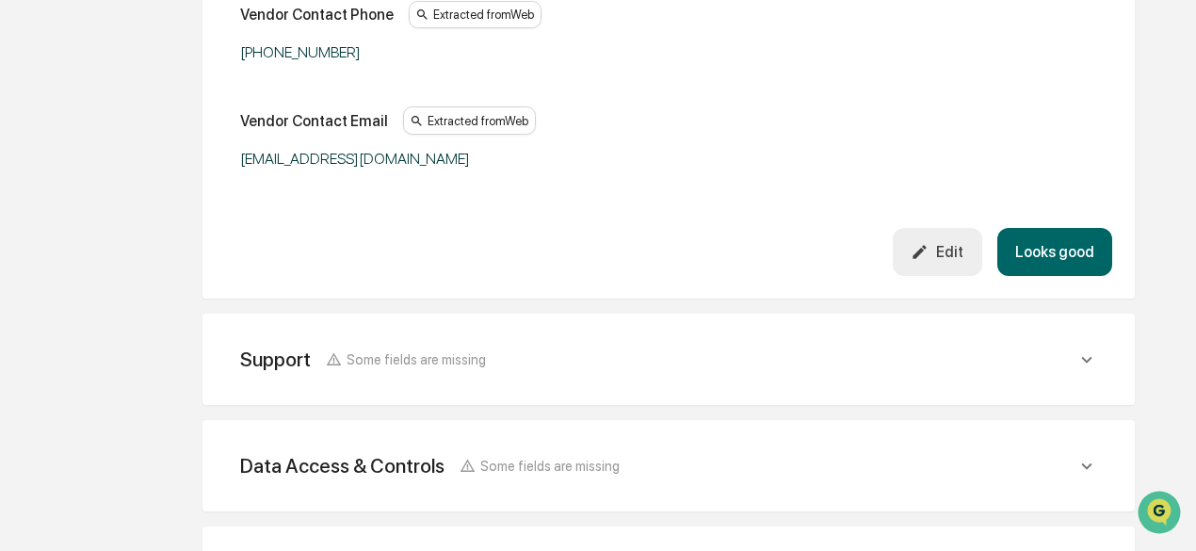
scroll to position [830, 0]
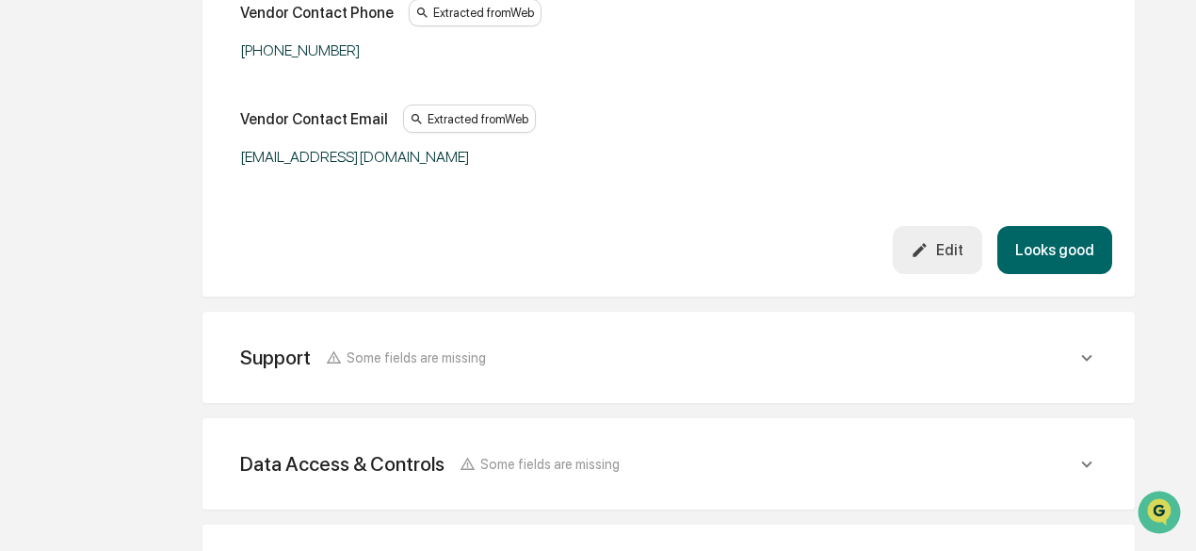
click at [1045, 235] on button "Looks good" at bounding box center [1054, 250] width 115 height 48
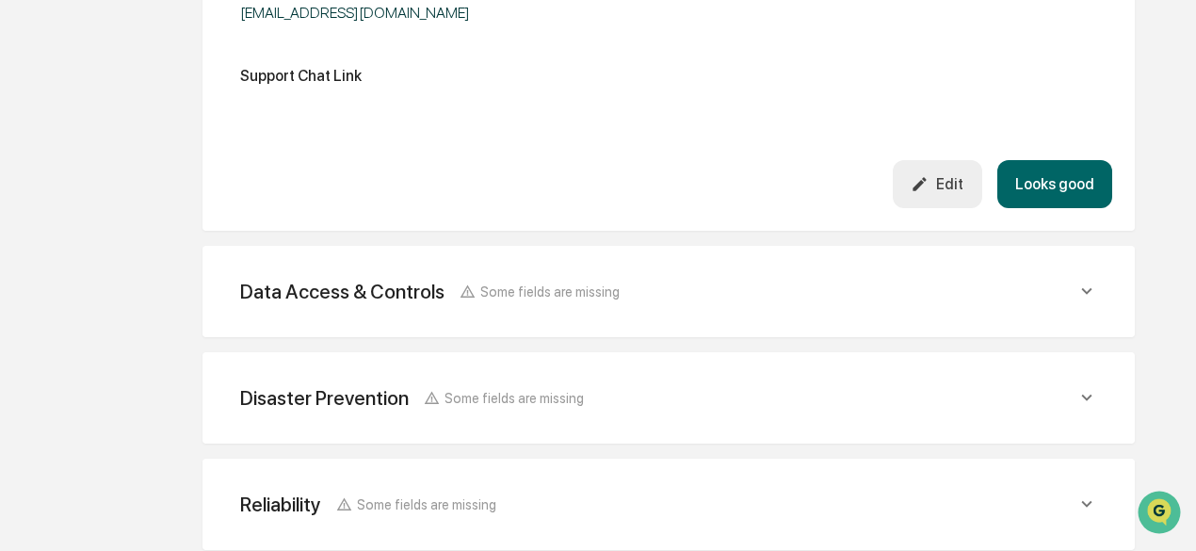
scroll to position [853, 0]
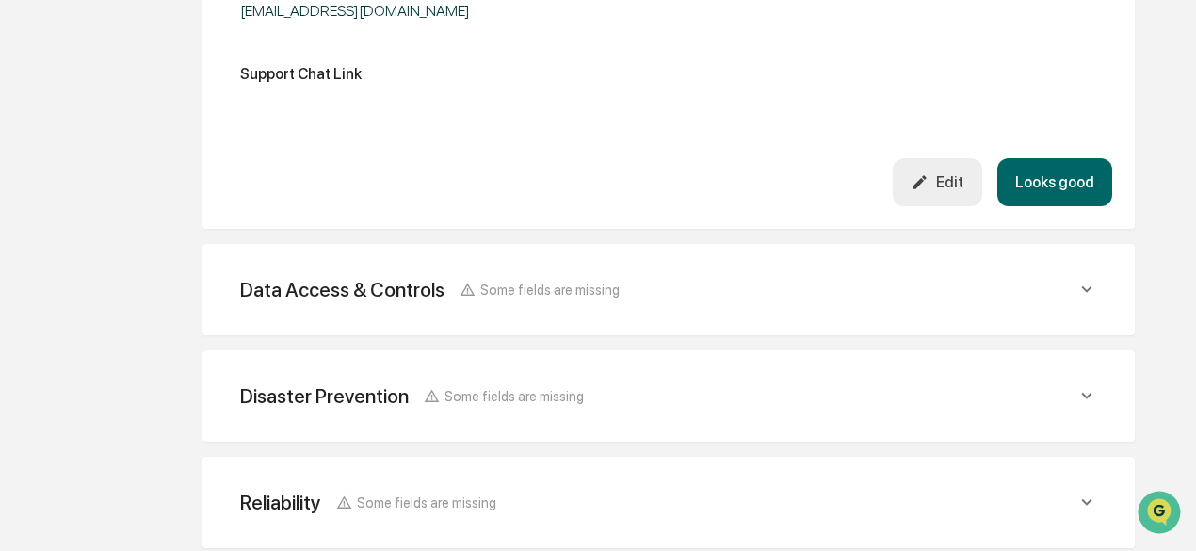
click at [1055, 172] on button "Looks good" at bounding box center [1054, 182] width 115 height 48
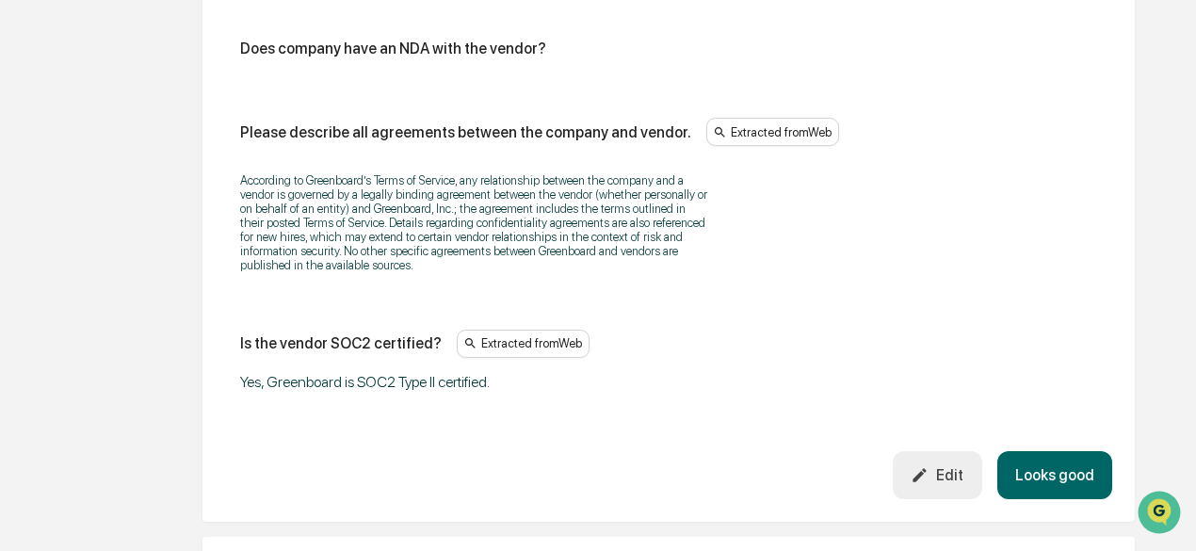
scroll to position [2489, 0]
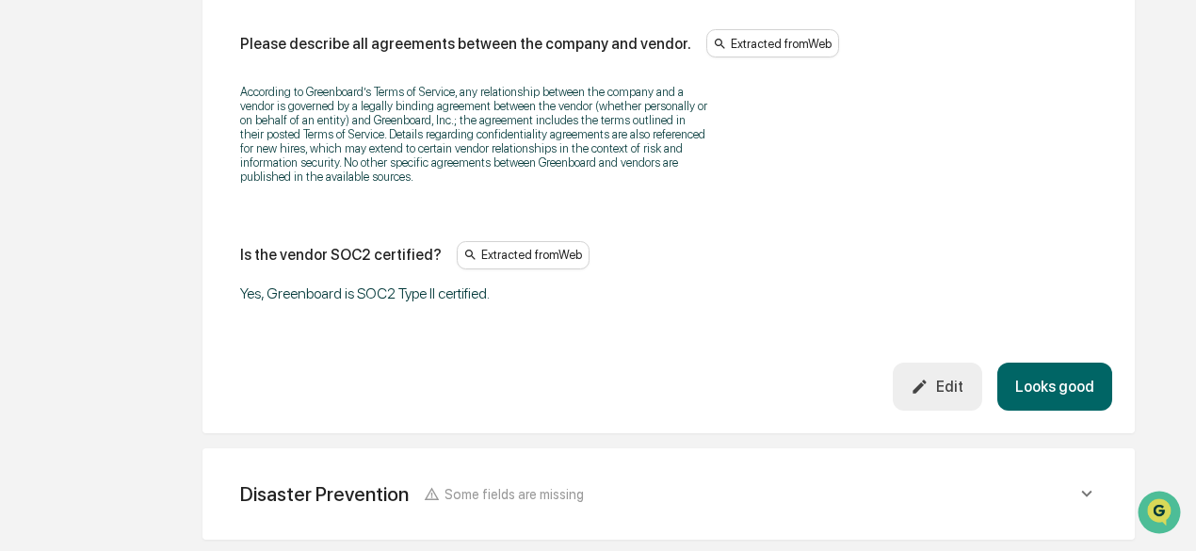
click at [1058, 410] on button "Looks good" at bounding box center [1054, 386] width 115 height 48
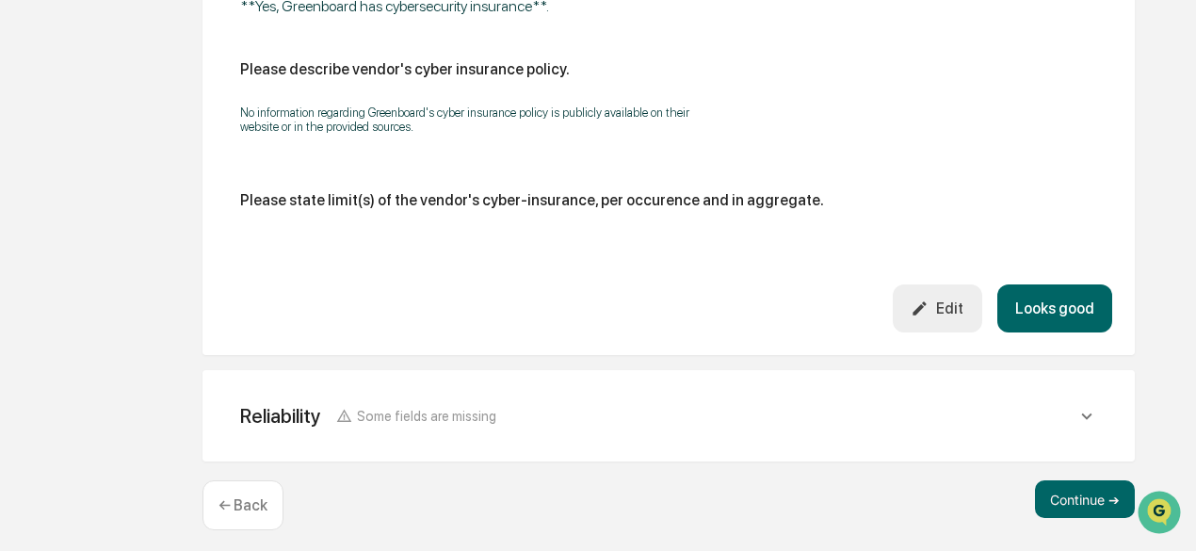
scroll to position [1369, 0]
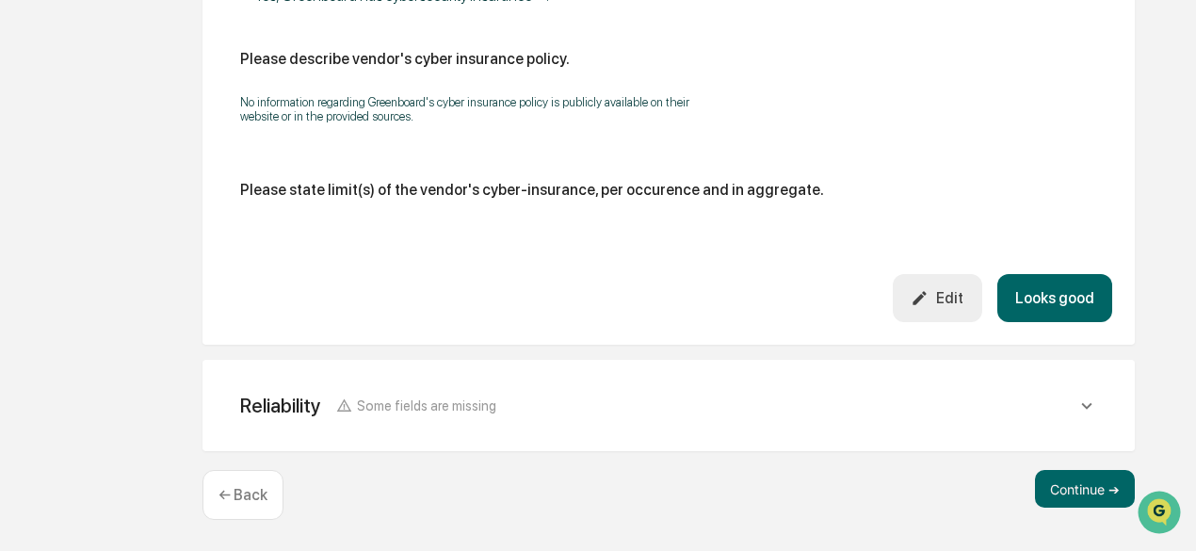
click at [1049, 295] on button "Looks good" at bounding box center [1054, 298] width 115 height 48
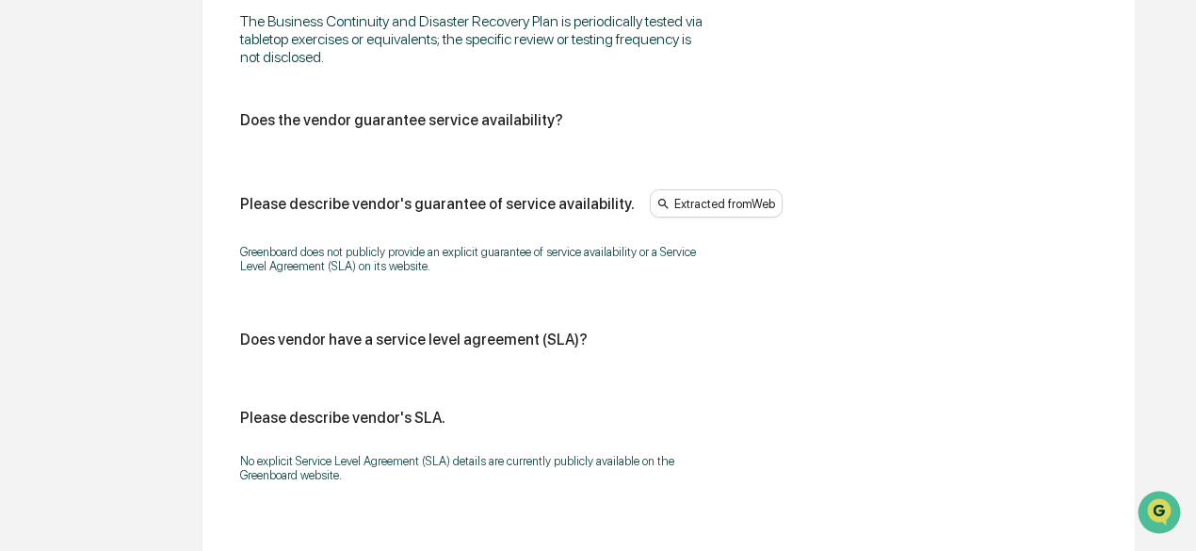
scroll to position [1499, 0]
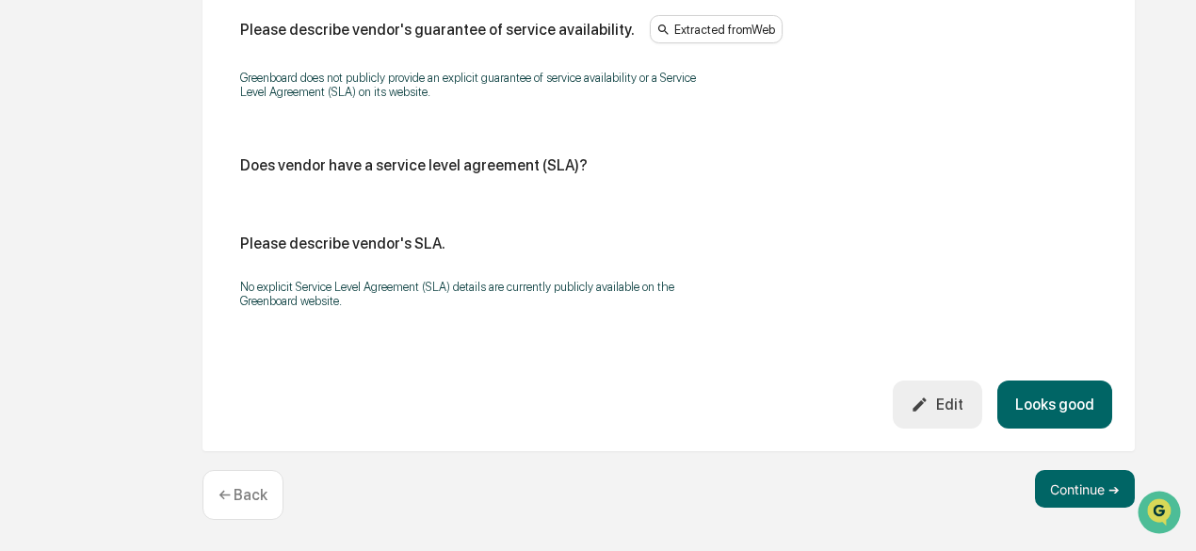
click at [1046, 402] on button "Looks good" at bounding box center [1054, 404] width 115 height 48
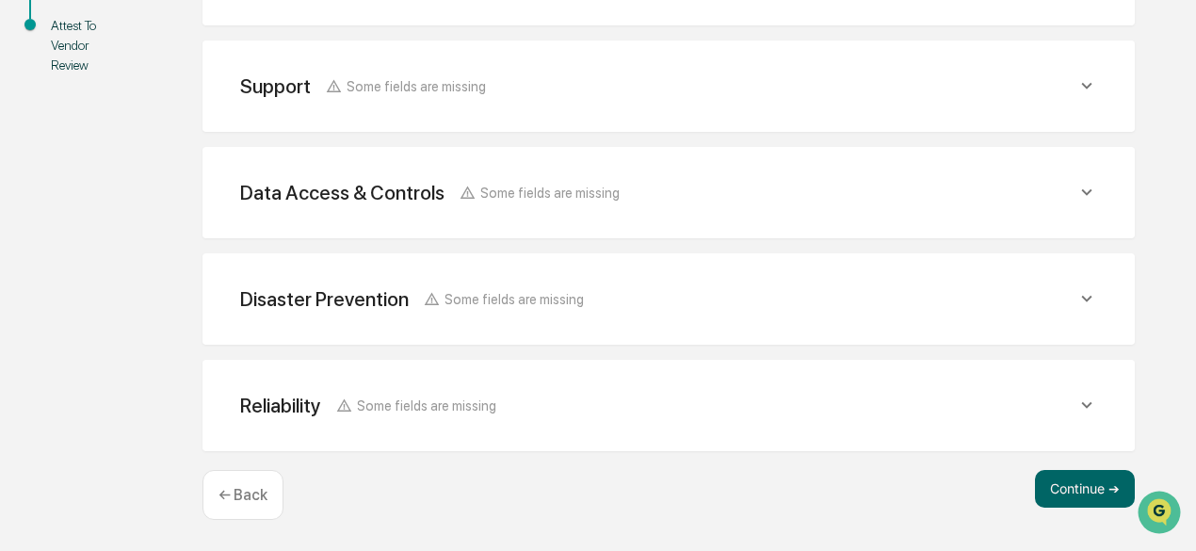
scroll to position [527, 0]
click at [1077, 484] on button "Continue ➔" at bounding box center [1085, 489] width 100 height 38
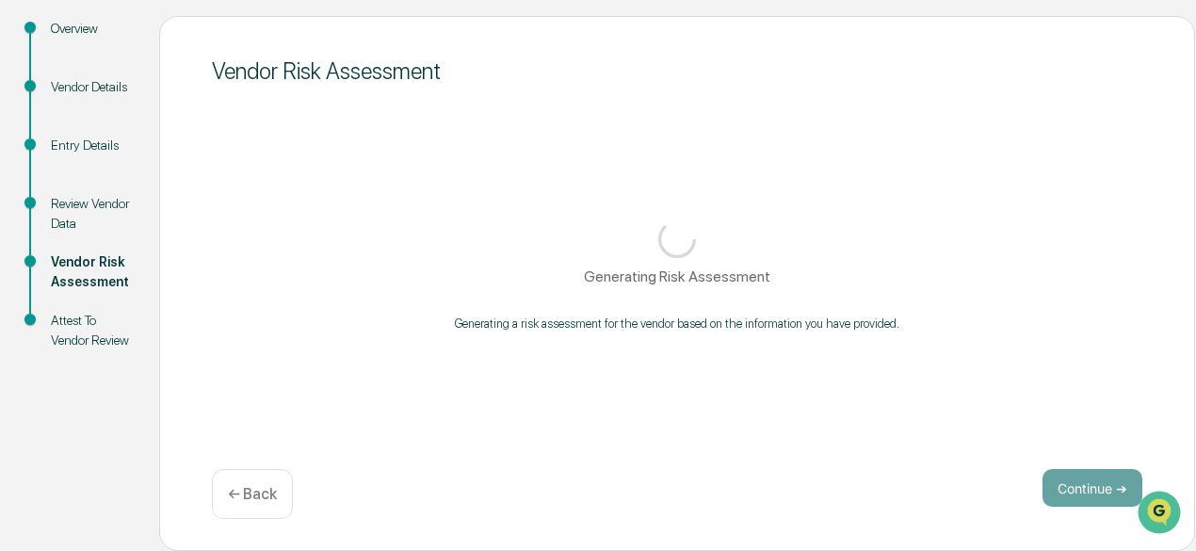
scroll to position [226, 0]
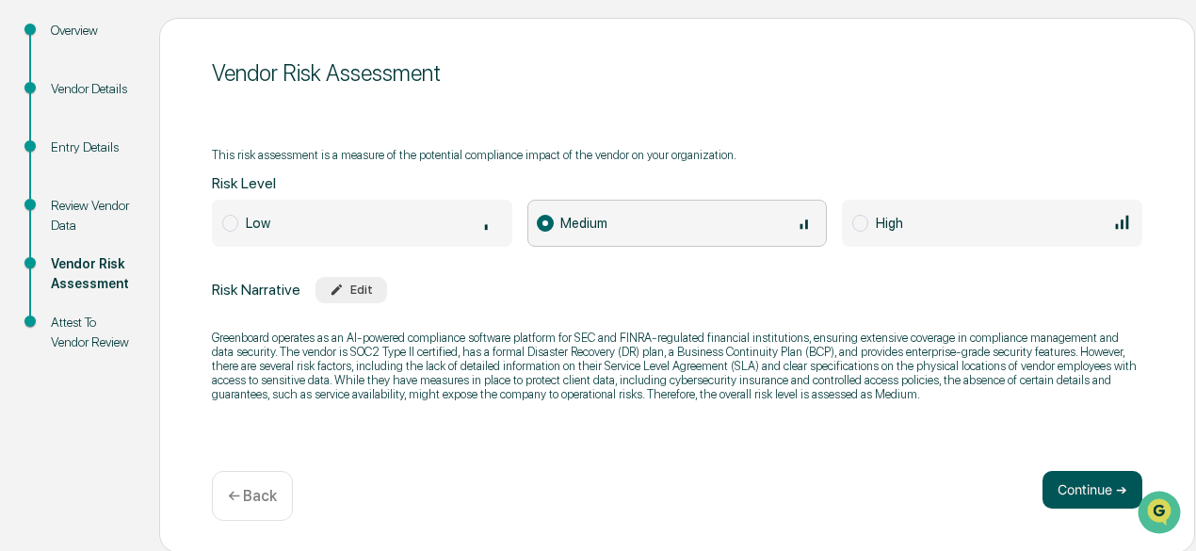
click at [1073, 485] on button "Continue ➔" at bounding box center [1092, 490] width 100 height 38
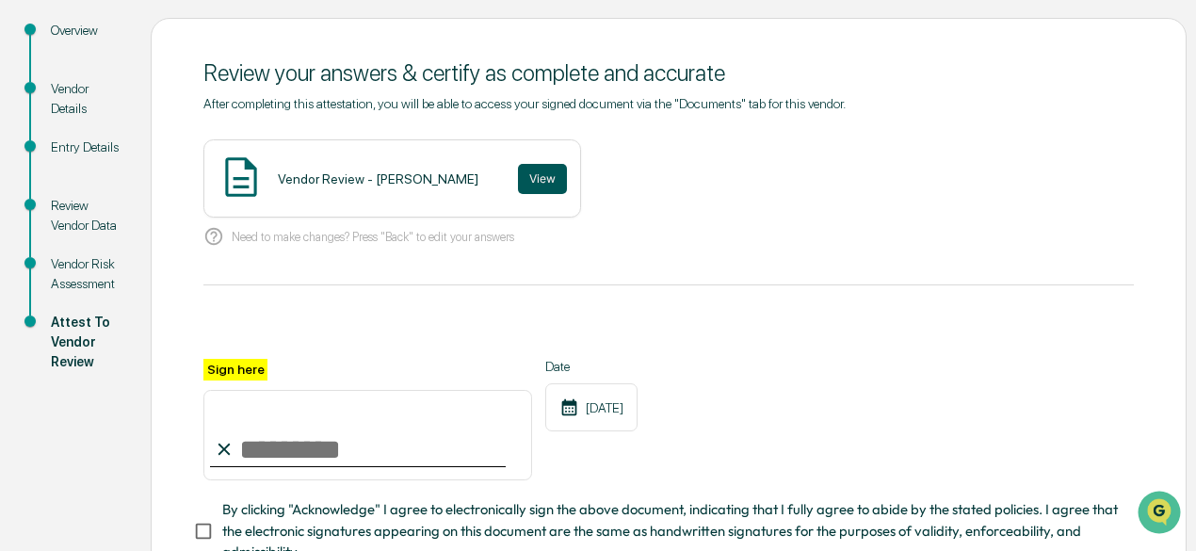
click at [538, 180] on button "View" at bounding box center [542, 179] width 49 height 30
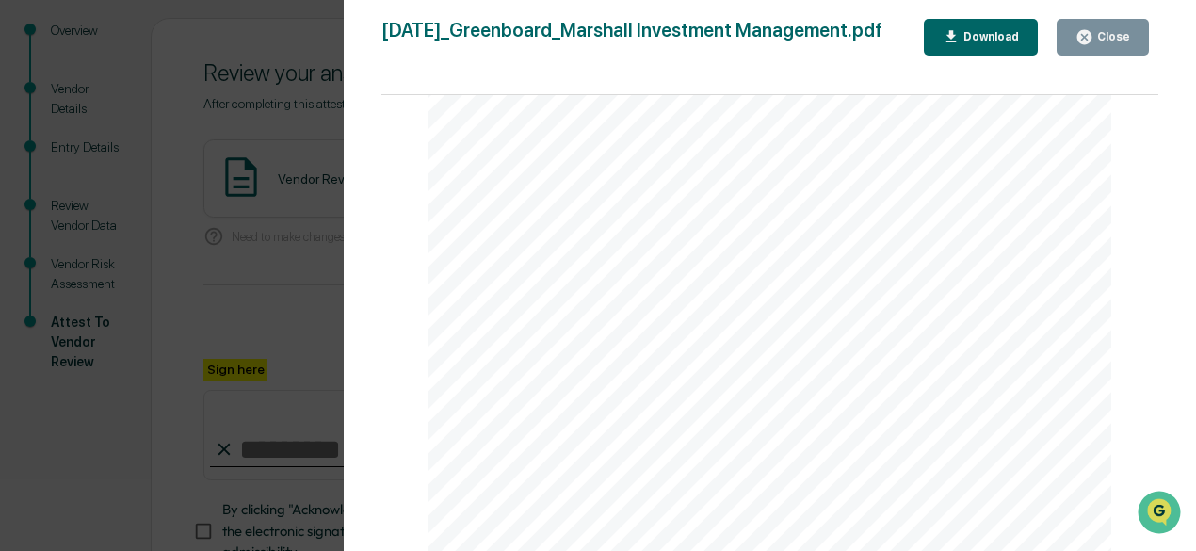
scroll to position [2611, 0]
click at [1130, 34] on button "Close" at bounding box center [1102, 37] width 92 height 37
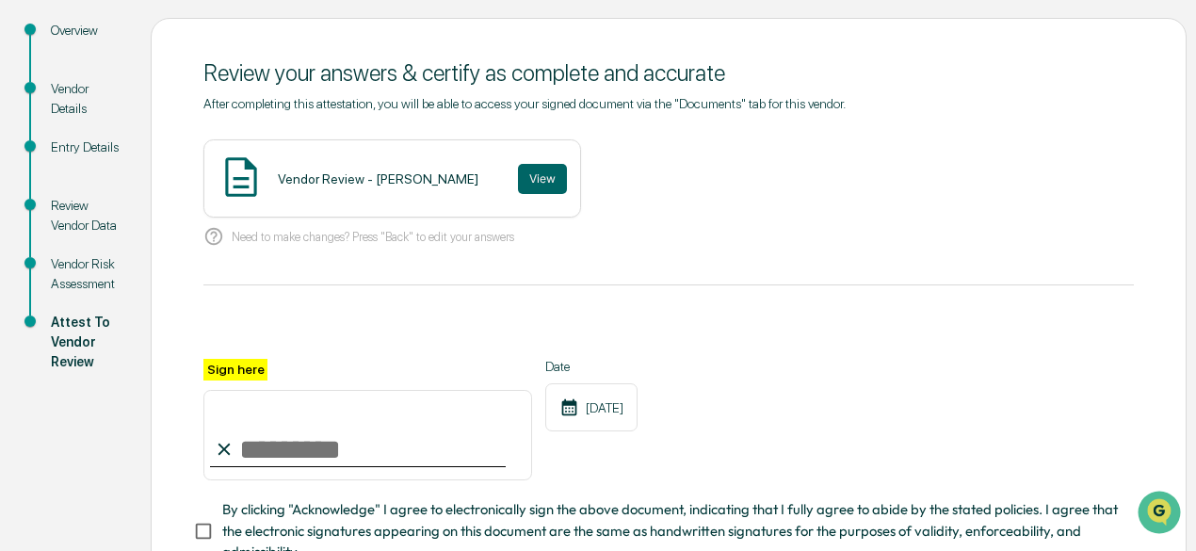
click at [252, 445] on input "Sign here" at bounding box center [367, 435] width 329 height 90
type input "**********"
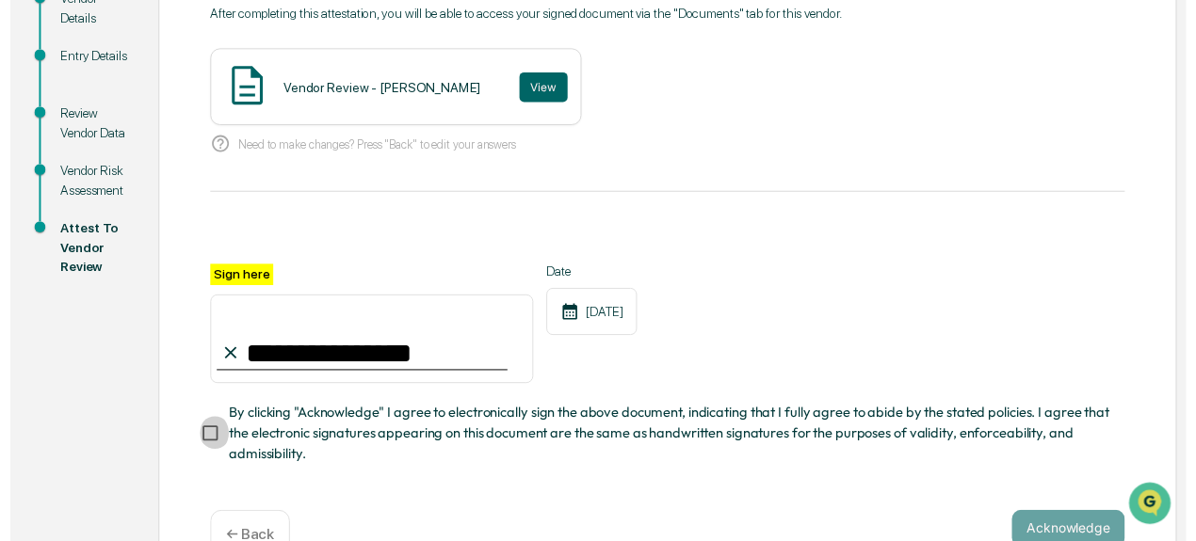
scroll to position [371, 0]
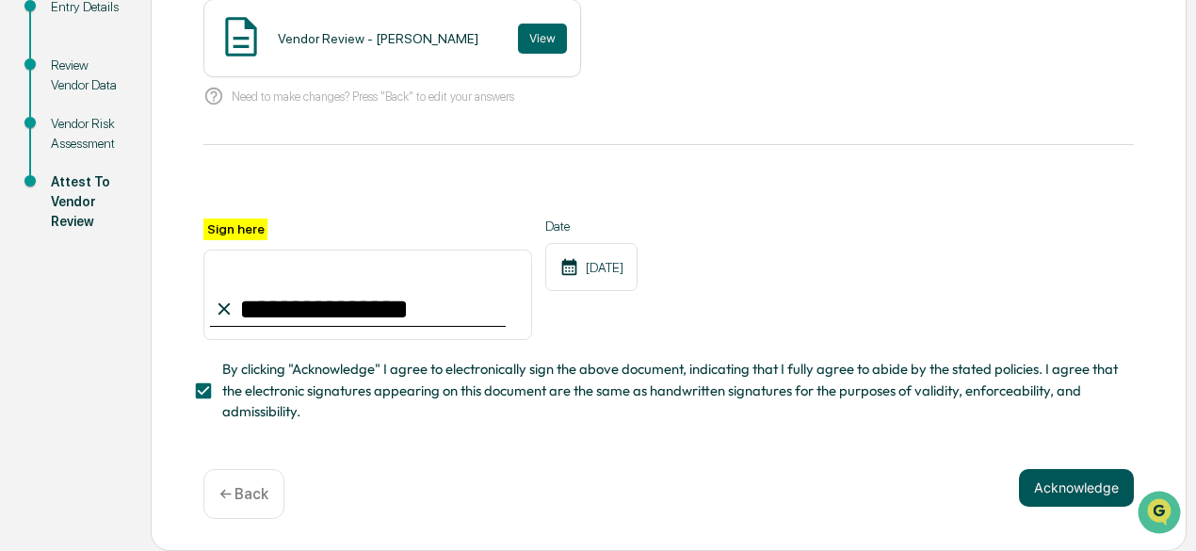
click at [1082, 493] on button "Acknowledge" at bounding box center [1076, 488] width 115 height 38
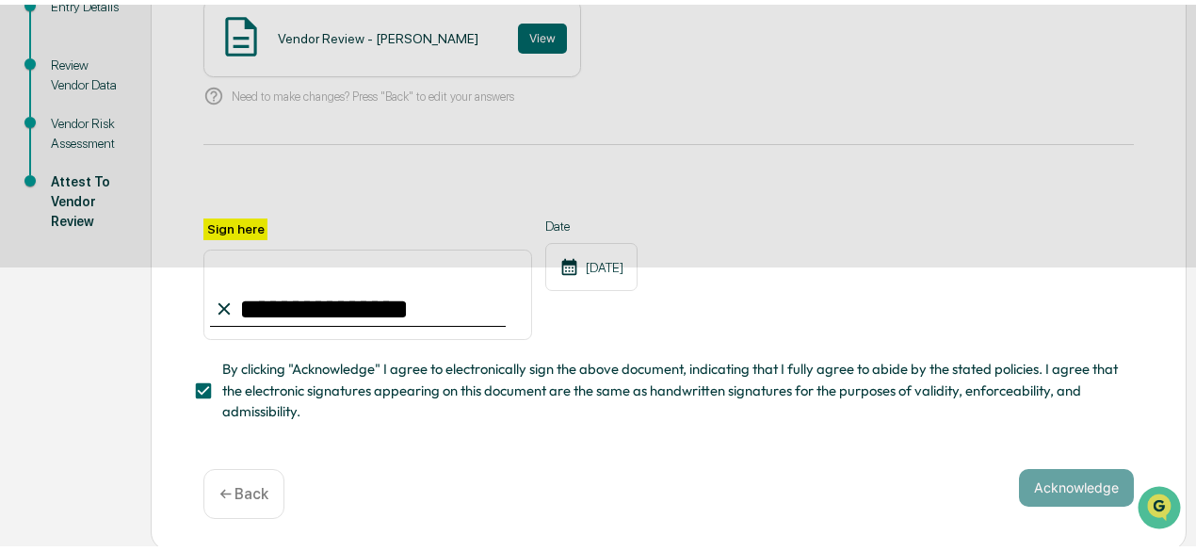
scroll to position [226, 0]
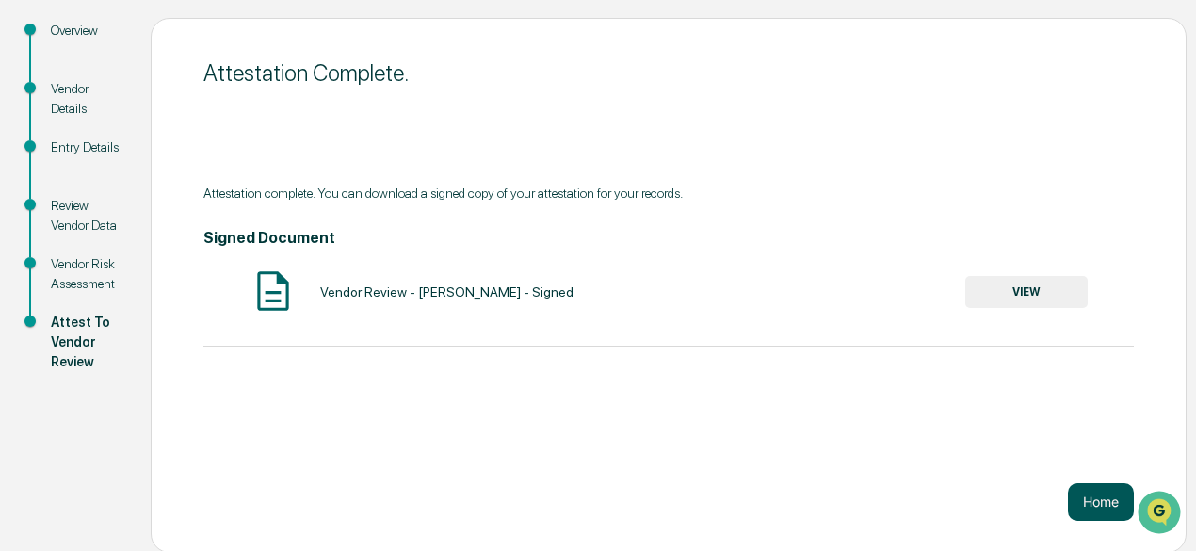
click at [1073, 501] on button "Home" at bounding box center [1101, 502] width 66 height 38
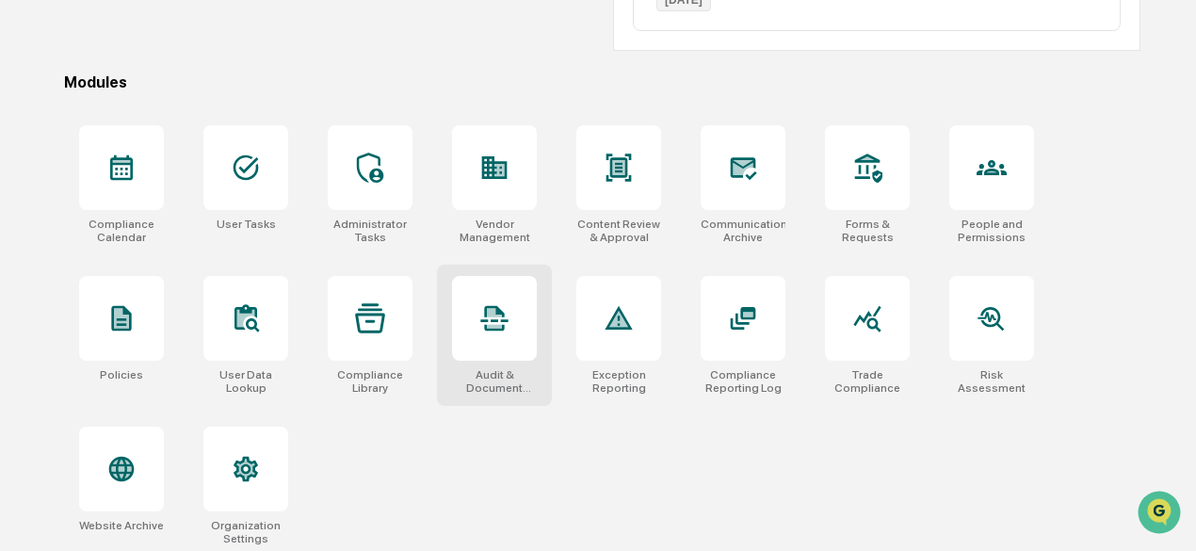
scroll to position [508, 0]
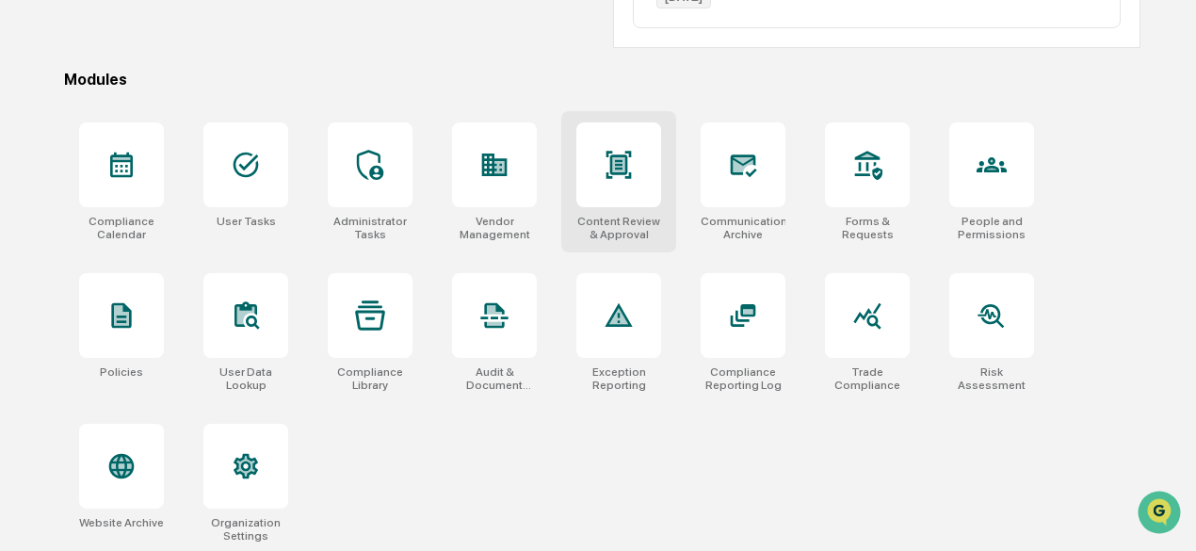
click at [629, 190] on div at bounding box center [618, 164] width 85 height 85
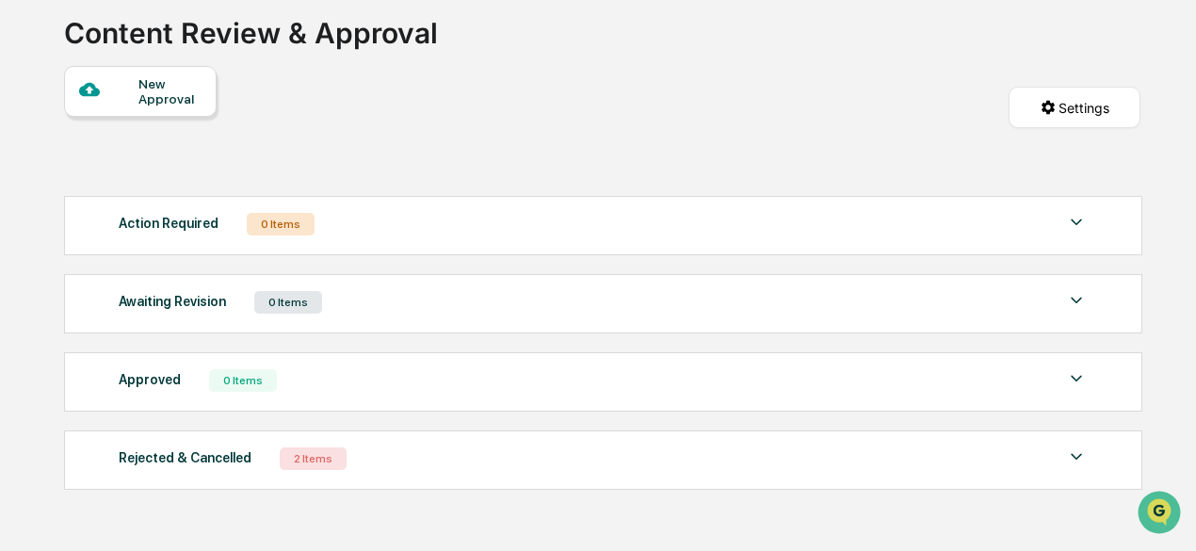
scroll to position [172, 0]
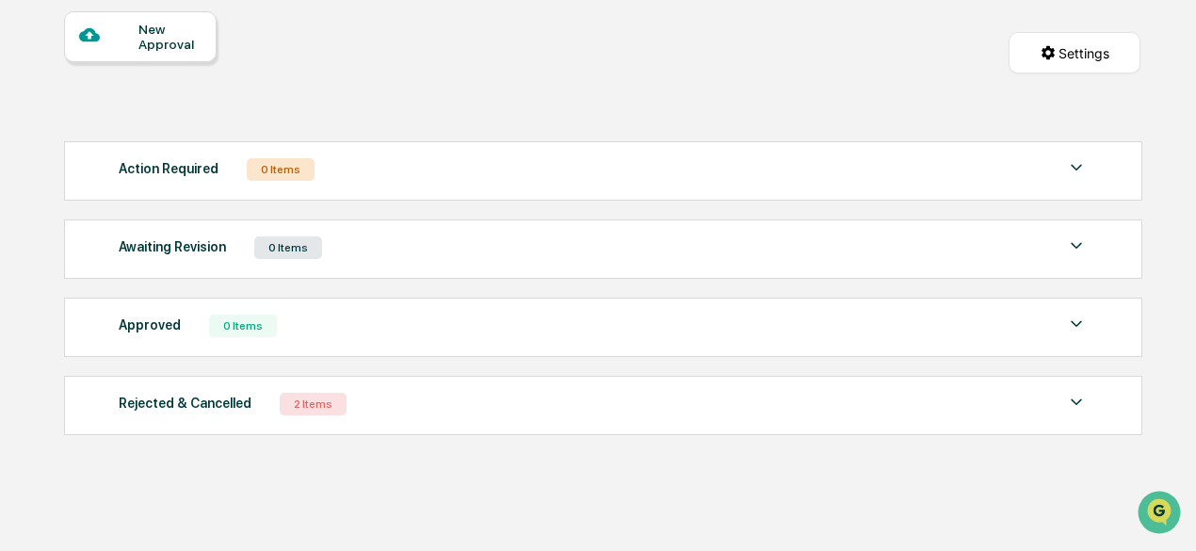
click at [1073, 402] on img at bounding box center [1076, 402] width 23 height 23
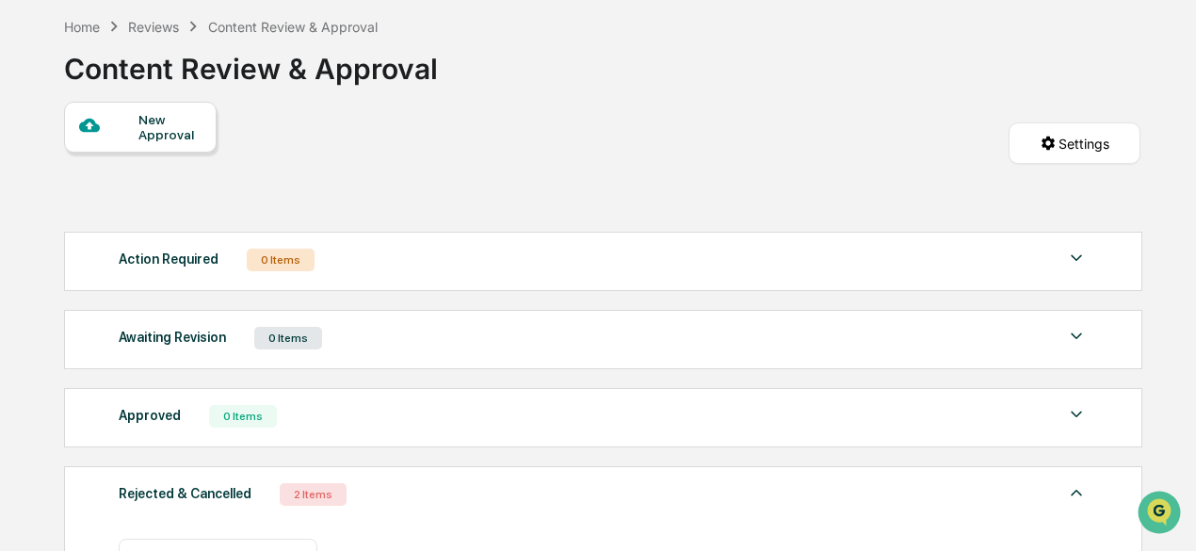
scroll to position [0, 0]
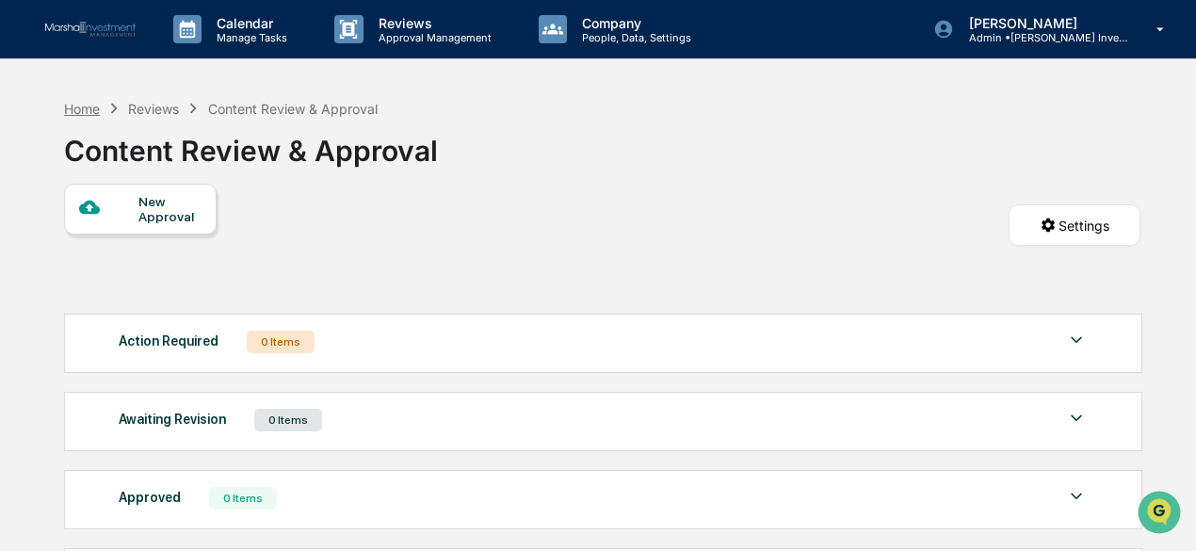
click at [86, 112] on div "Home" at bounding box center [82, 109] width 36 height 16
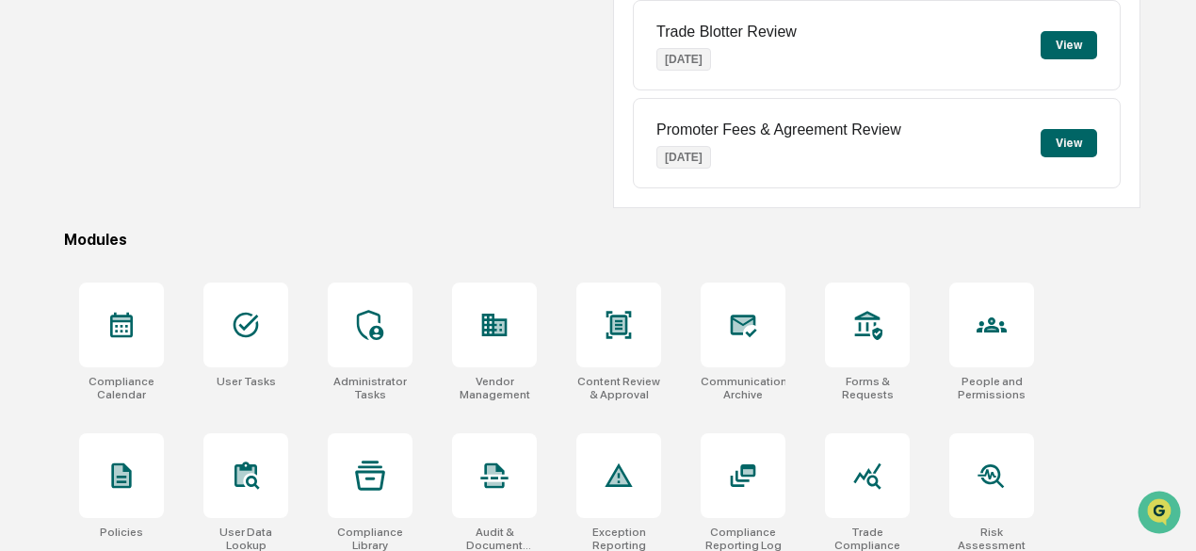
scroll to position [437, 0]
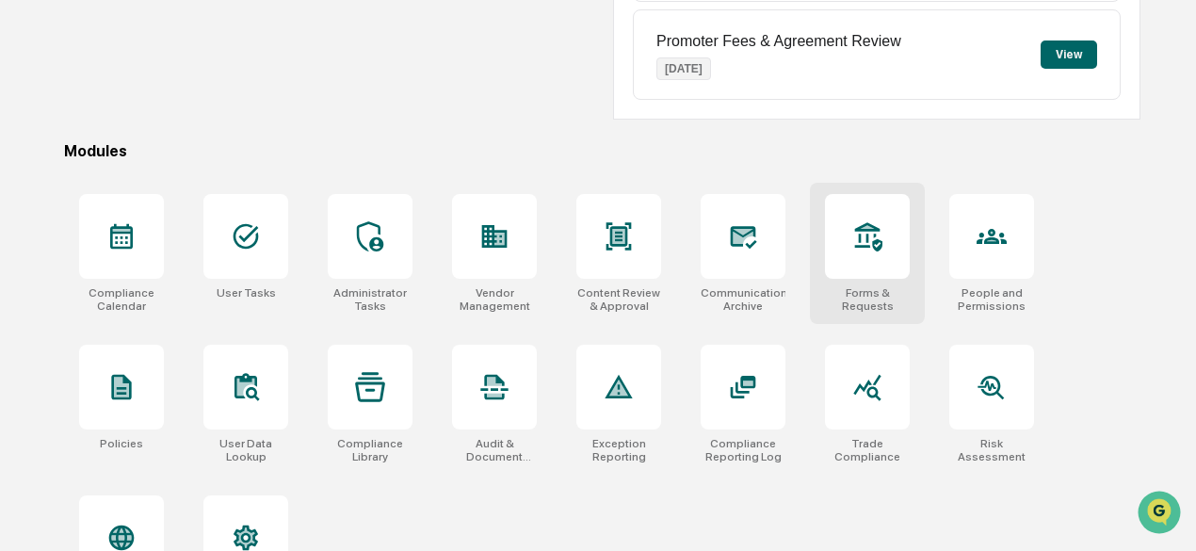
click at [869, 240] on icon at bounding box center [867, 236] width 30 height 30
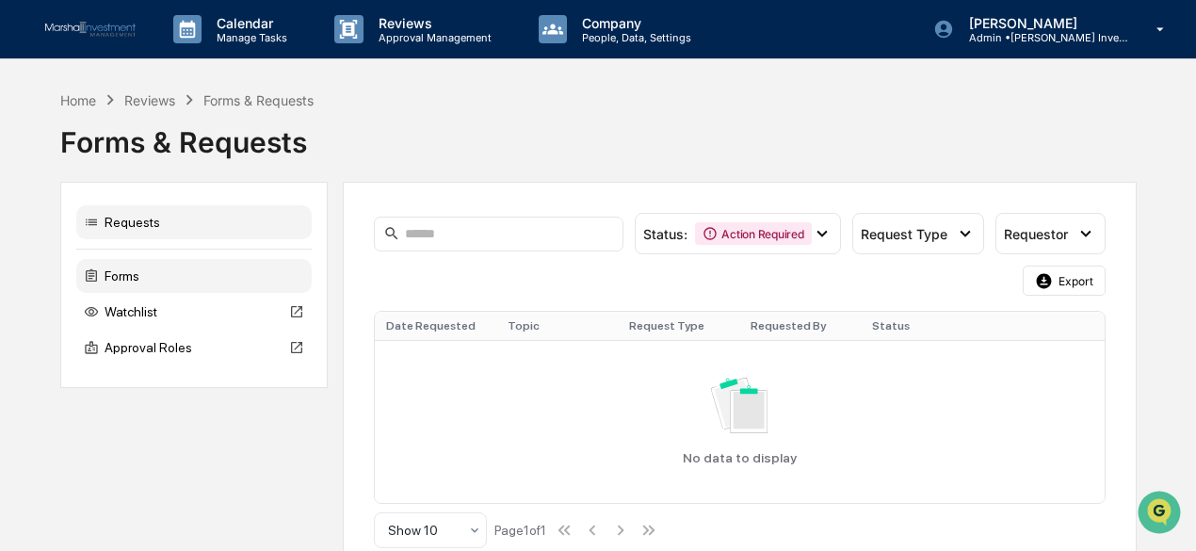
click at [120, 280] on div "Forms" at bounding box center [193, 276] width 235 height 34
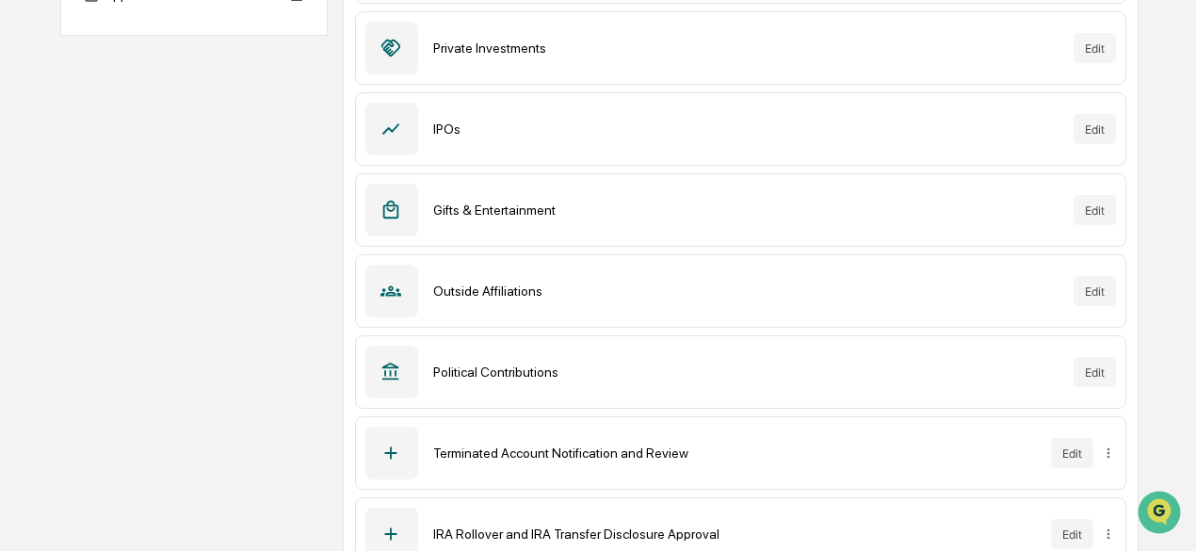
scroll to position [378, 0]
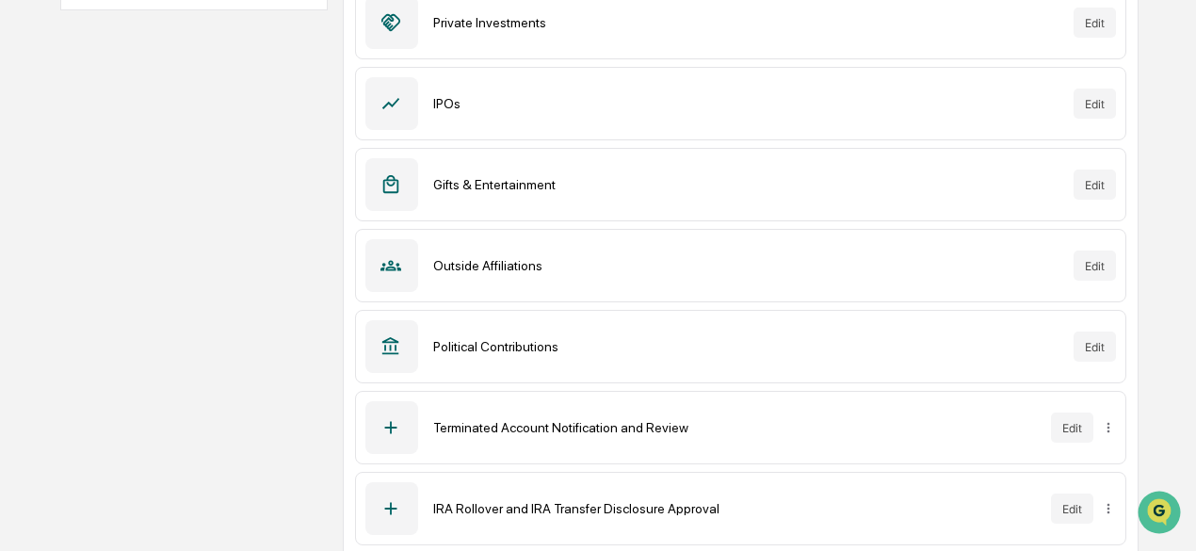
drag, startPoint x: 1122, startPoint y: 419, endPoint x: 1111, endPoint y: 421, distance: 11.5
click at [1122, 419] on div "Terminated Account Notification and Review Edit" at bounding box center [740, 427] width 771 height 73
click at [393, 418] on icon at bounding box center [390, 427] width 21 height 21
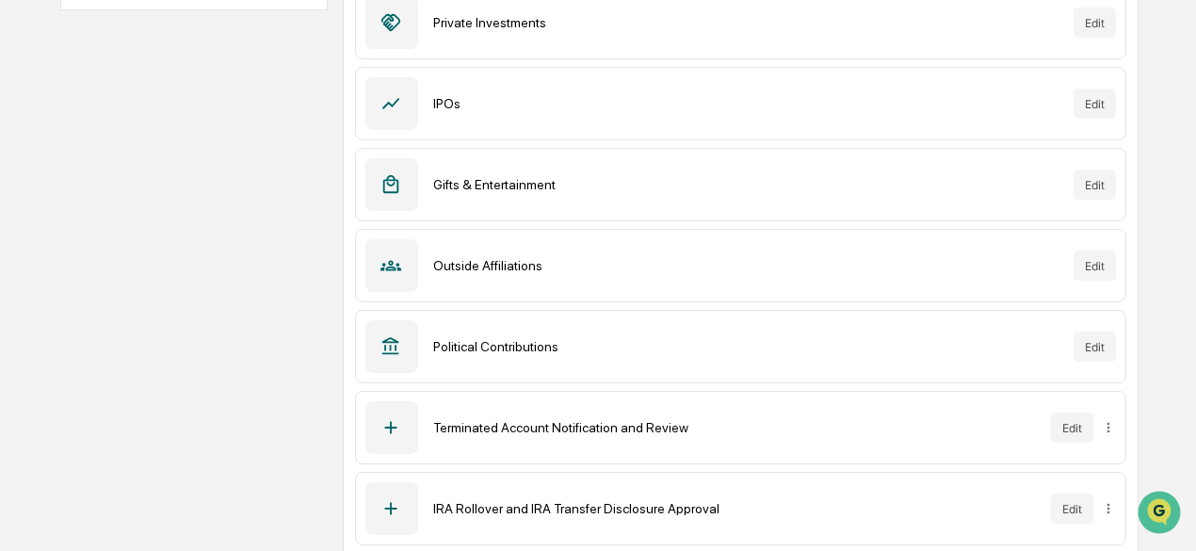
click at [390, 425] on icon at bounding box center [391, 428] width 12 height 12
click at [580, 423] on div "Terminated Account Notification and Review" at bounding box center [734, 427] width 603 height 15
click at [1077, 424] on button "Edit" at bounding box center [1072, 427] width 42 height 30
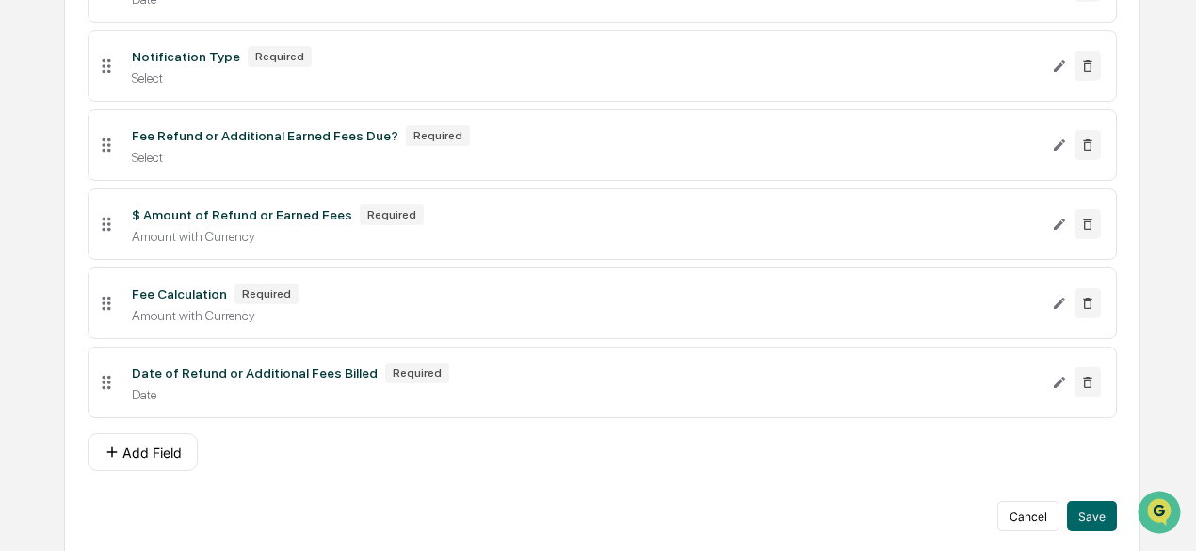
scroll to position [742, 0]
click at [1026, 516] on button "Cancel" at bounding box center [1028, 514] width 62 height 30
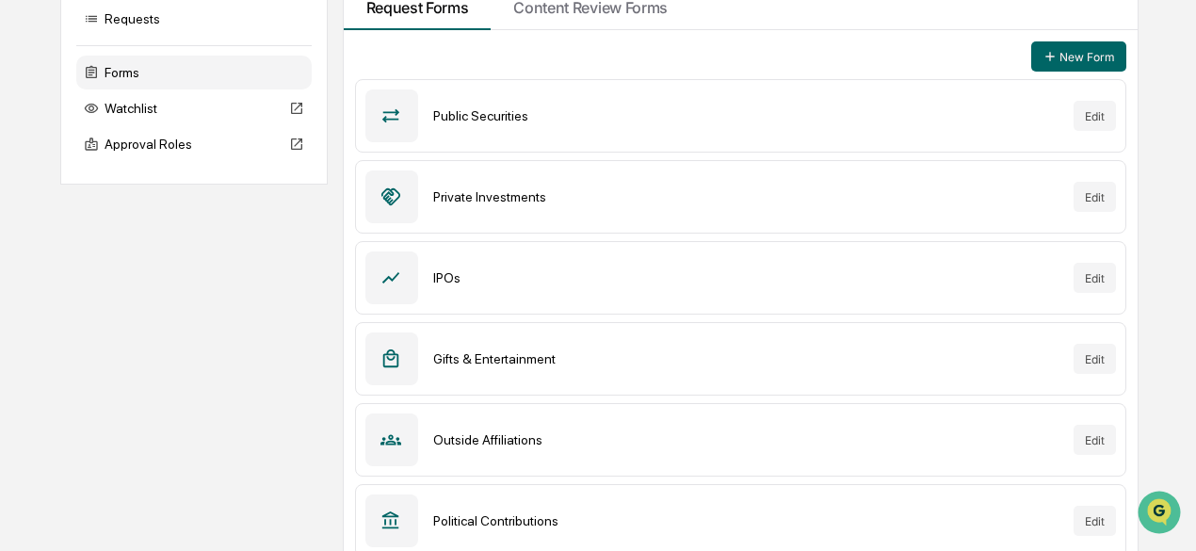
scroll to position [146, 0]
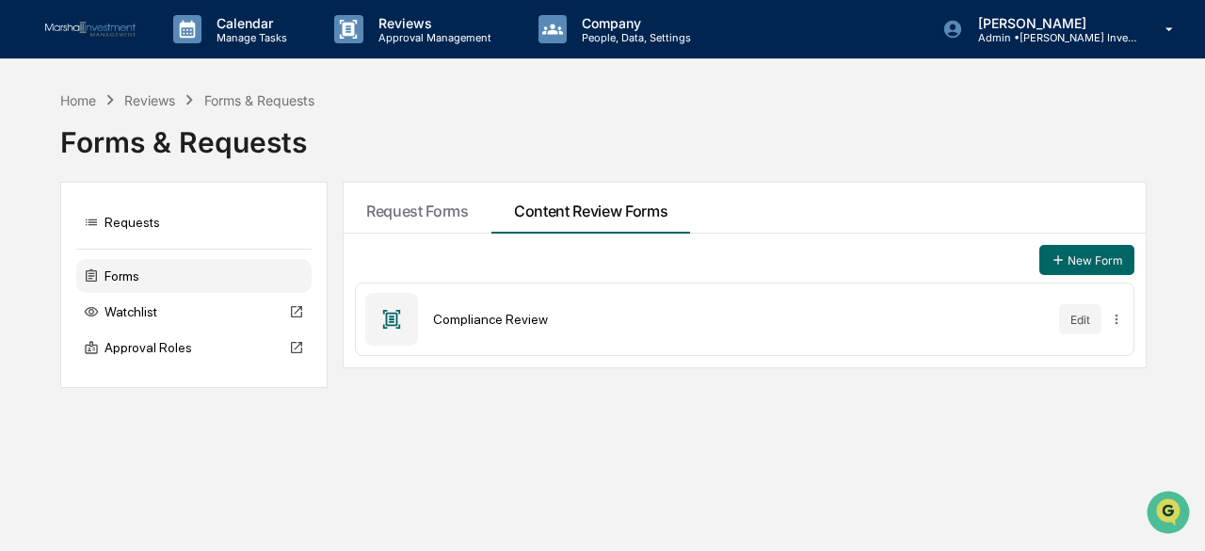
click at [471, 325] on div "Compliance Review Edit" at bounding box center [745, 318] width 780 height 73
drag, startPoint x: 407, startPoint y: 323, endPoint x: 467, endPoint y: 323, distance: 60.3
click at [410, 325] on div at bounding box center [391, 319] width 53 height 53
click at [503, 319] on div "Compliance Review" at bounding box center [738, 319] width 611 height 15
click at [1085, 313] on button "Edit" at bounding box center [1080, 319] width 42 height 30
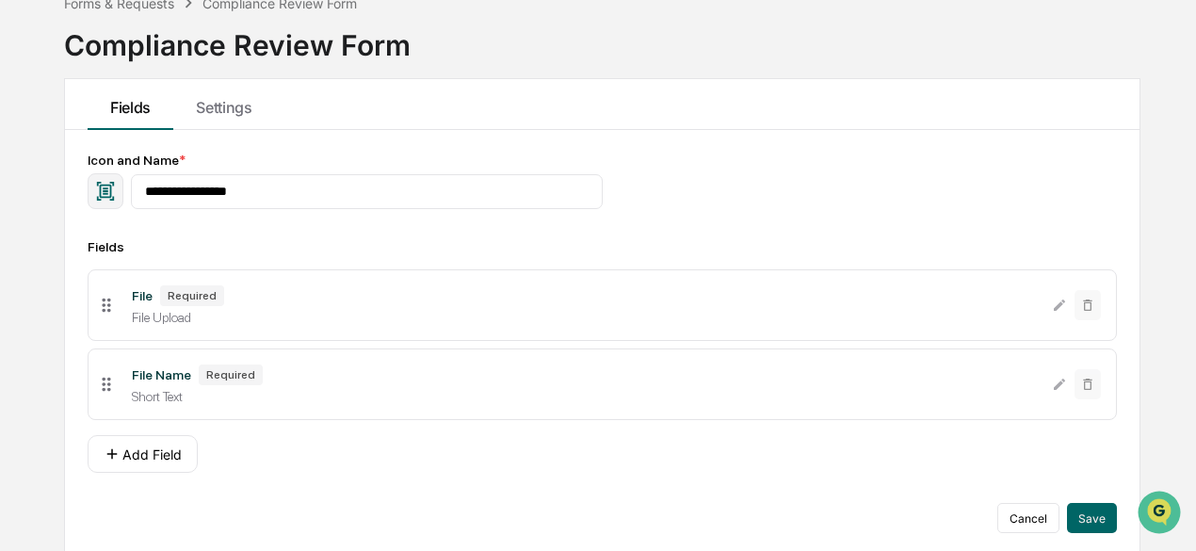
scroll to position [109, 0]
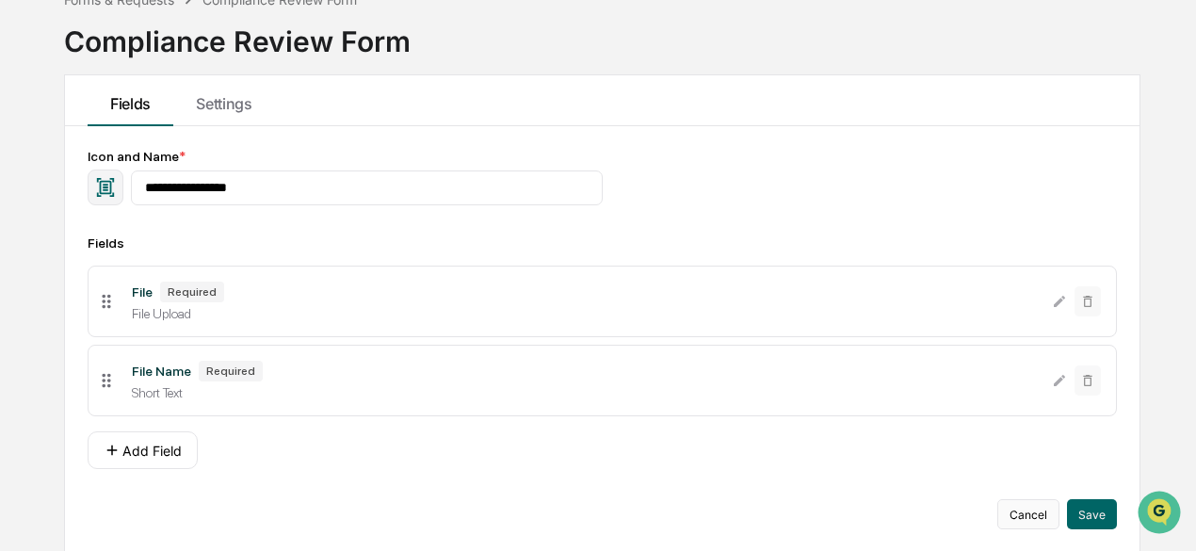
click at [1018, 517] on button "Cancel" at bounding box center [1028, 514] width 62 height 30
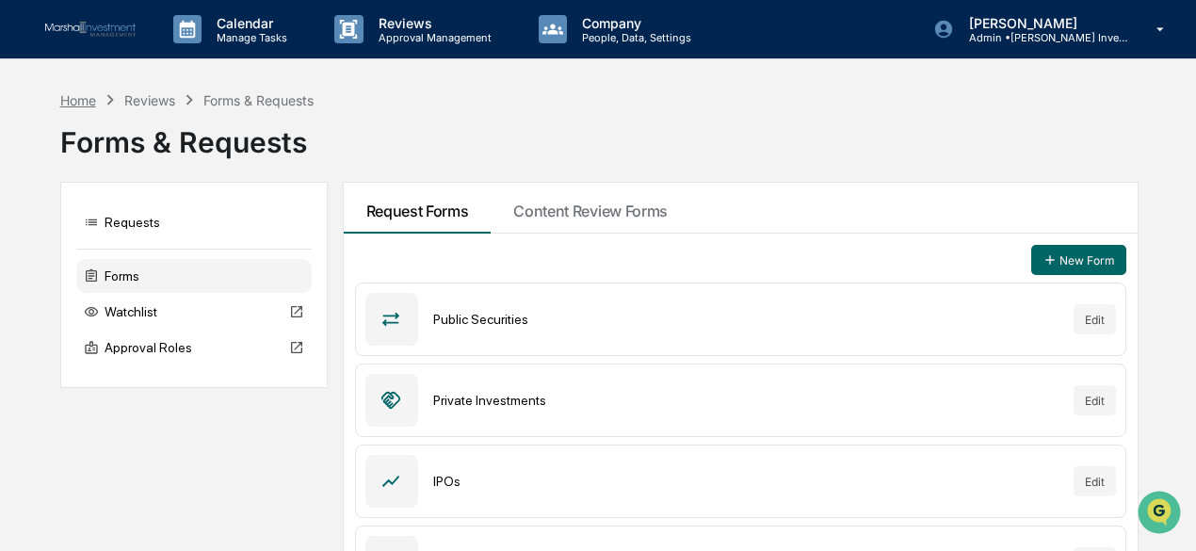
click at [96, 104] on div "Home" at bounding box center [78, 100] width 36 height 16
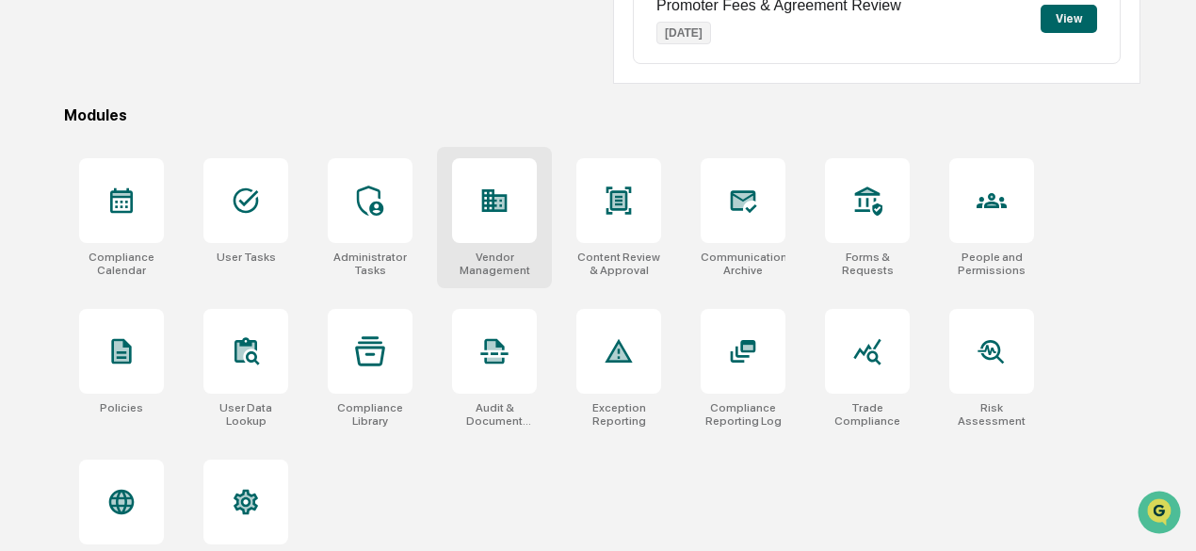
scroll to position [477, 0]
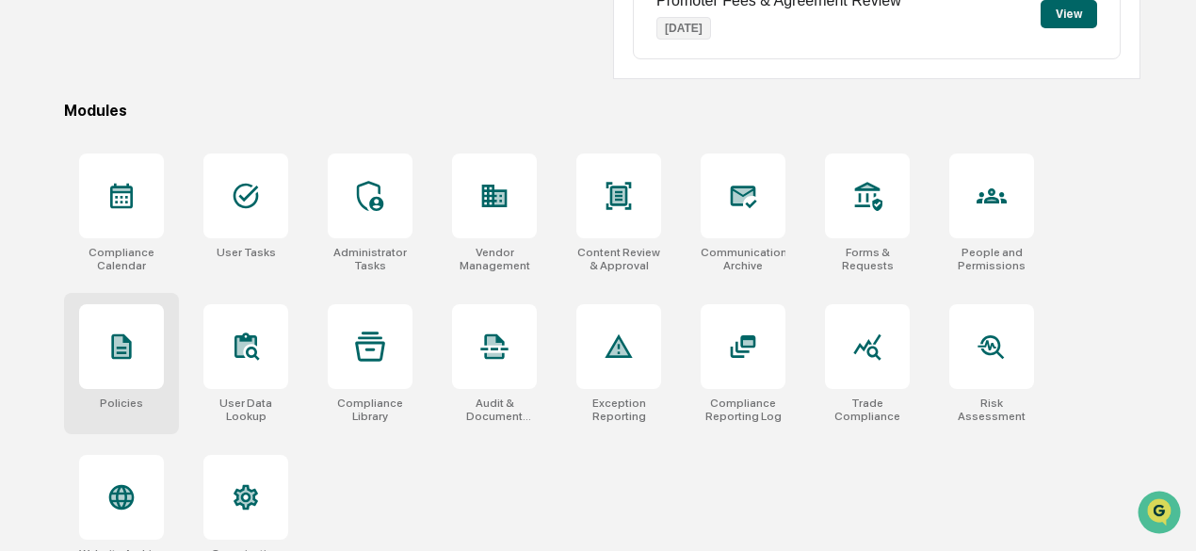
click at [132, 366] on div at bounding box center [121, 346] width 85 height 85
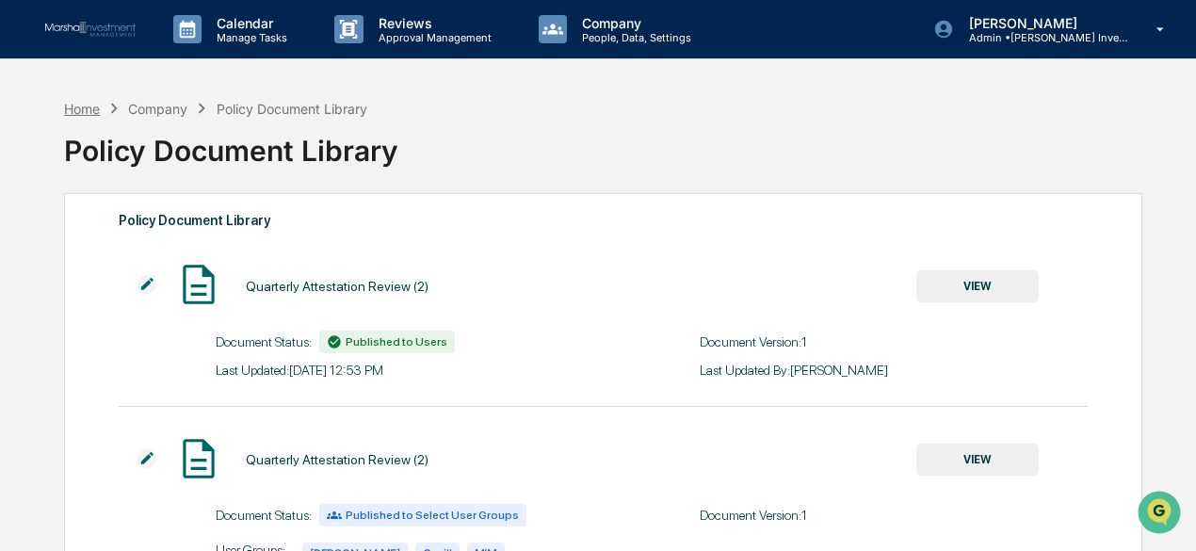
click at [98, 109] on div "Home" at bounding box center [82, 109] width 36 height 16
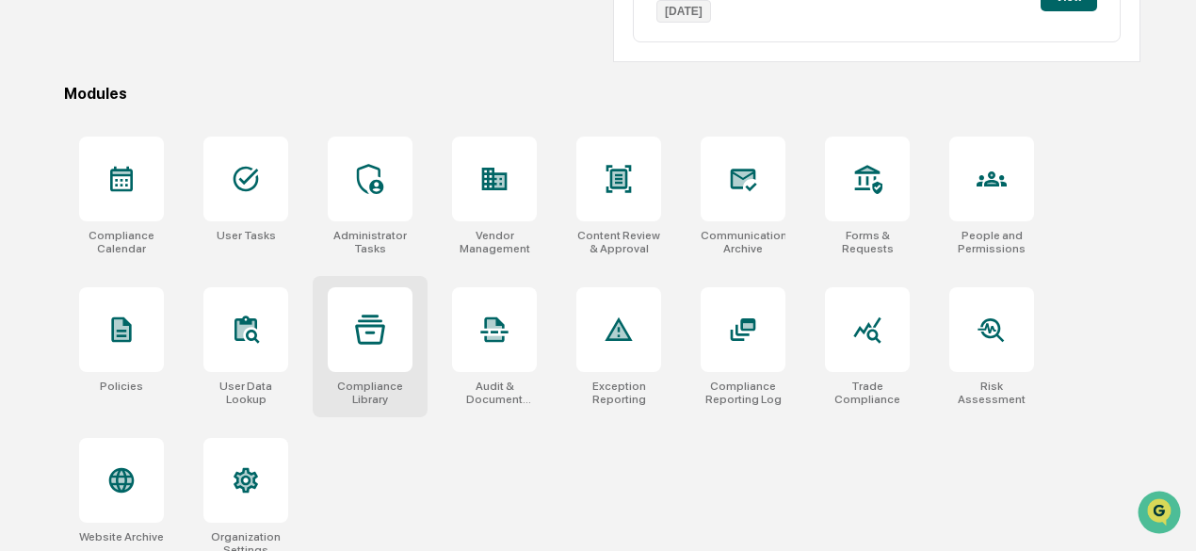
scroll to position [508, 0]
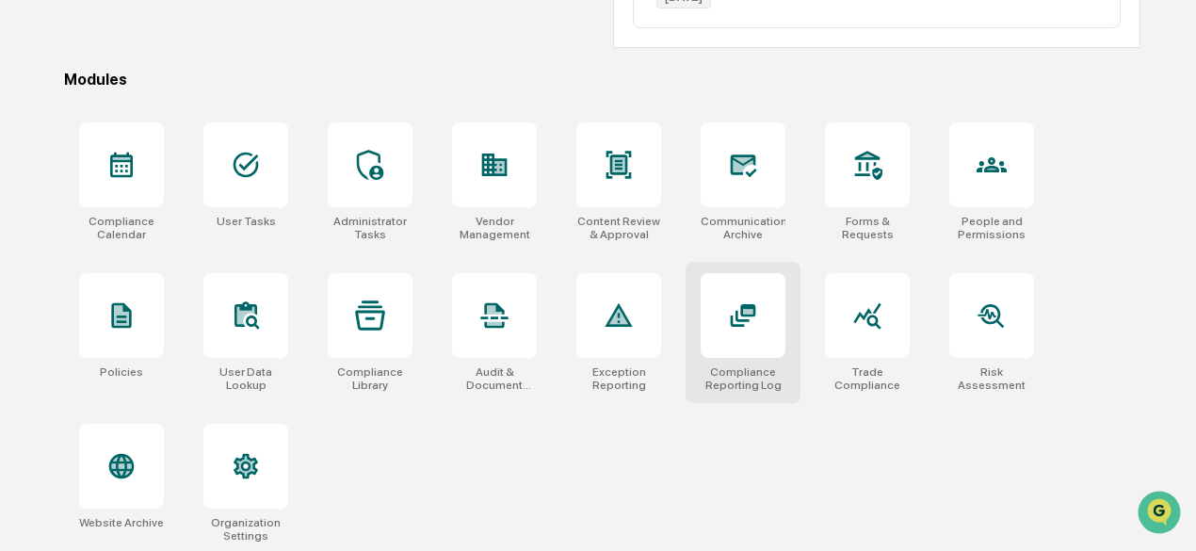
click at [772, 317] on div at bounding box center [742, 315] width 85 height 85
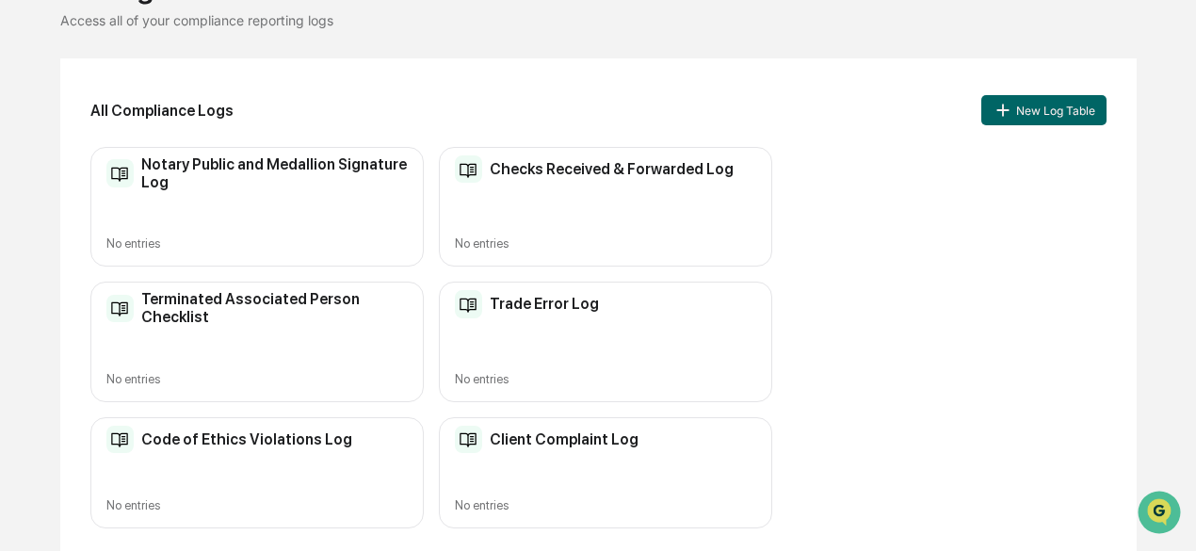
scroll to position [161, 0]
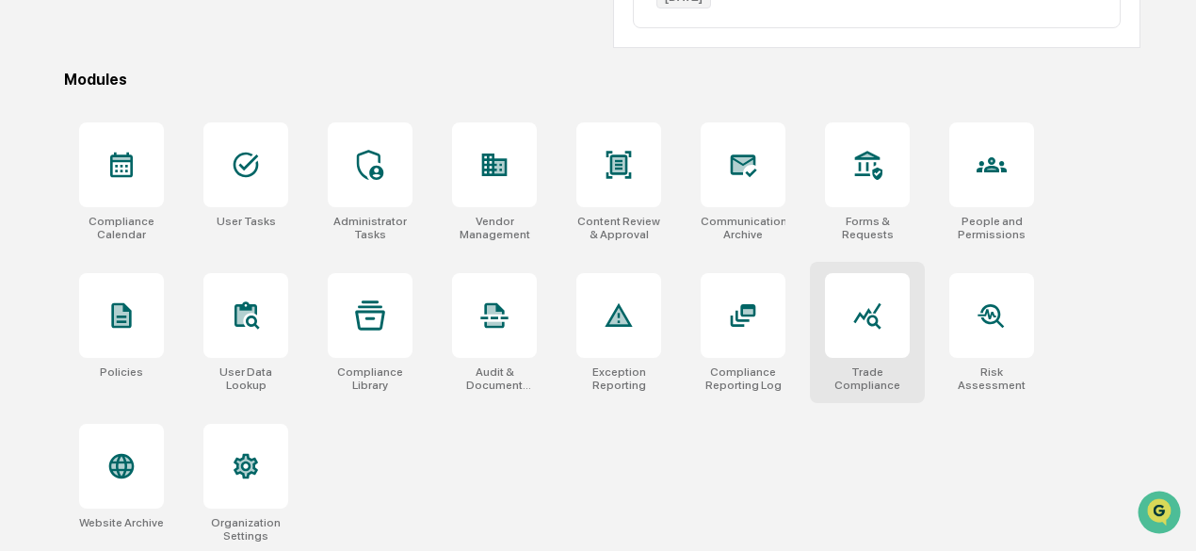
click at [857, 324] on icon at bounding box center [867, 315] width 30 height 30
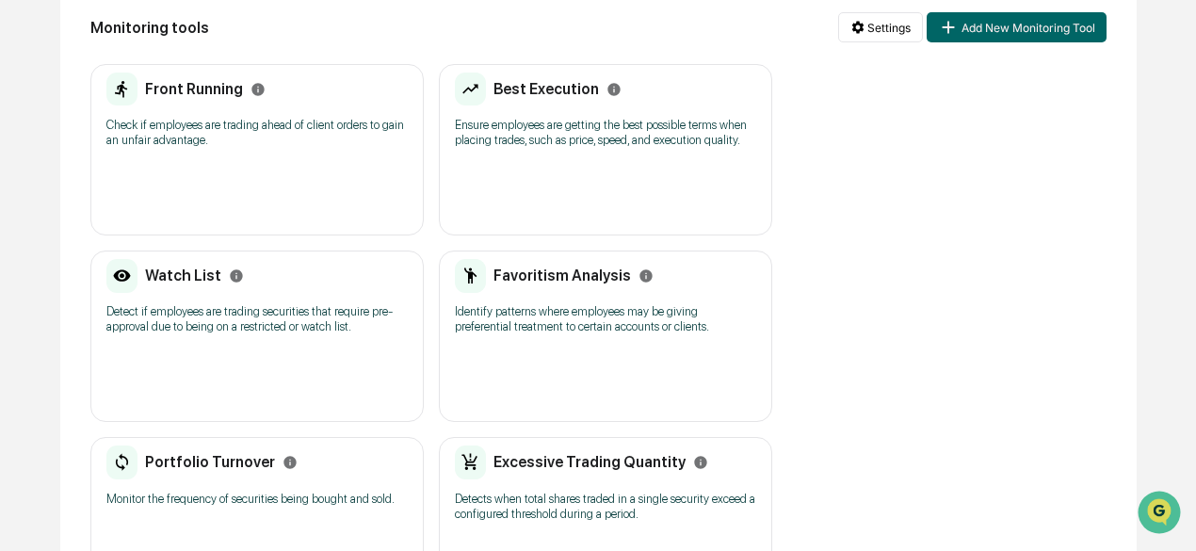
scroll to position [241, 0]
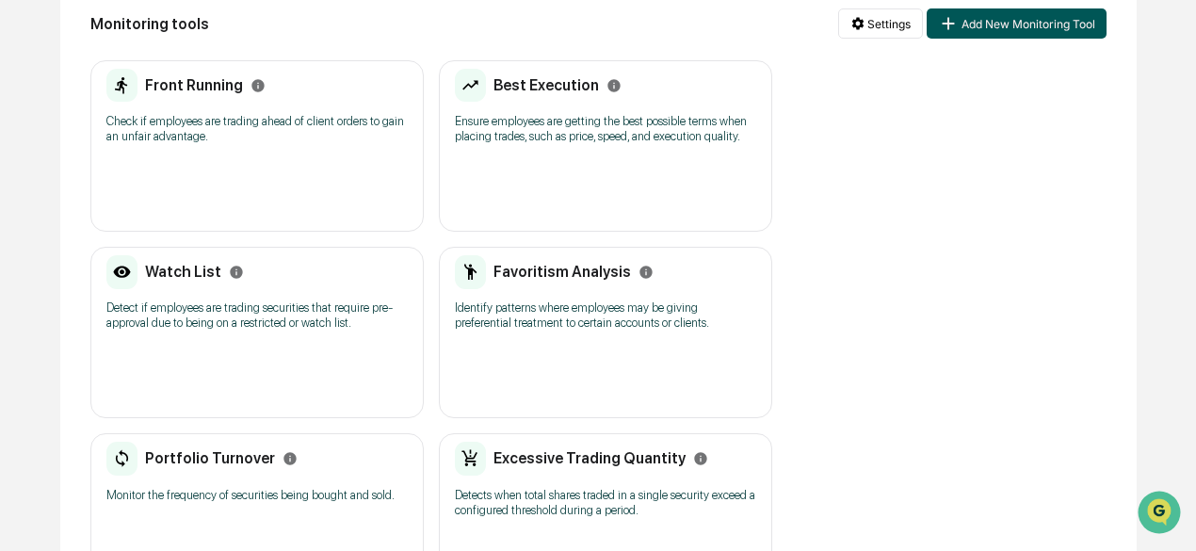
click at [1020, 26] on button "Add New Monitoring Tool" at bounding box center [1015, 23] width 179 height 30
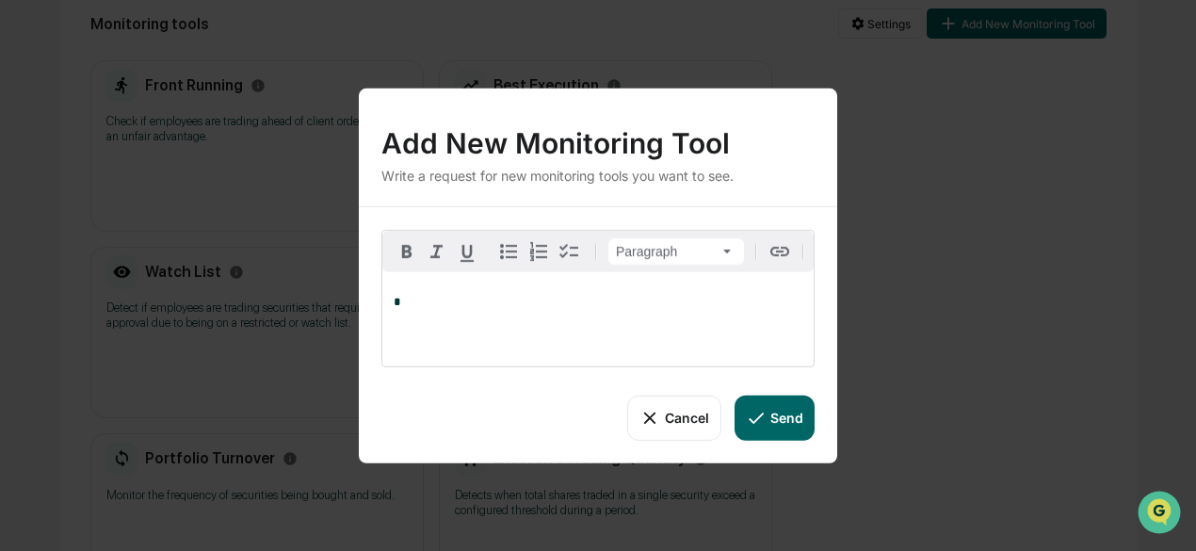
click at [672, 420] on button "Cancel" at bounding box center [673, 416] width 93 height 45
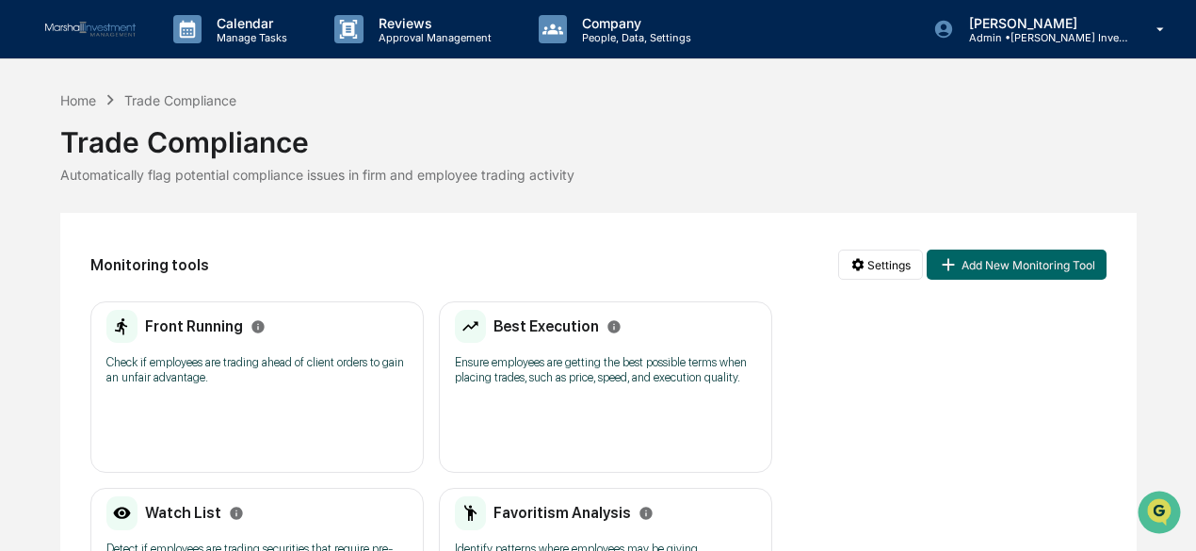
scroll to position [0, 0]
click at [68, 94] on div "Home" at bounding box center [78, 100] width 36 height 16
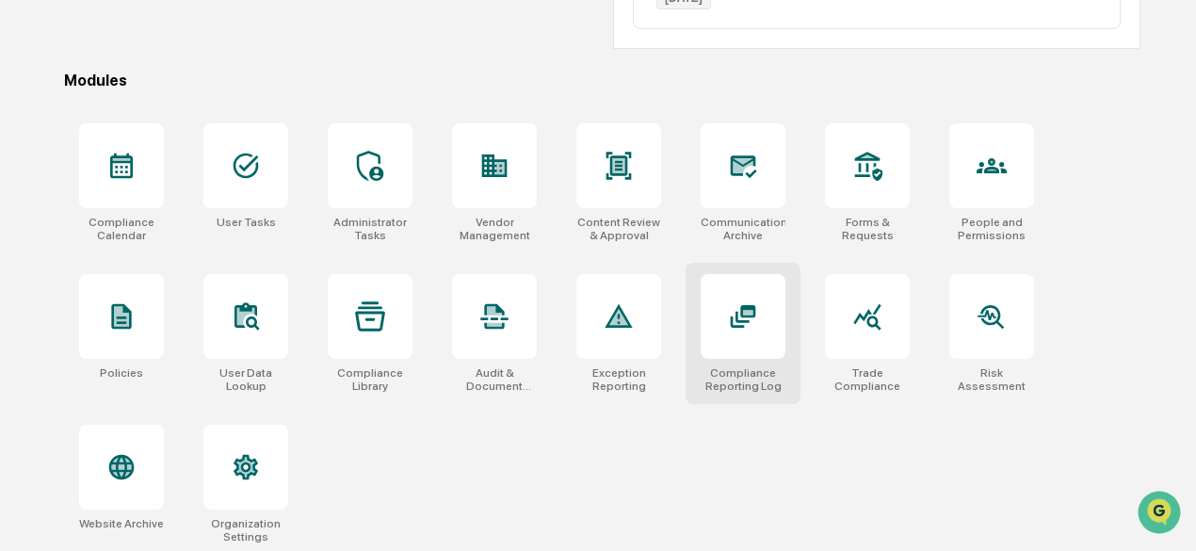
scroll to position [508, 0]
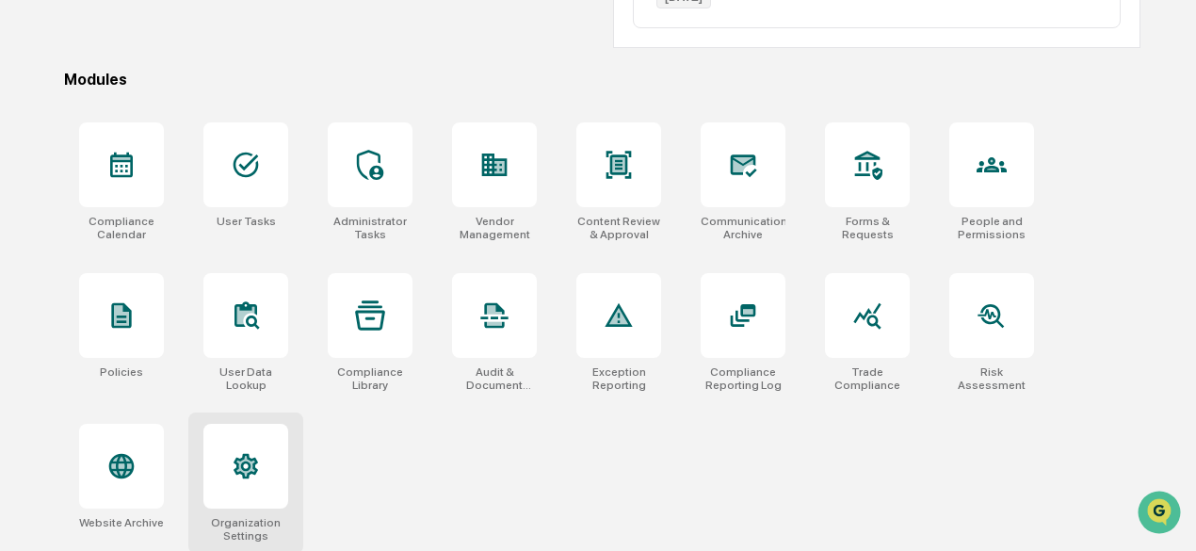
click at [245, 474] on icon at bounding box center [245, 466] width 24 height 25
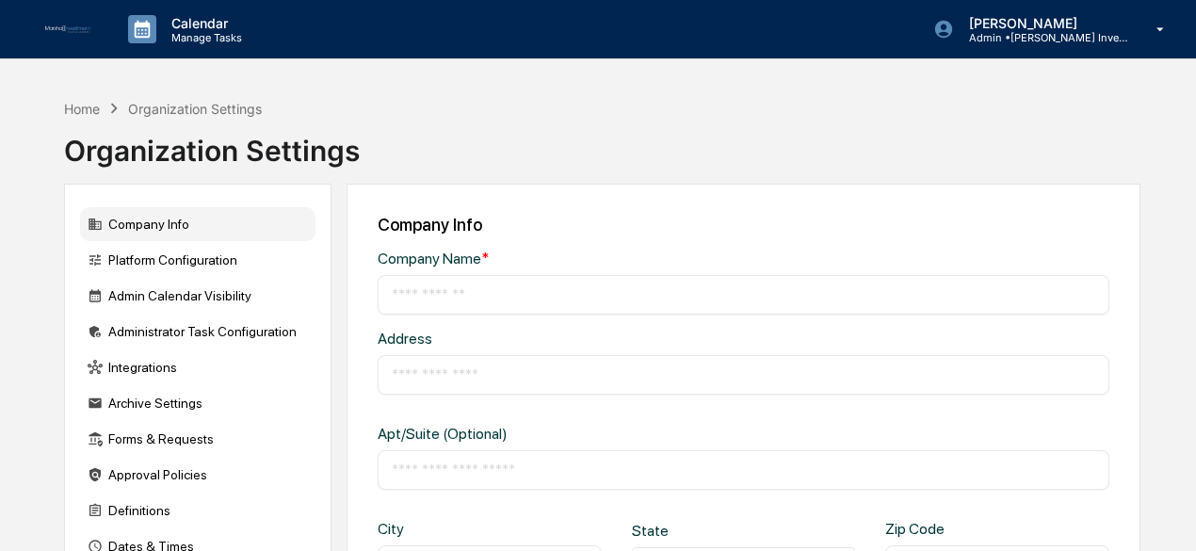
type input "**********"
type input "*****"
